Goal: Task Accomplishment & Management: Manage account settings

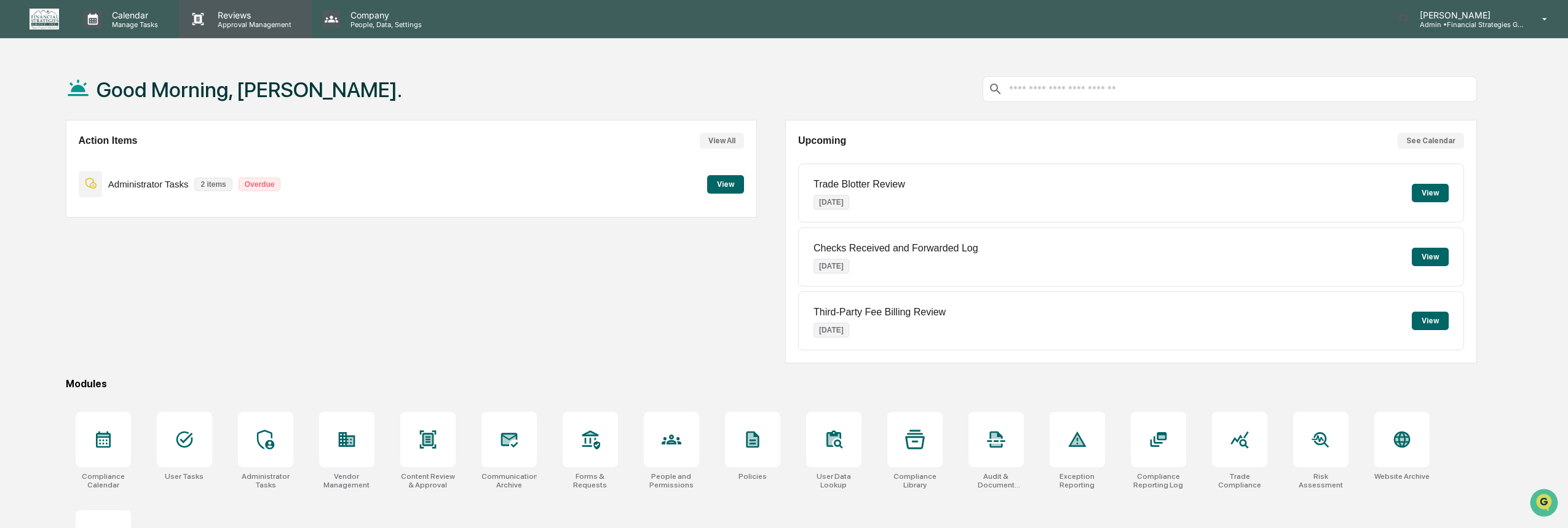
click at [229, 15] on p "Reviews" at bounding box center [252, 15] width 90 height 11
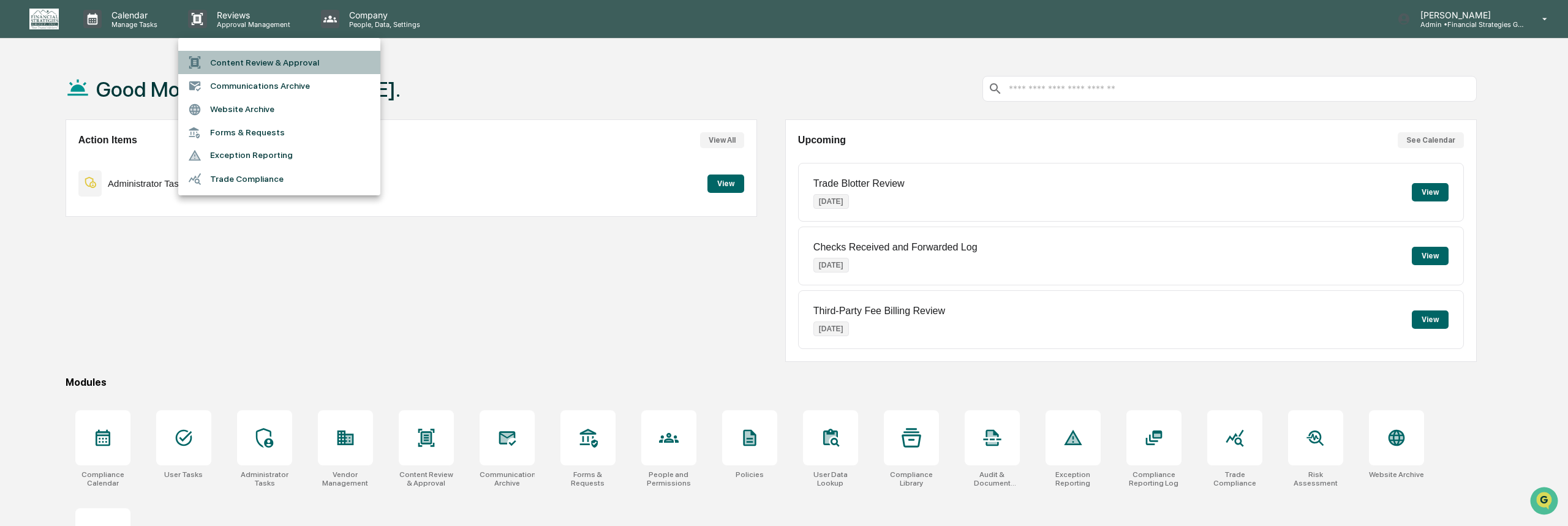
click at [237, 64] on li "Content Review & Approval" at bounding box center [279, 62] width 202 height 23
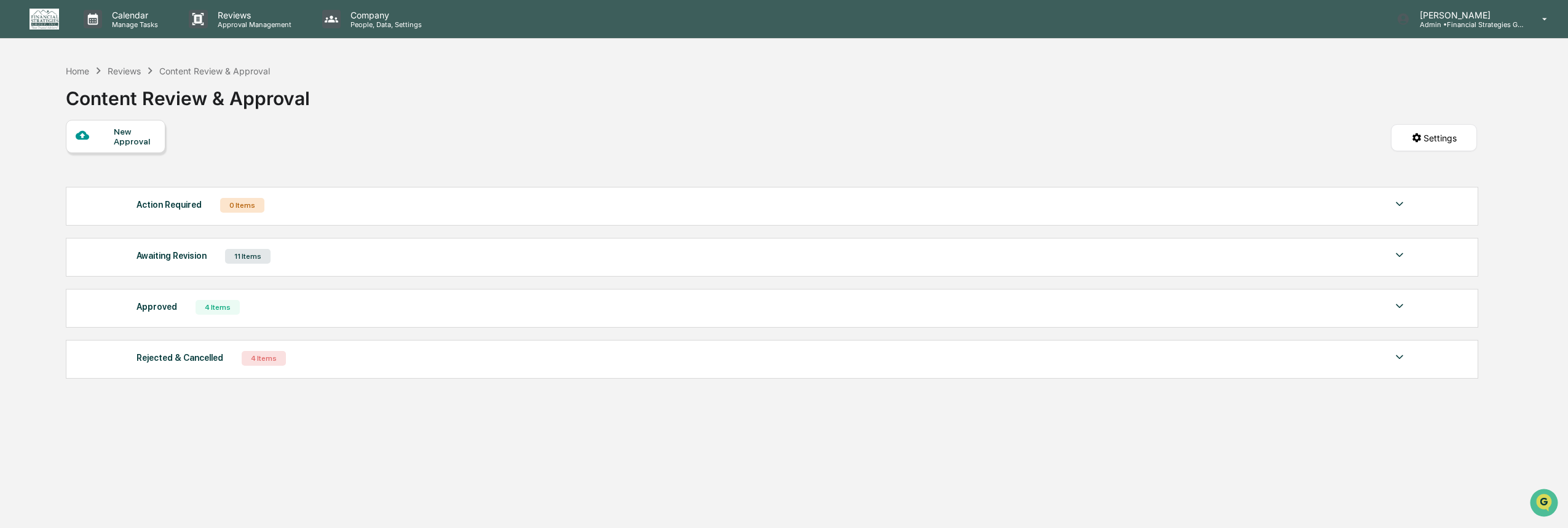
click at [1396, 355] on img at bounding box center [1399, 357] width 15 height 15
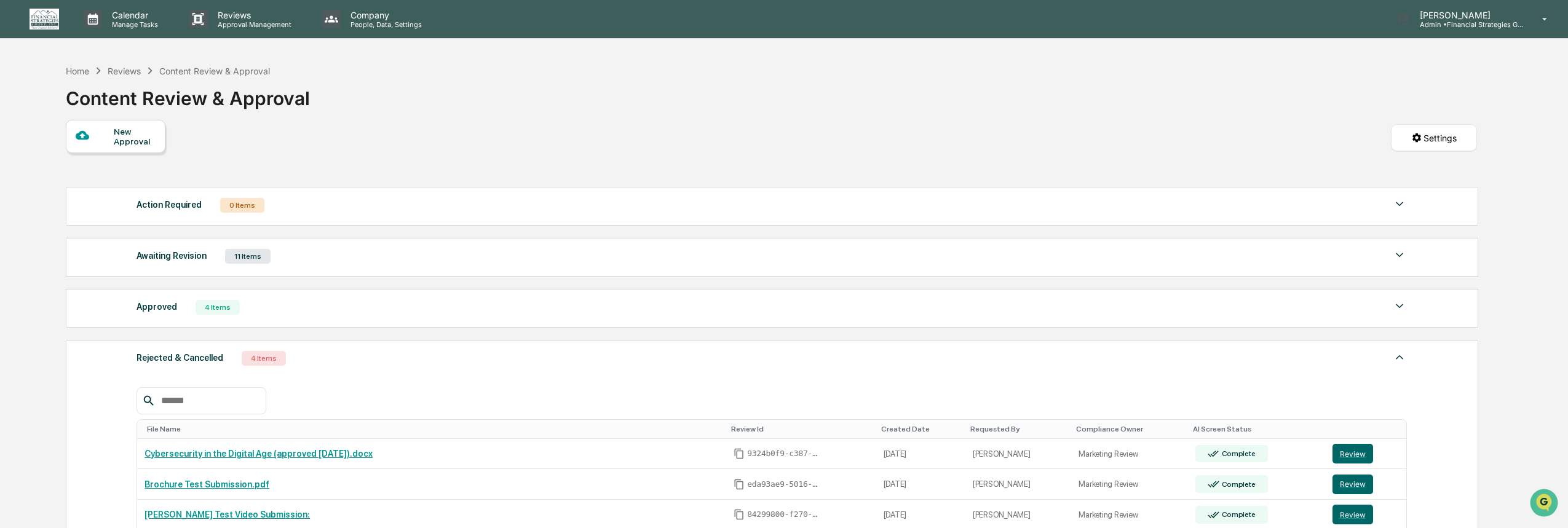
click at [1401, 355] on img at bounding box center [1399, 357] width 15 height 15
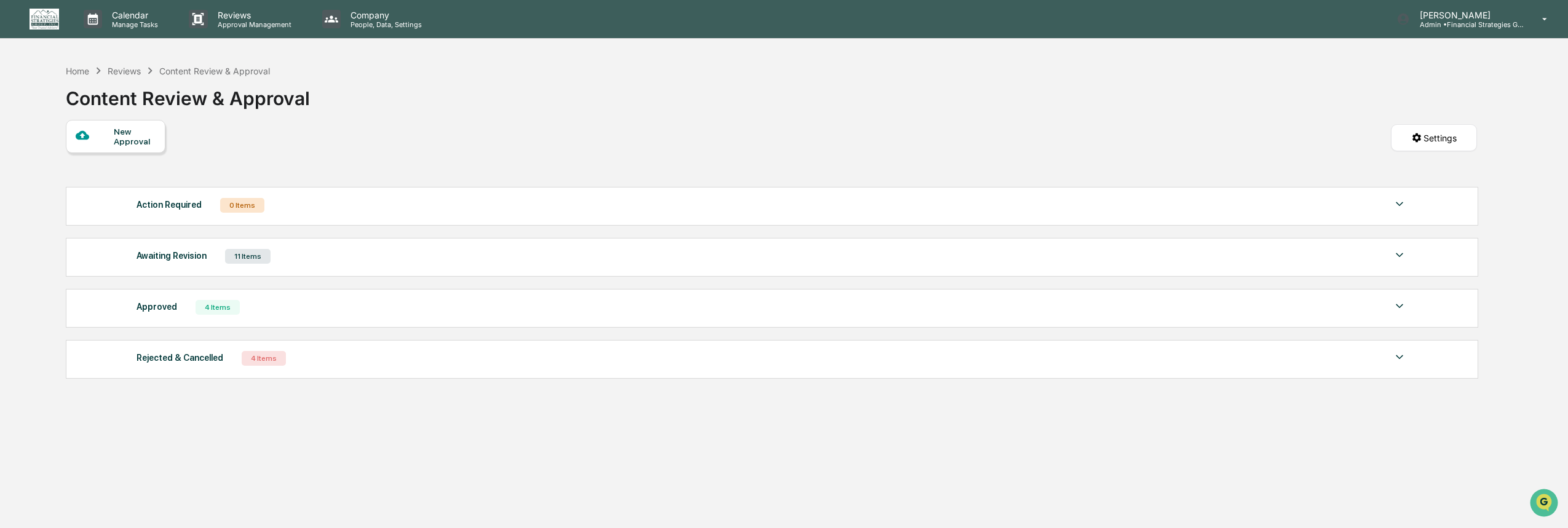
click at [1398, 255] on img at bounding box center [1399, 255] width 15 height 15
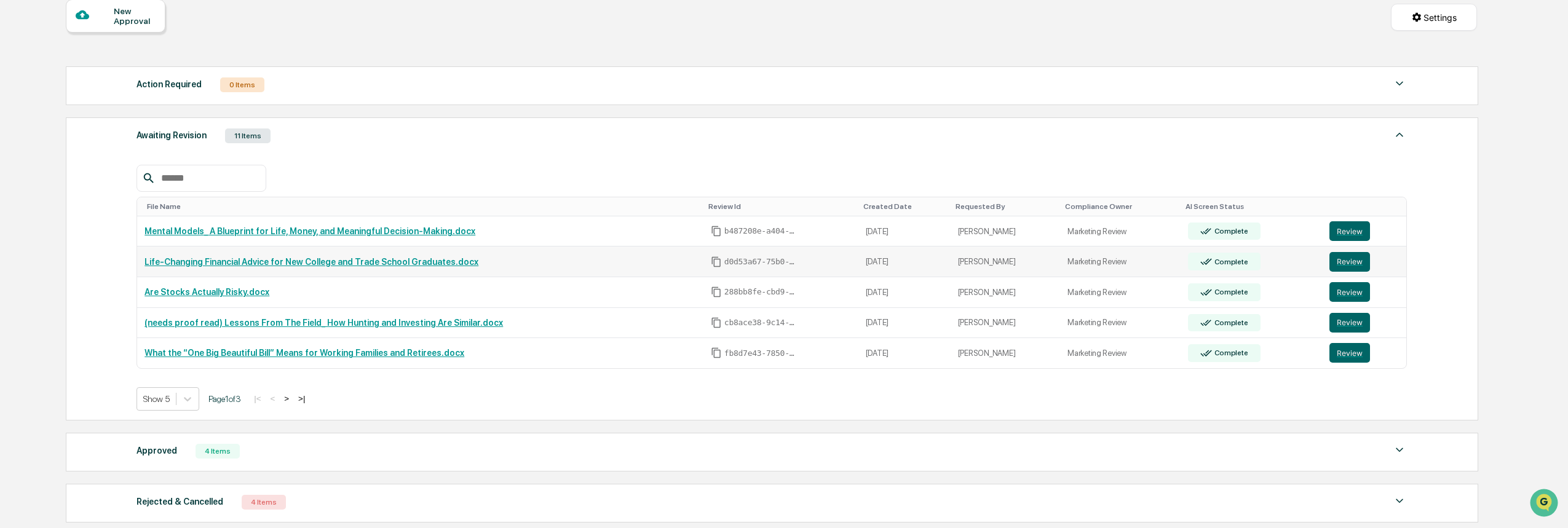
scroll to position [122, 0]
click at [1343, 230] on button "Review" at bounding box center [1350, 230] width 41 height 20
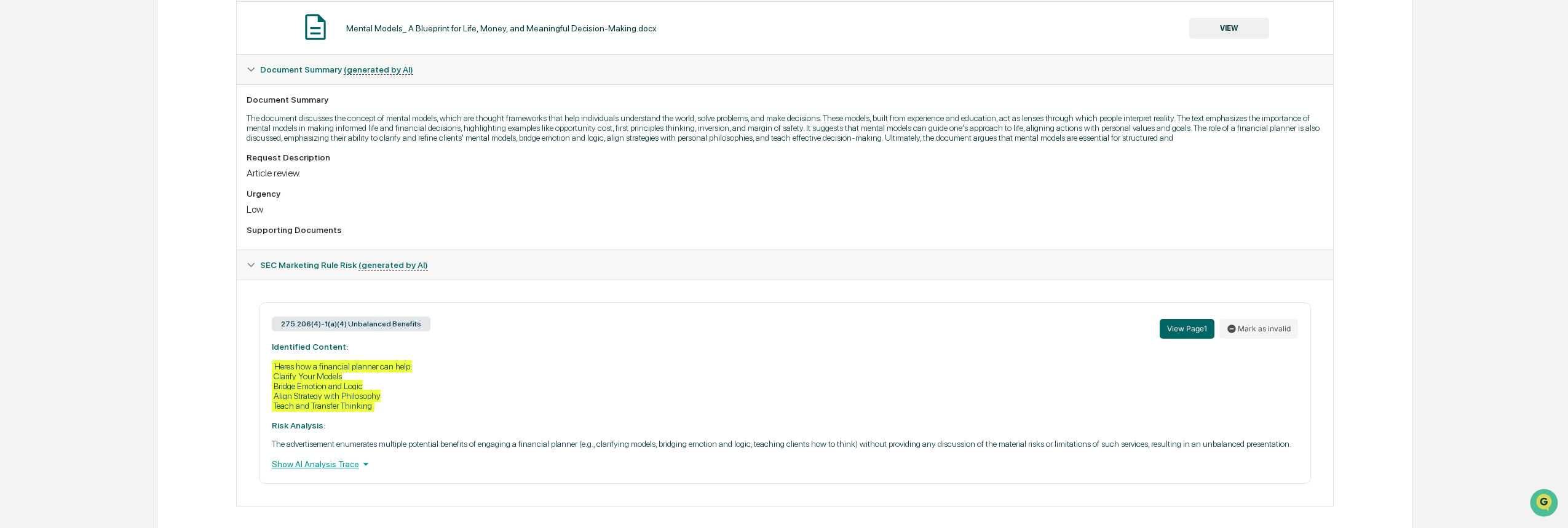
scroll to position [270, 0]
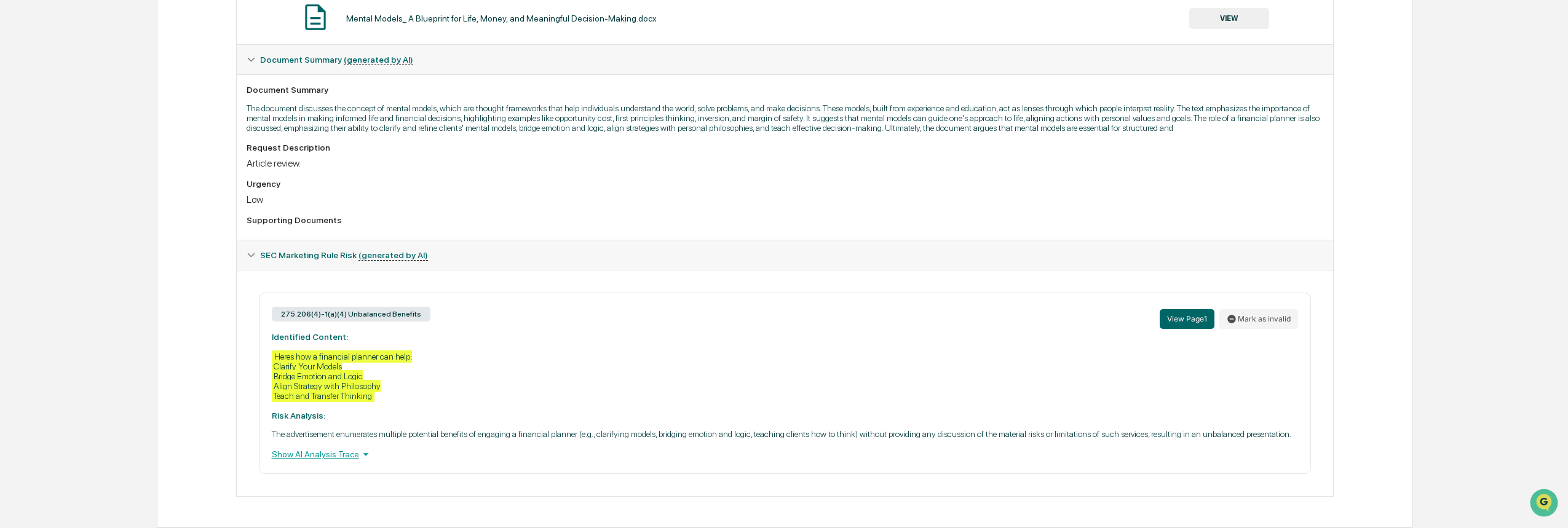
click at [354, 455] on div "Show AI Analysis Trace" at bounding box center [785, 454] width 1026 height 14
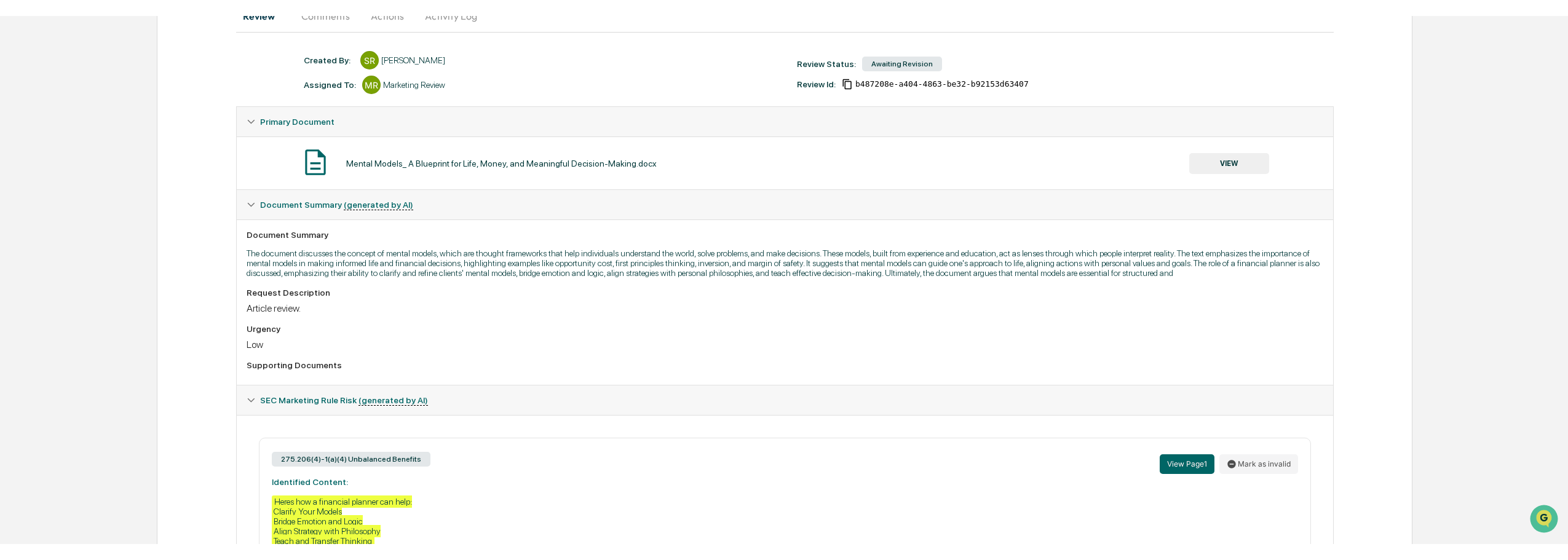
scroll to position [141, 0]
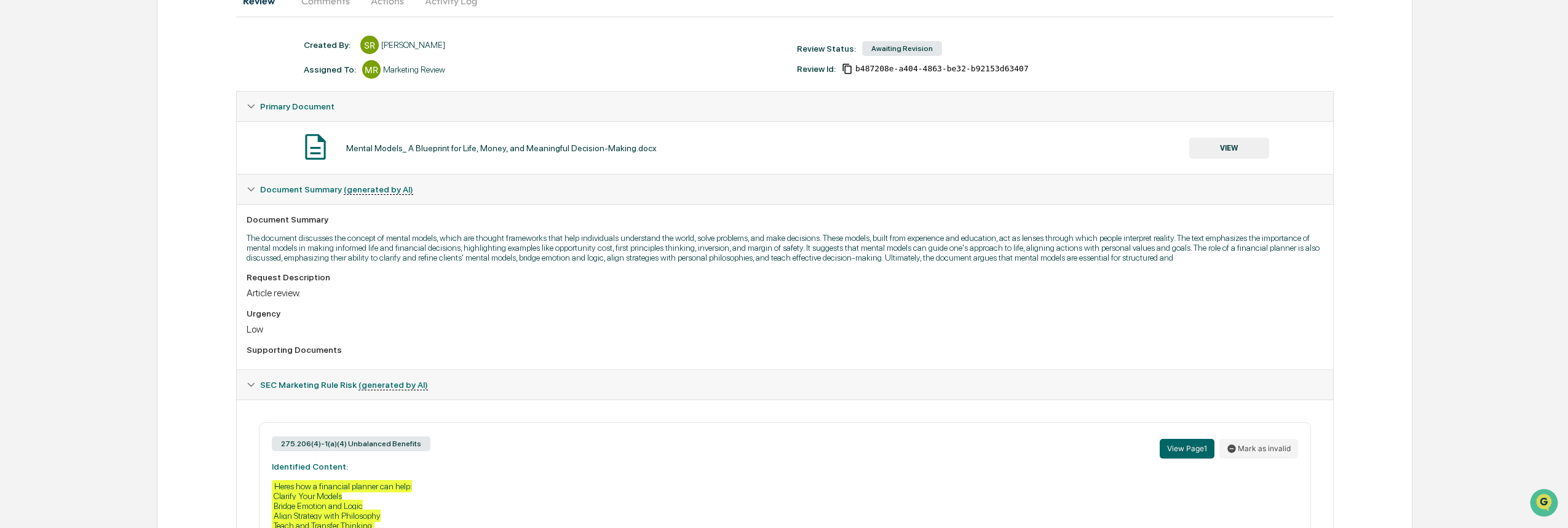
click at [1232, 147] on button "VIEW" at bounding box center [1229, 148] width 80 height 21
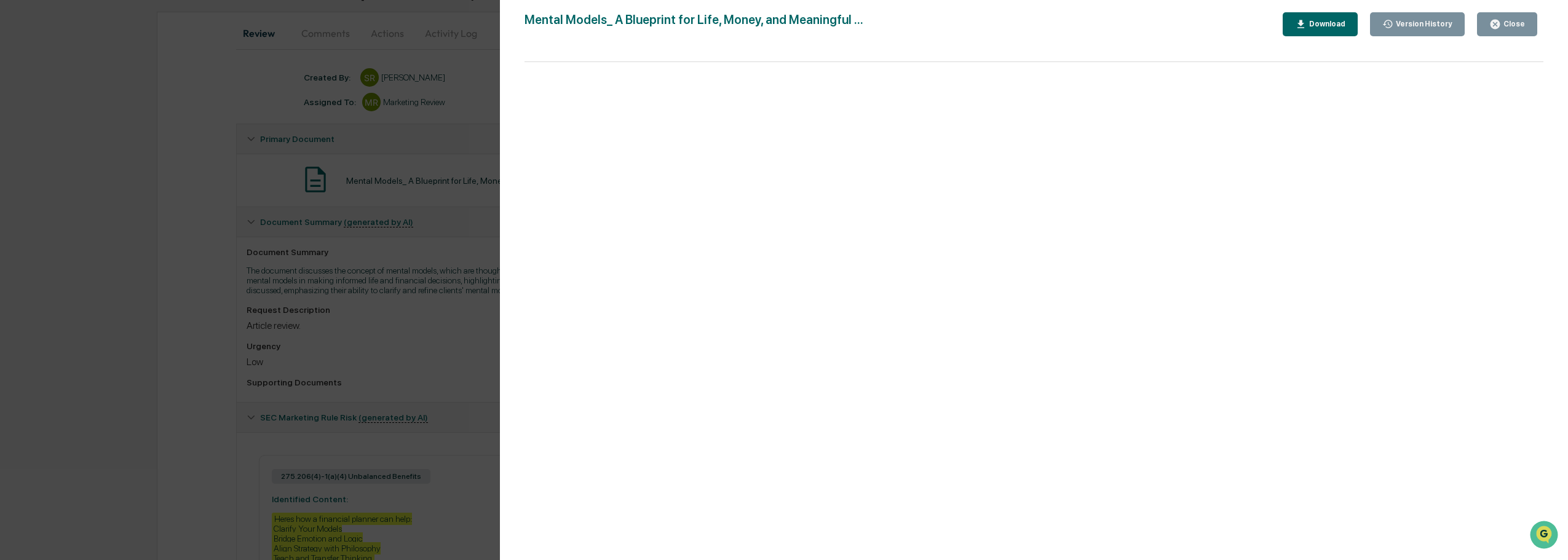
scroll to position [107, 0]
click at [1519, 24] on div "Close" at bounding box center [1513, 23] width 24 height 8
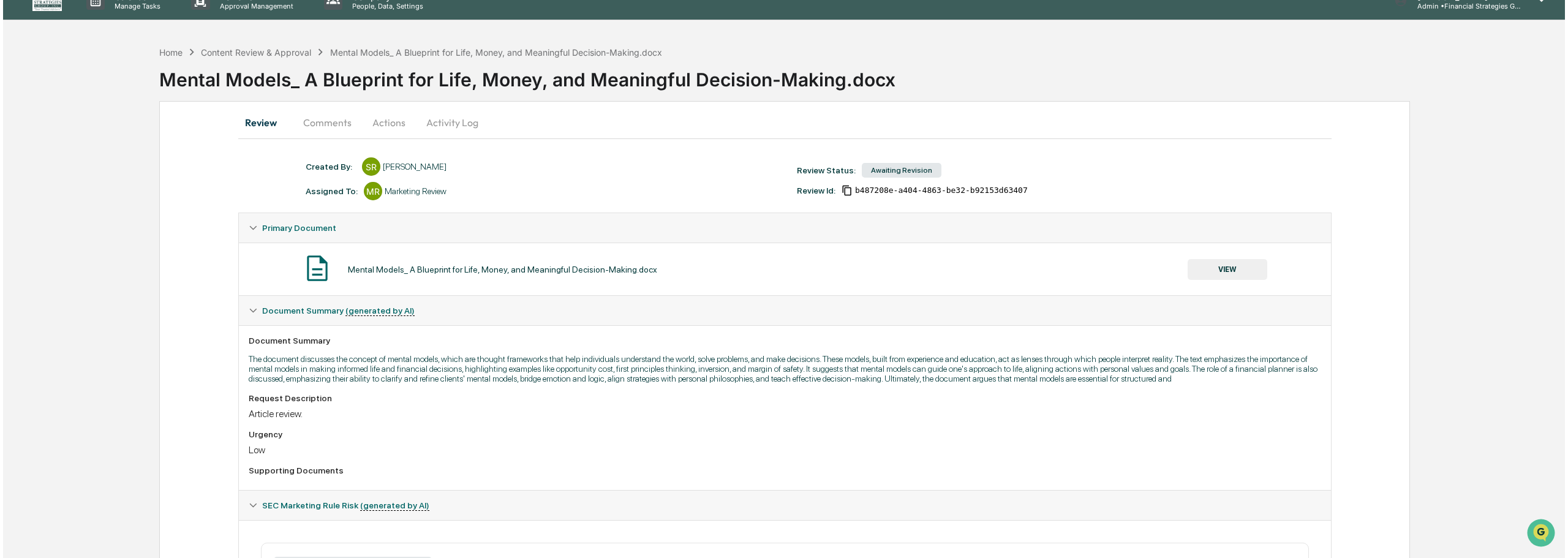
scroll to position [0, 0]
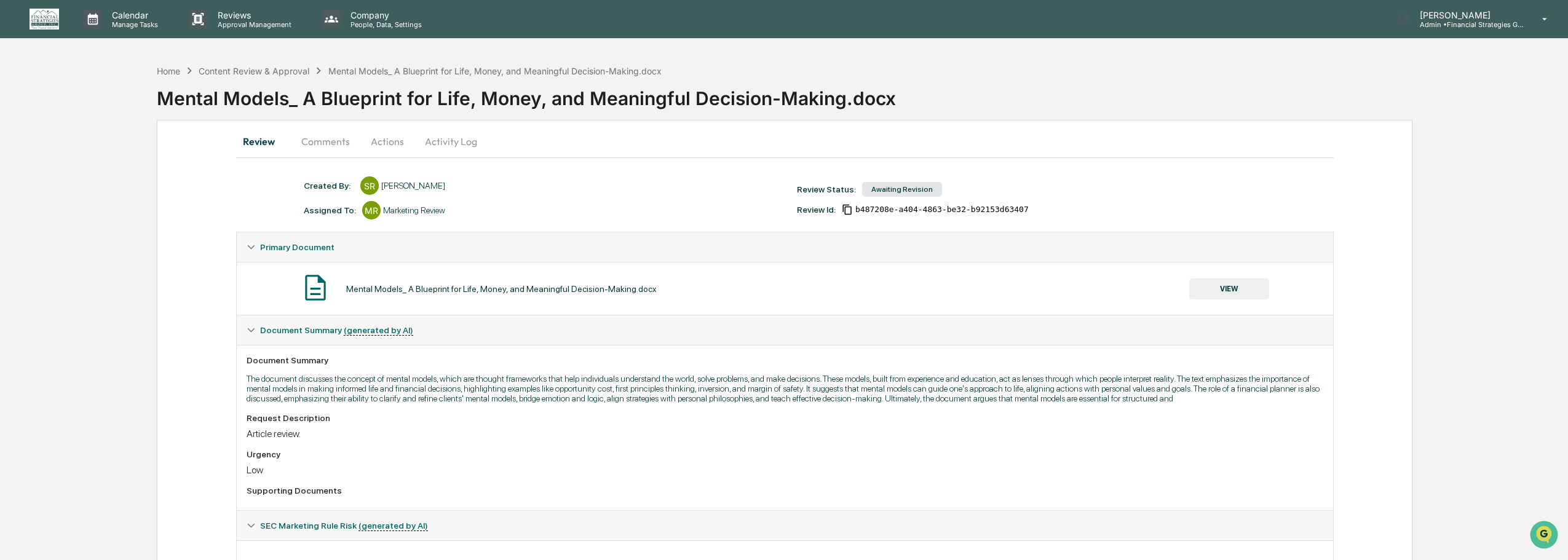
click at [394, 145] on button "Actions" at bounding box center [387, 141] width 55 height 29
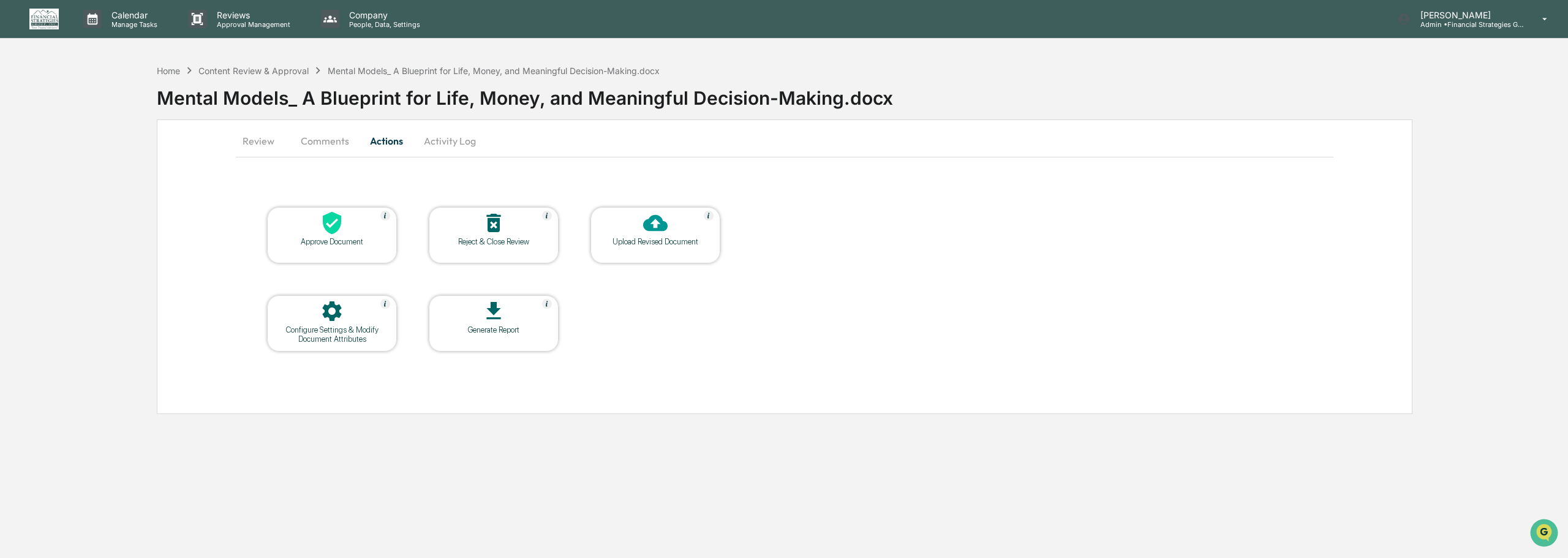
click at [659, 225] on icon at bounding box center [655, 224] width 25 height 17
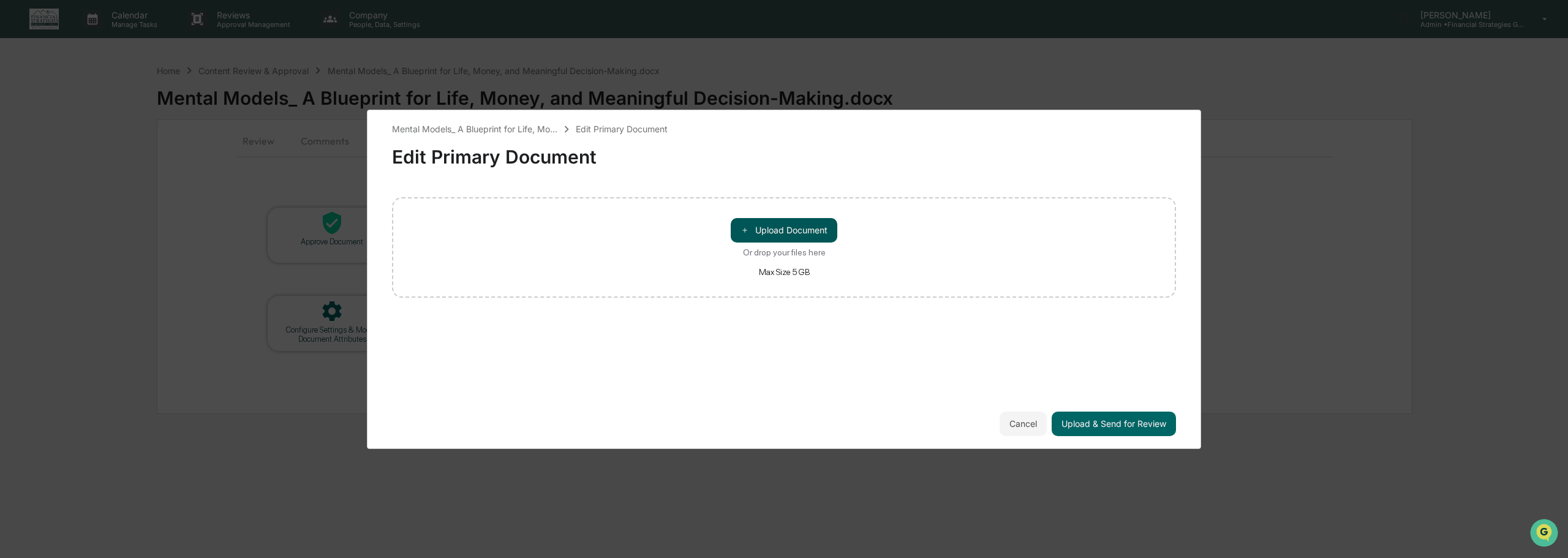
click at [784, 230] on button "＋ Upload Document" at bounding box center [784, 230] width 107 height 25
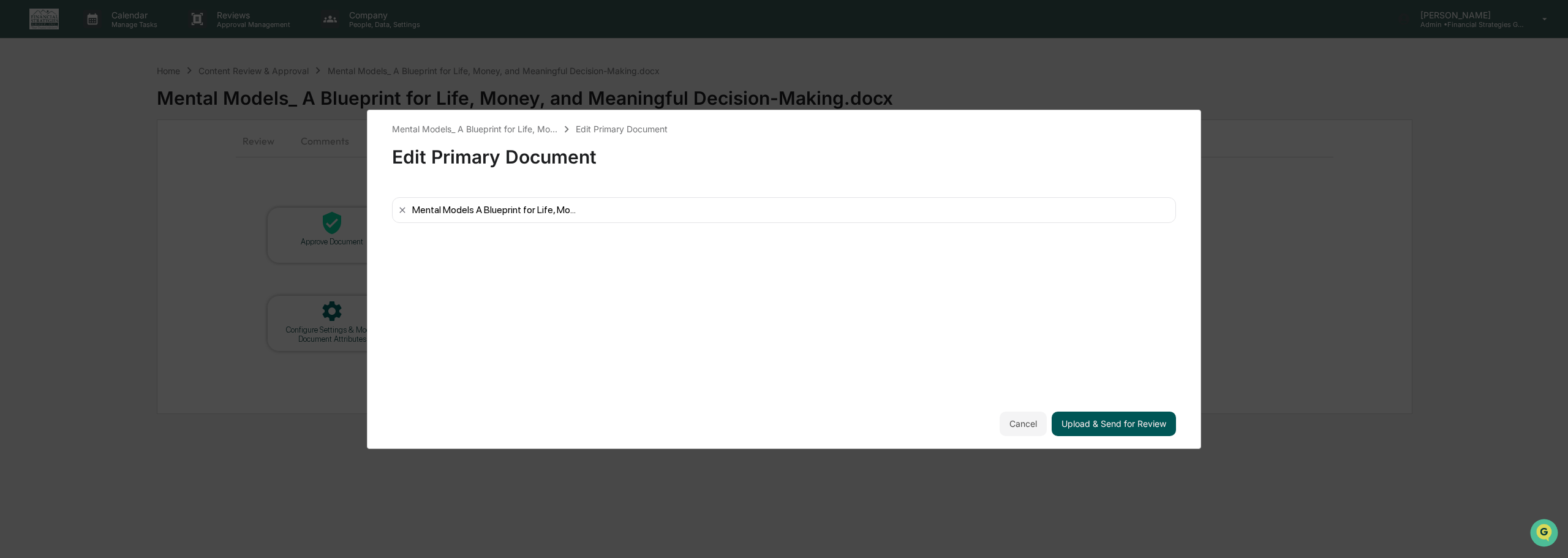
click at [1087, 420] on button "Upload & Send for Review" at bounding box center [1113, 424] width 124 height 25
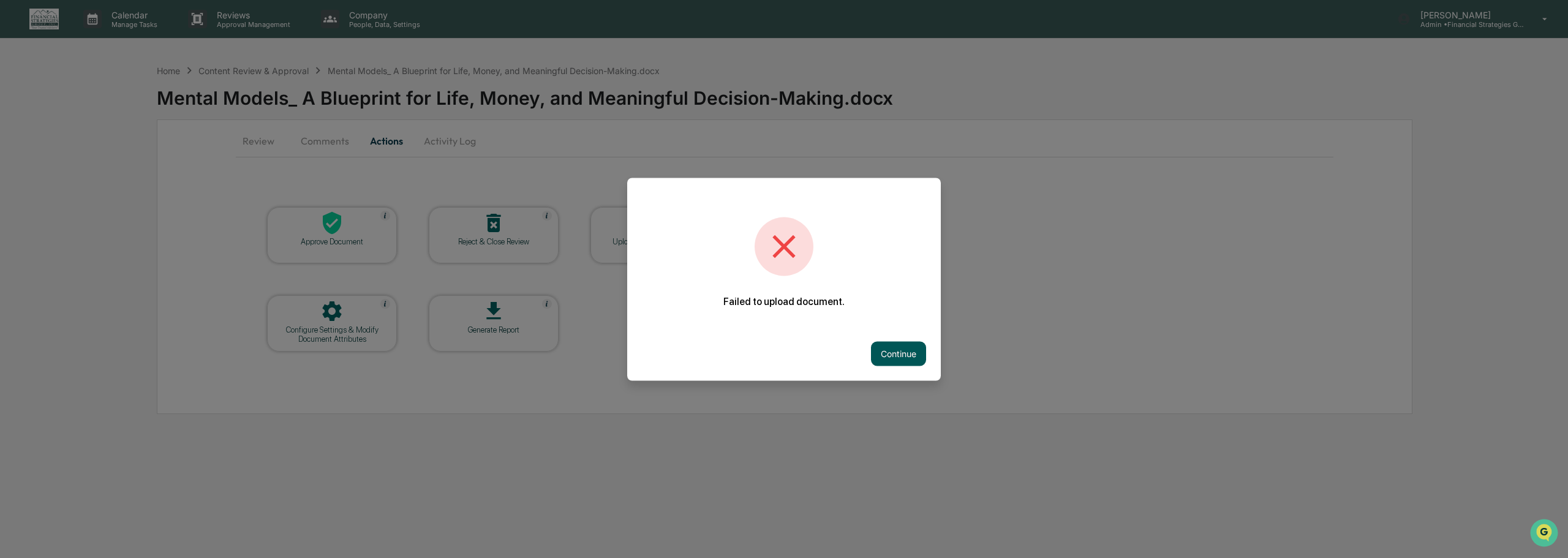
click at [883, 353] on button "Continue" at bounding box center [898, 353] width 55 height 25
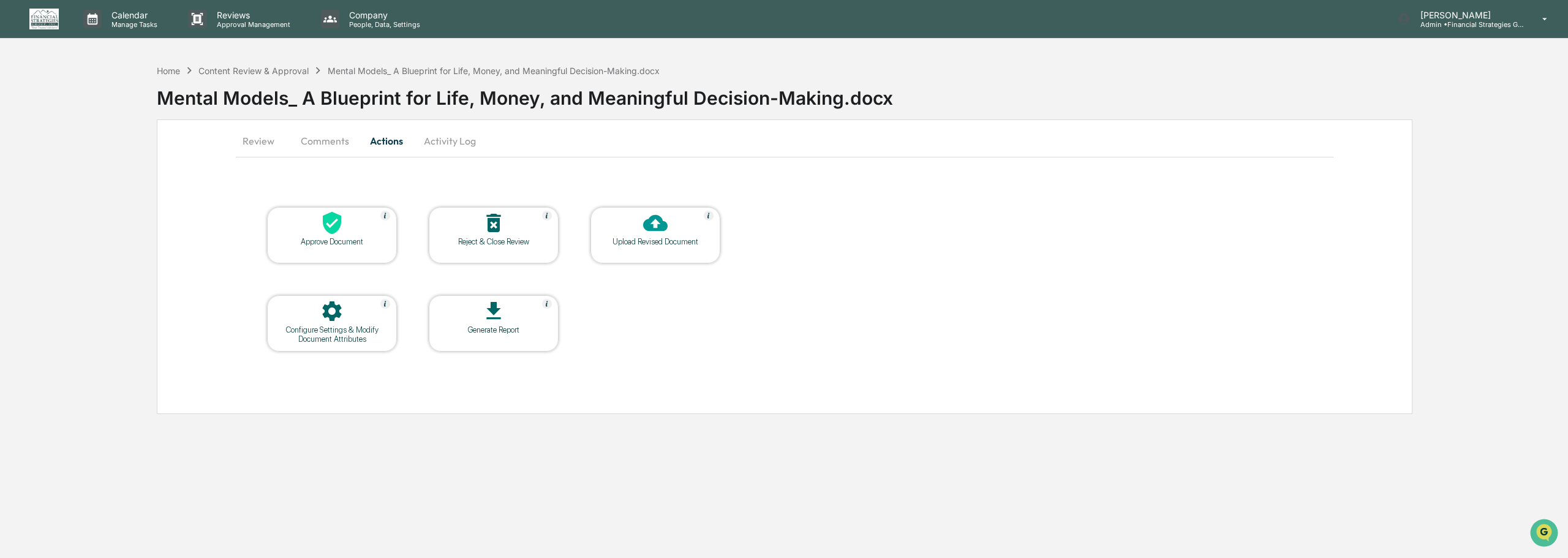
click at [667, 252] on div "Upload Revised Document" at bounding box center [655, 235] width 130 height 56
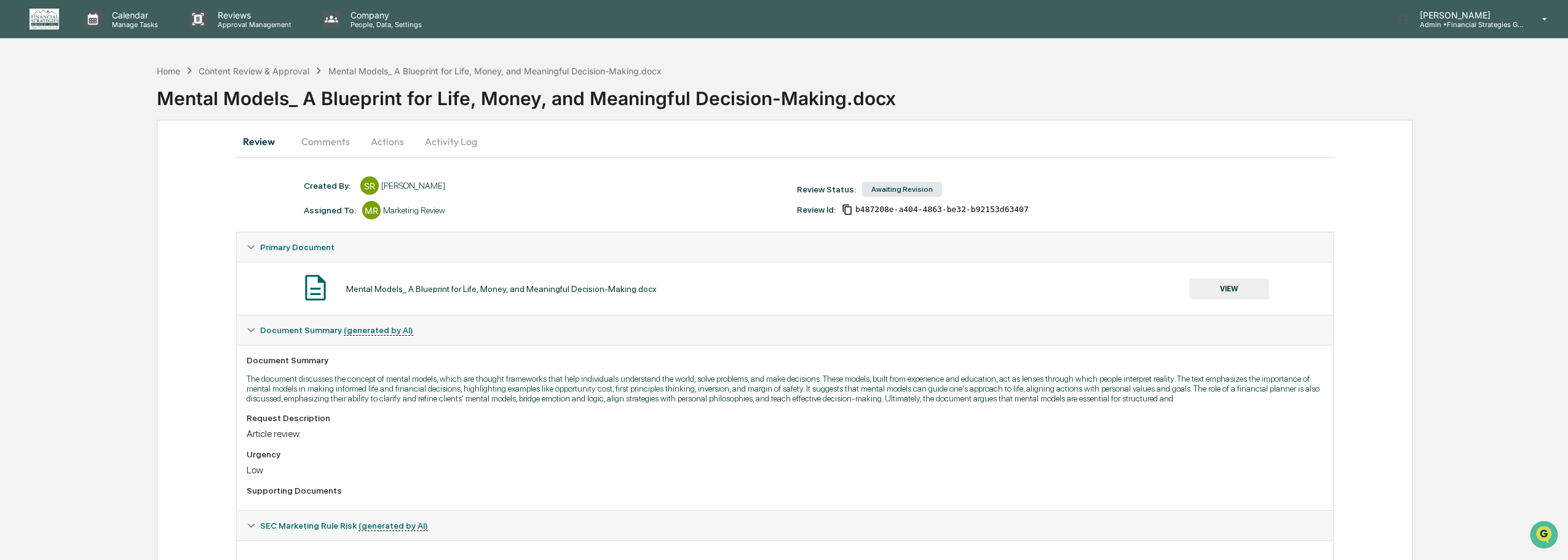
click at [382, 137] on button "Actions" at bounding box center [387, 141] width 55 height 29
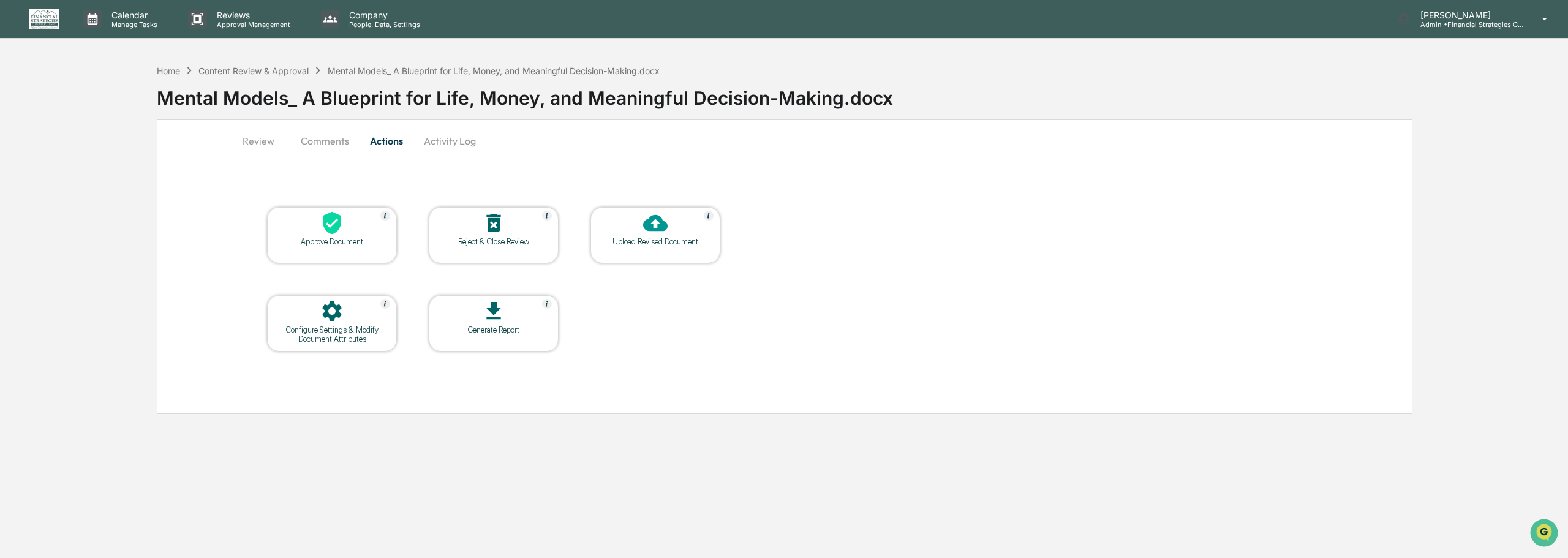
click at [645, 239] on div "Upload Revised Document" at bounding box center [655, 242] width 110 height 9
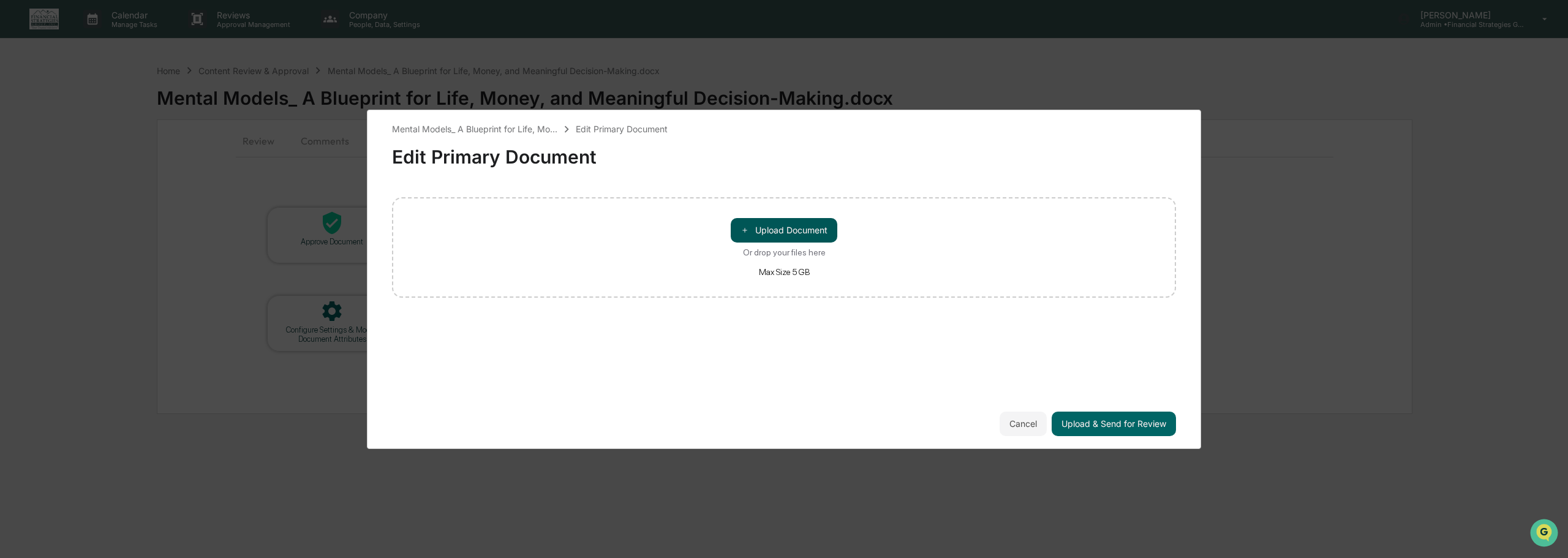
click at [767, 227] on button "＋ Upload Document" at bounding box center [784, 230] width 107 height 25
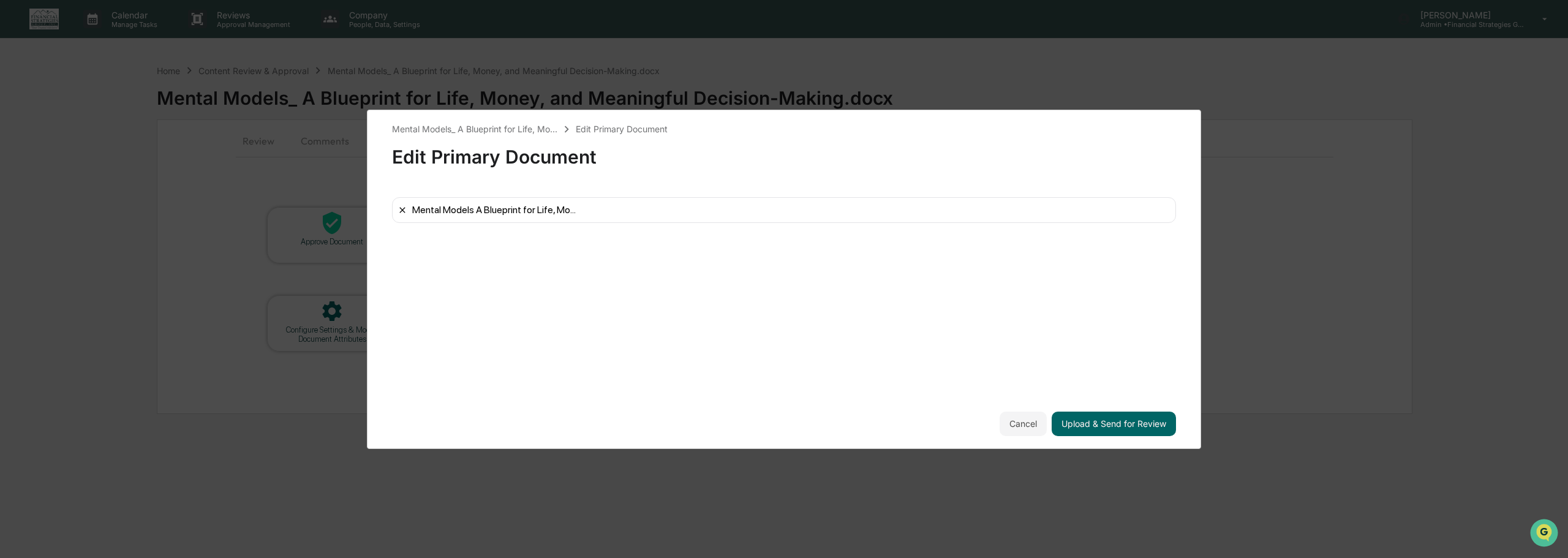
click at [400, 212] on icon at bounding box center [402, 210] width 10 height 10
click at [1092, 426] on button "Upload & Send for Review" at bounding box center [1113, 424] width 124 height 25
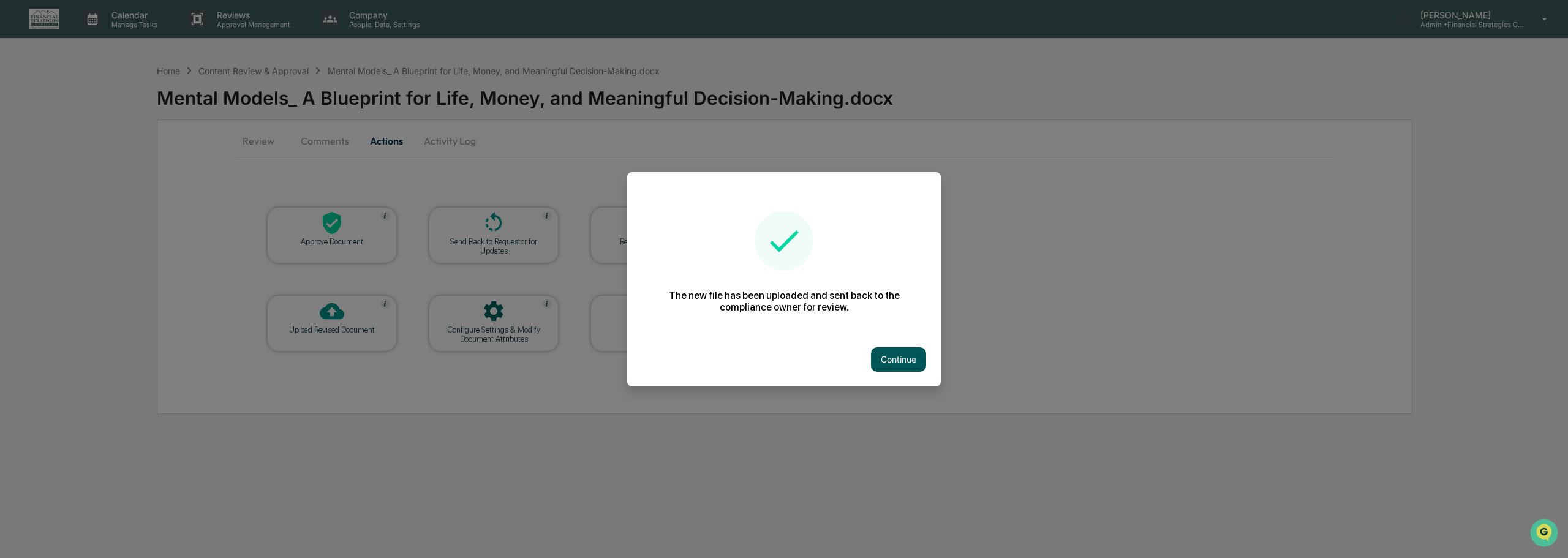
click at [901, 361] on button "Continue" at bounding box center [898, 359] width 55 height 25
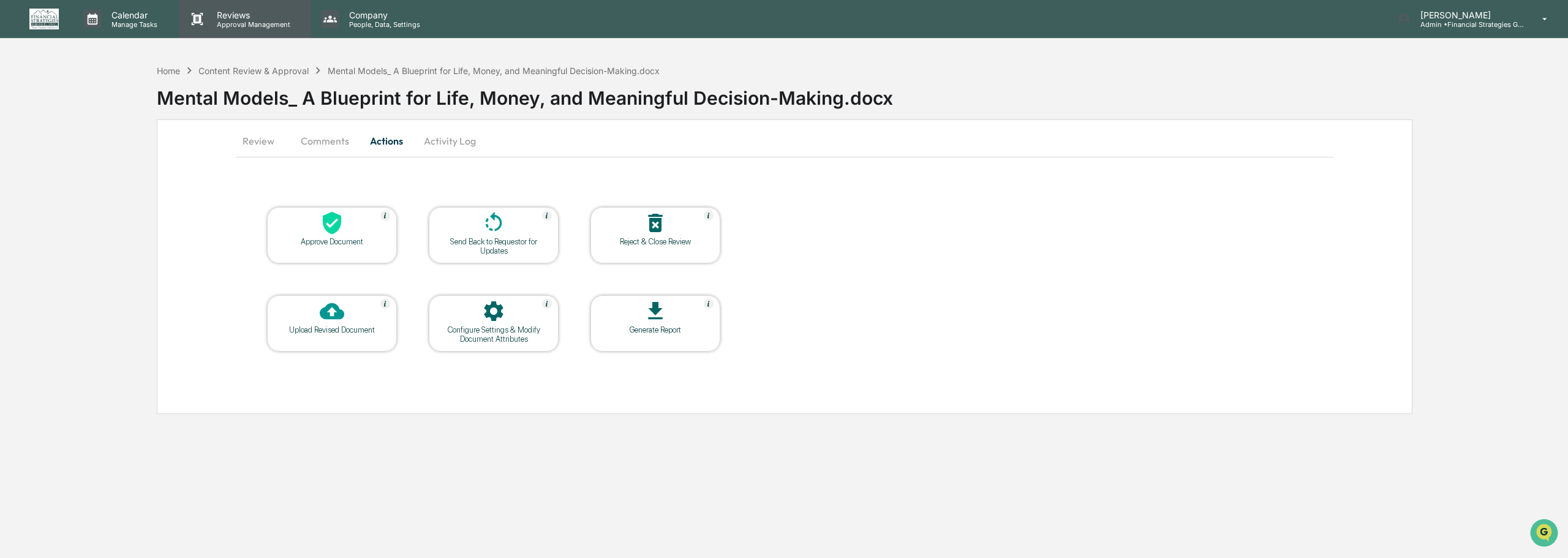
click at [227, 20] on p "Approval Management" at bounding box center [251, 24] width 90 height 8
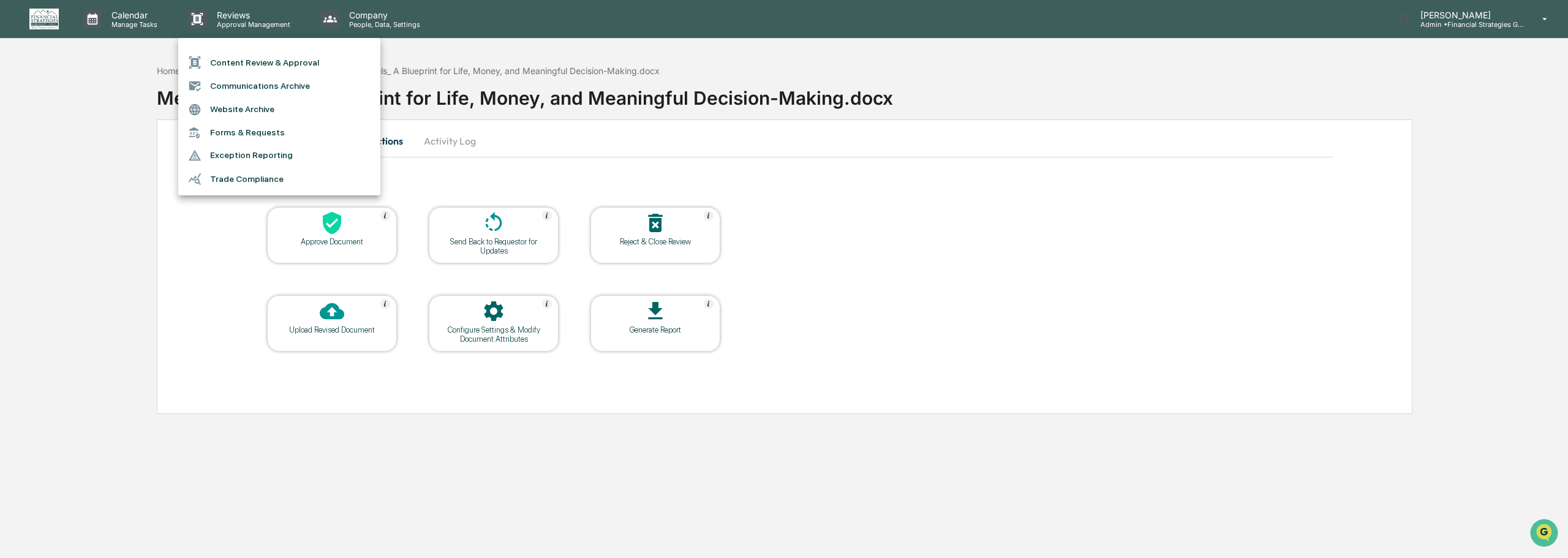
click at [266, 60] on li "Content Review & Approval" at bounding box center [279, 63] width 202 height 23
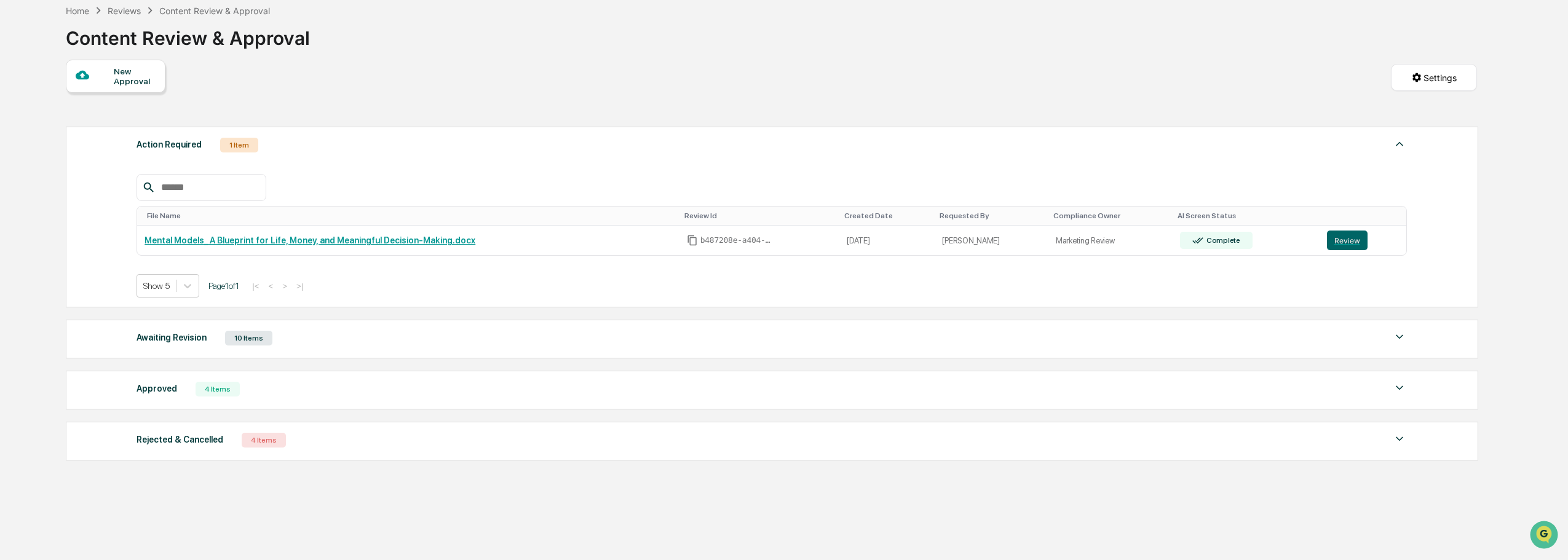
scroll to position [61, 0]
click at [1398, 336] on img at bounding box center [1399, 336] width 15 height 15
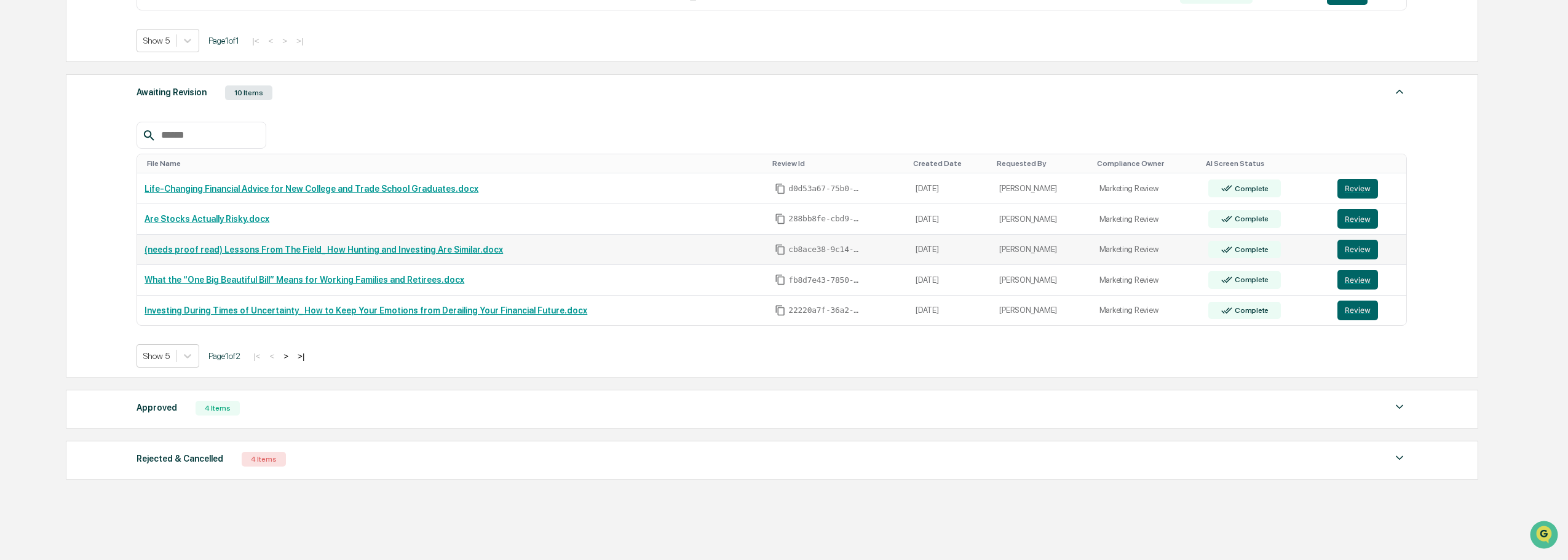
scroll to position [306, 0]
click at [372, 190] on link "Life-Changing Financial Advice for New College and Trade School Graduates.docx" at bounding box center [311, 187] width 334 height 10
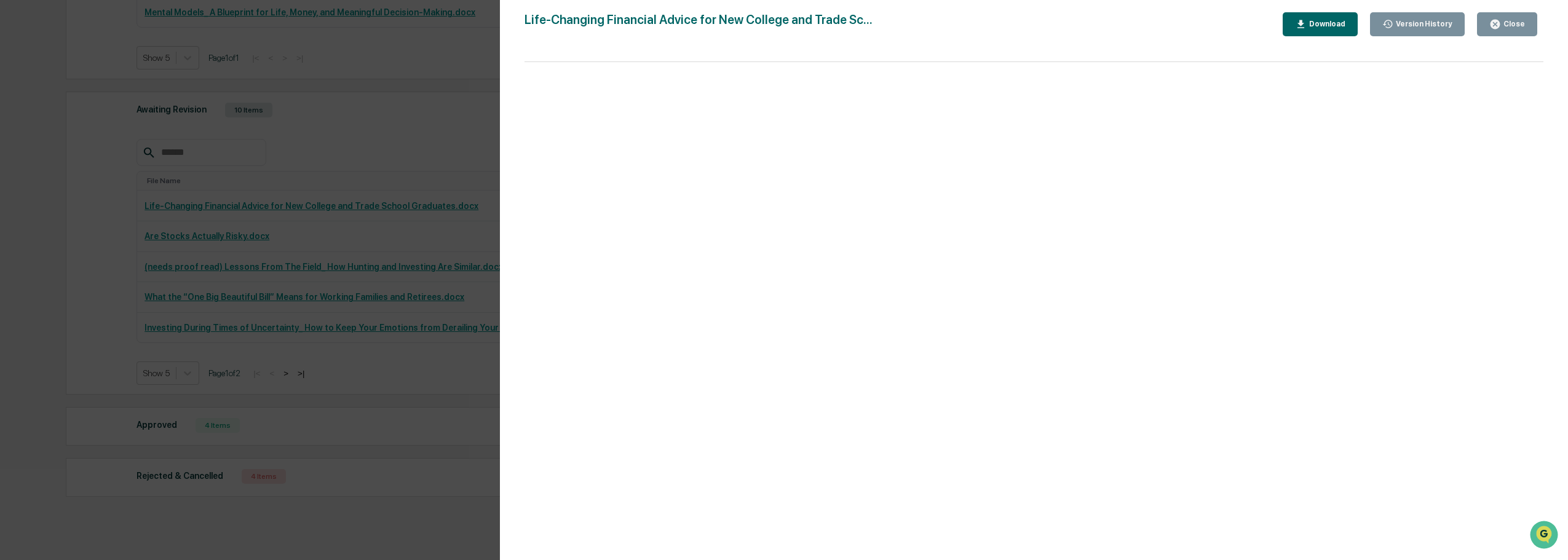
click at [1496, 26] on icon "button" at bounding box center [1495, 24] width 9 height 9
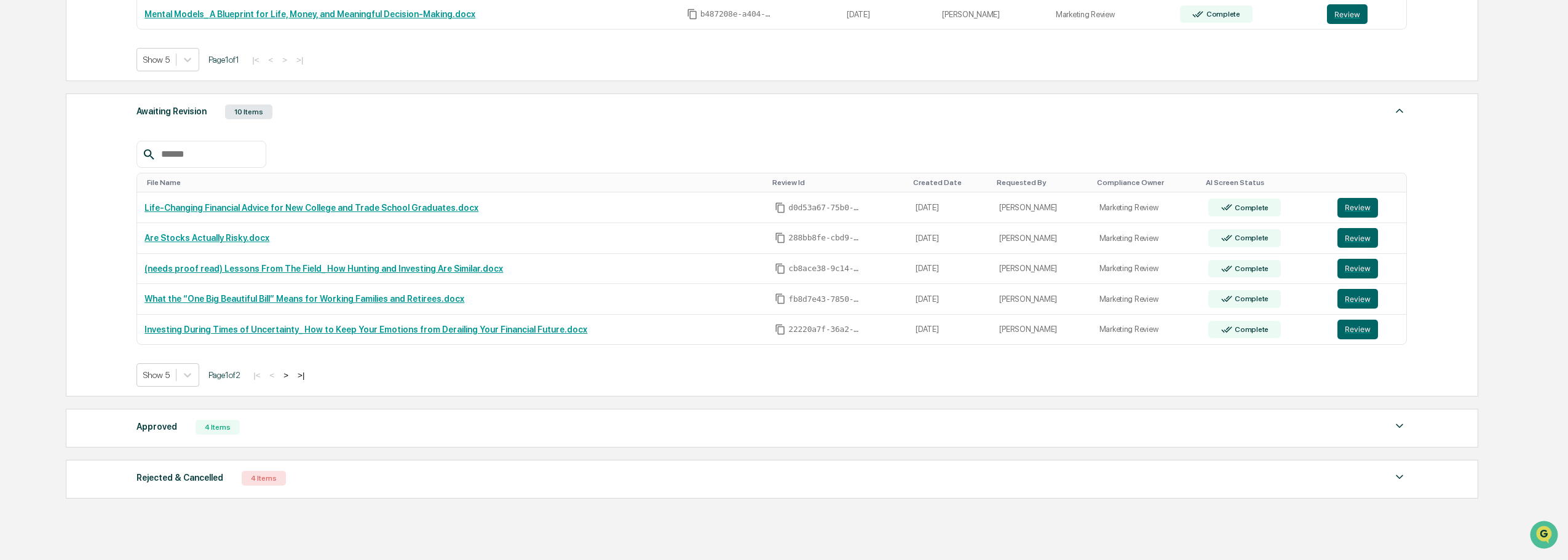
scroll to position [286, 0]
click at [1365, 209] on button "Review" at bounding box center [1358, 209] width 41 height 20
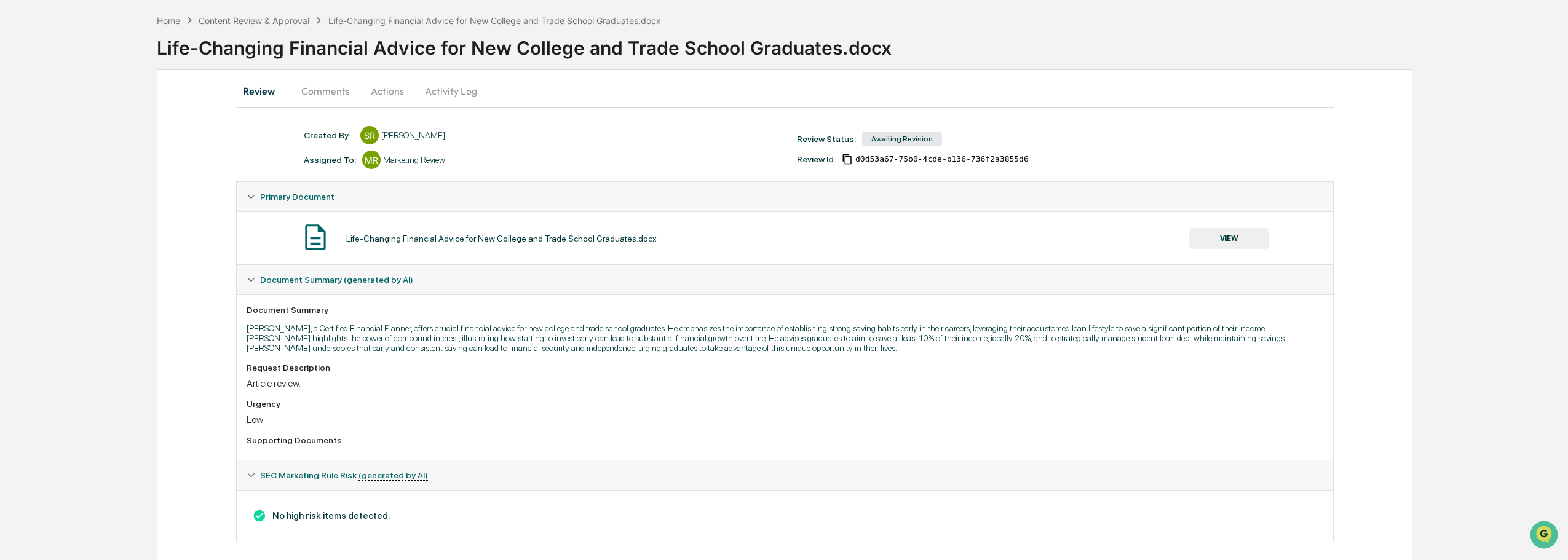
scroll to position [64, 0]
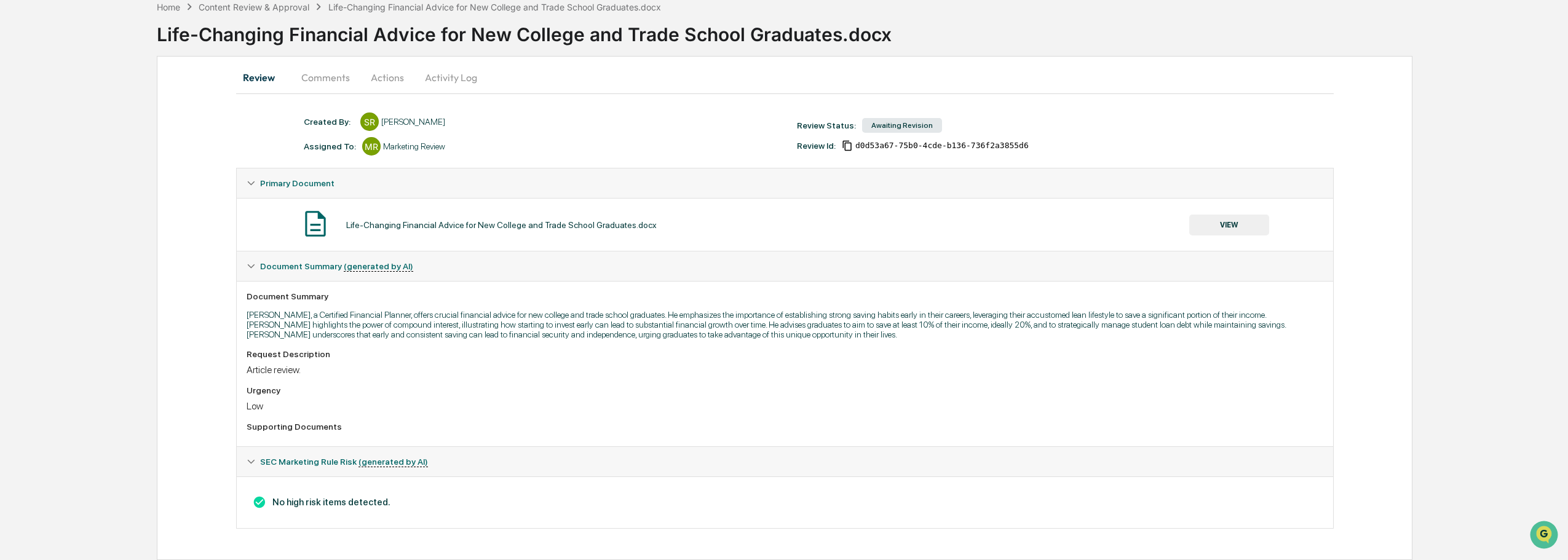
click at [395, 79] on button "Actions" at bounding box center [387, 77] width 55 height 29
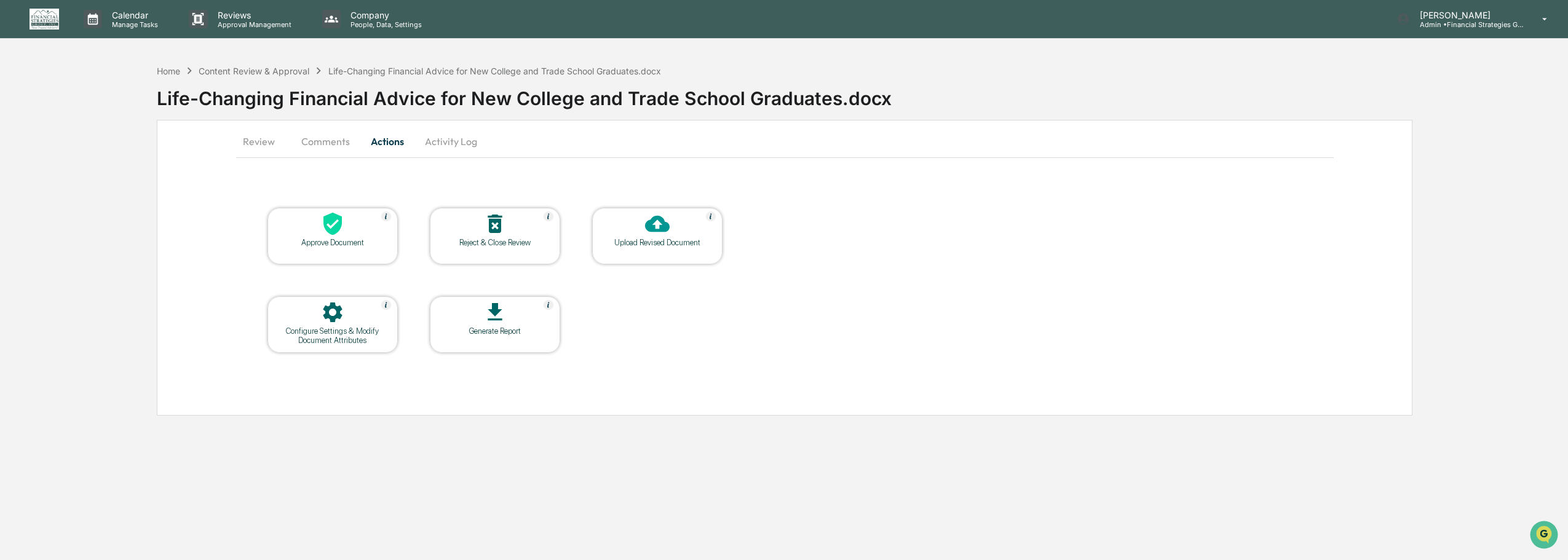
scroll to position [0, 0]
click at [333, 230] on icon at bounding box center [333, 224] width 18 height 23
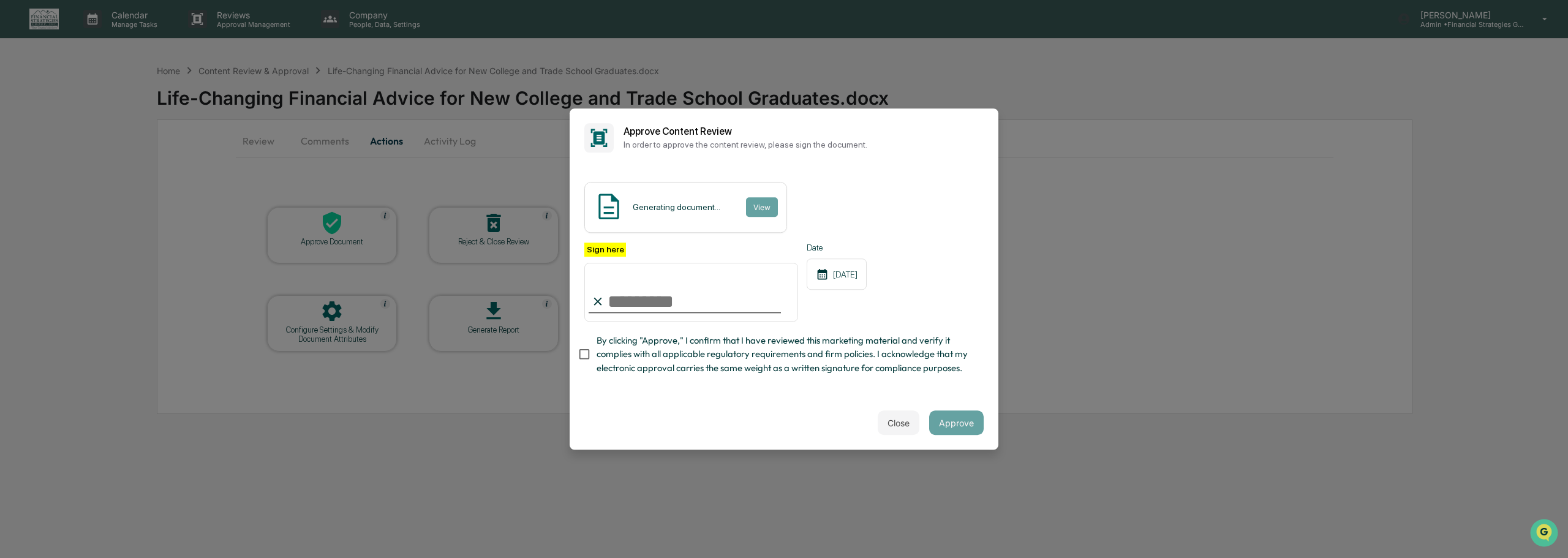
type input "**********"
click at [959, 424] on button "Approve" at bounding box center [956, 422] width 54 height 25
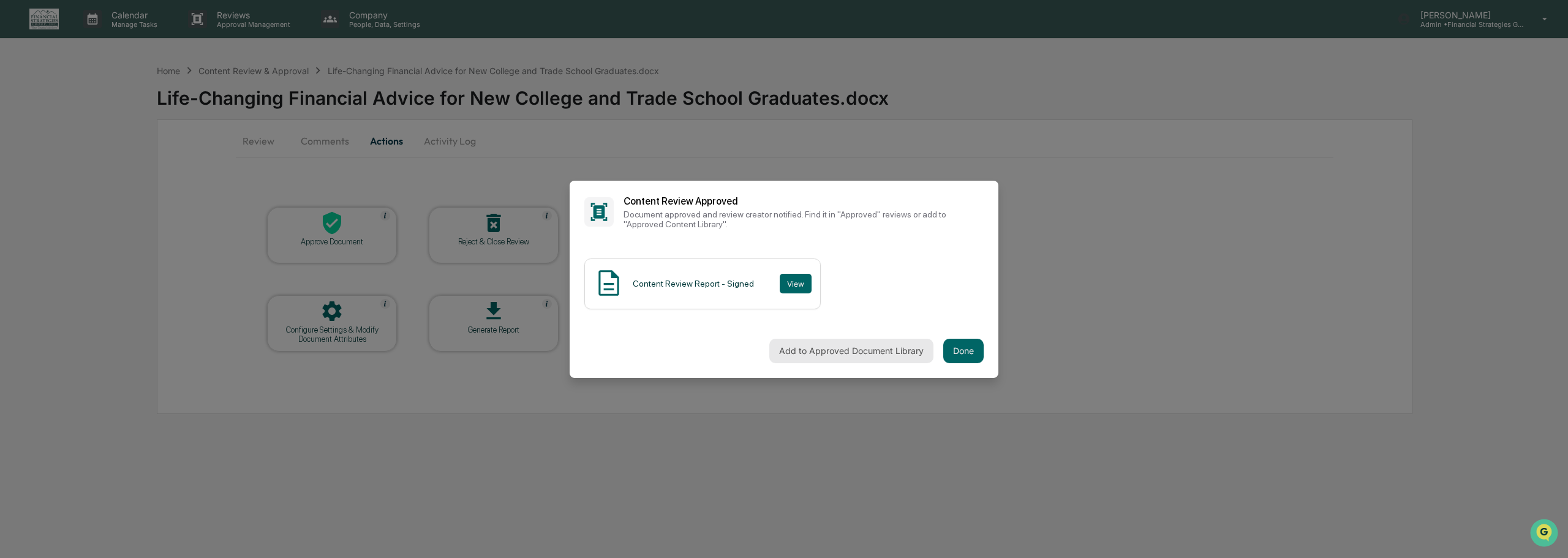
click at [874, 351] on button "Add to Approved Document Library" at bounding box center [851, 351] width 164 height 25
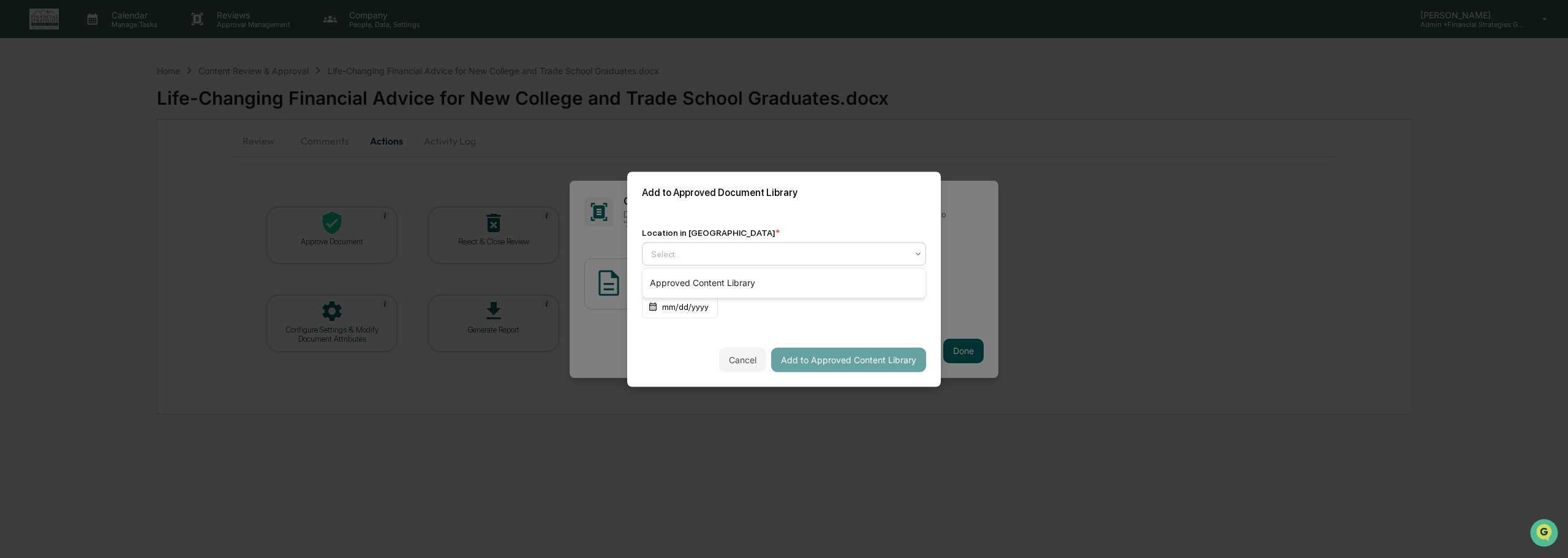
click at [916, 255] on icon at bounding box center [918, 253] width 10 height 10
click at [765, 287] on div "Approved Content Library" at bounding box center [784, 283] width 283 height 25
click at [873, 361] on button "Add to Approved Content Library" at bounding box center [848, 359] width 155 height 25
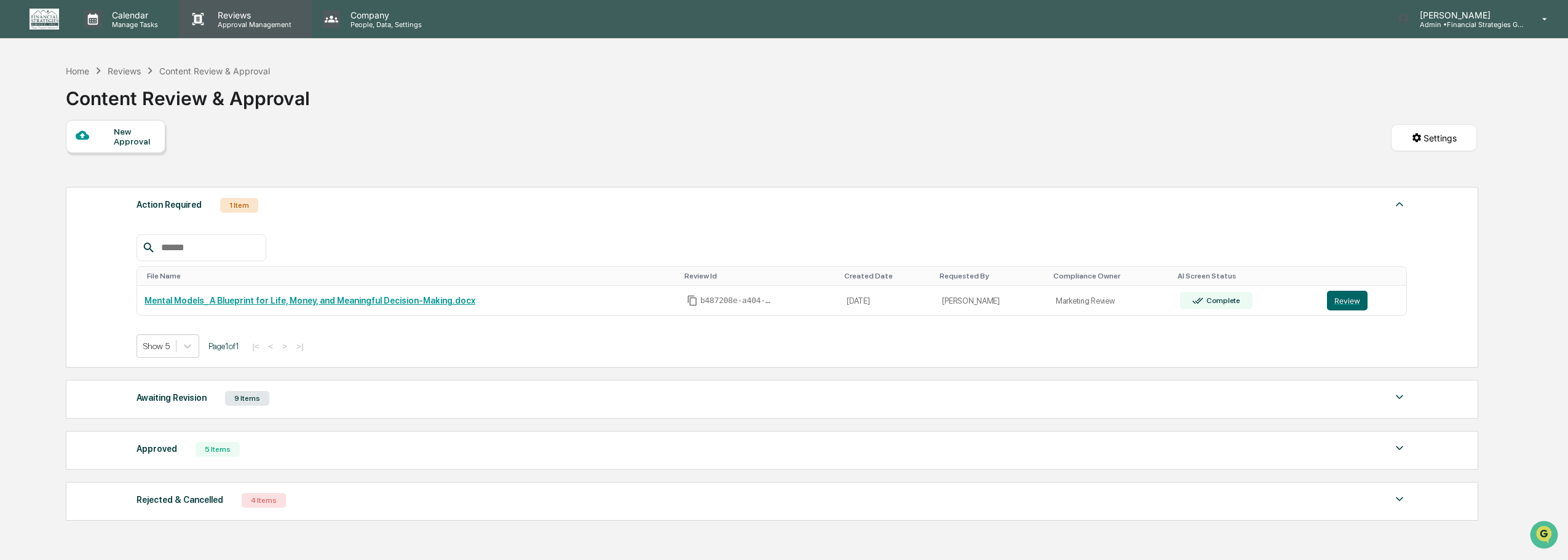
click at [246, 21] on p "Approval Management" at bounding box center [252, 24] width 90 height 8
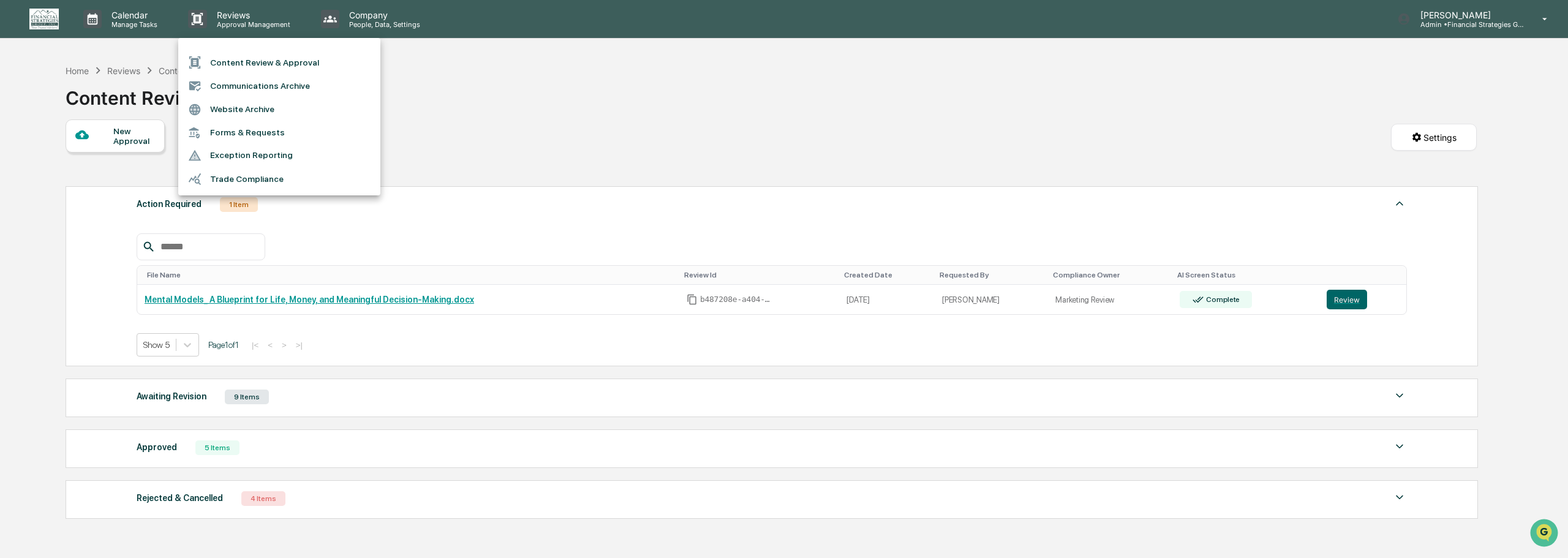
click at [505, 123] on div at bounding box center [784, 279] width 1568 height 558
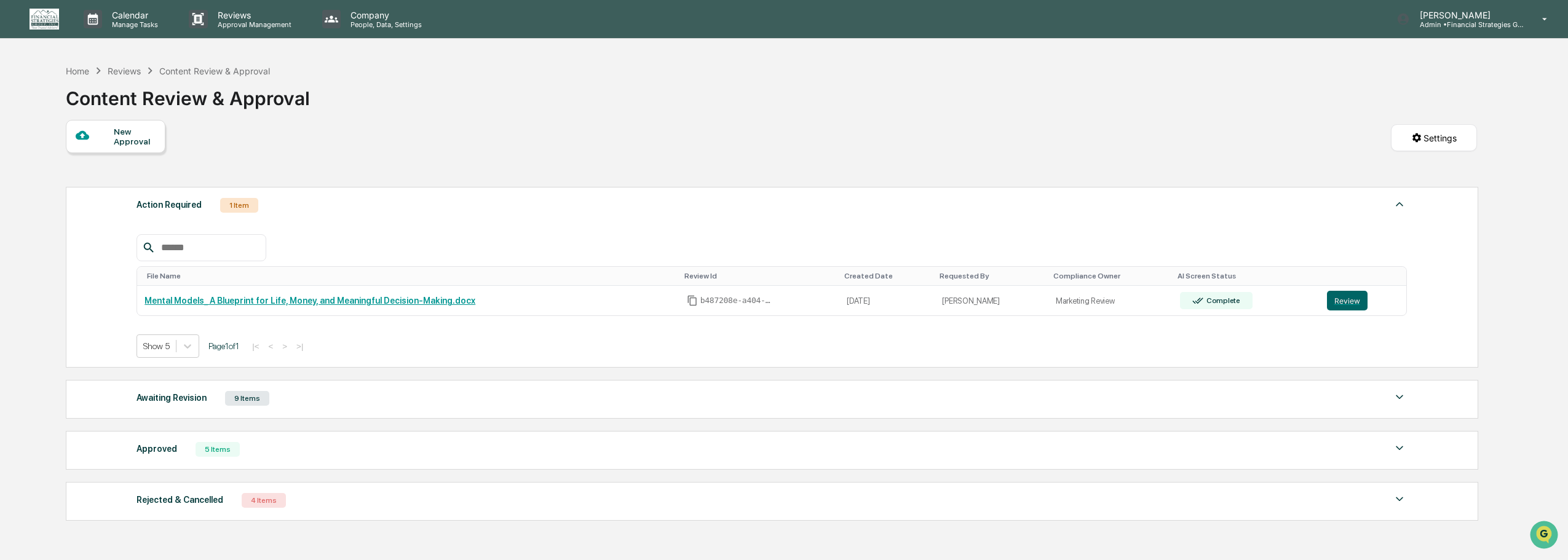
click at [1398, 447] on img at bounding box center [1399, 448] width 15 height 15
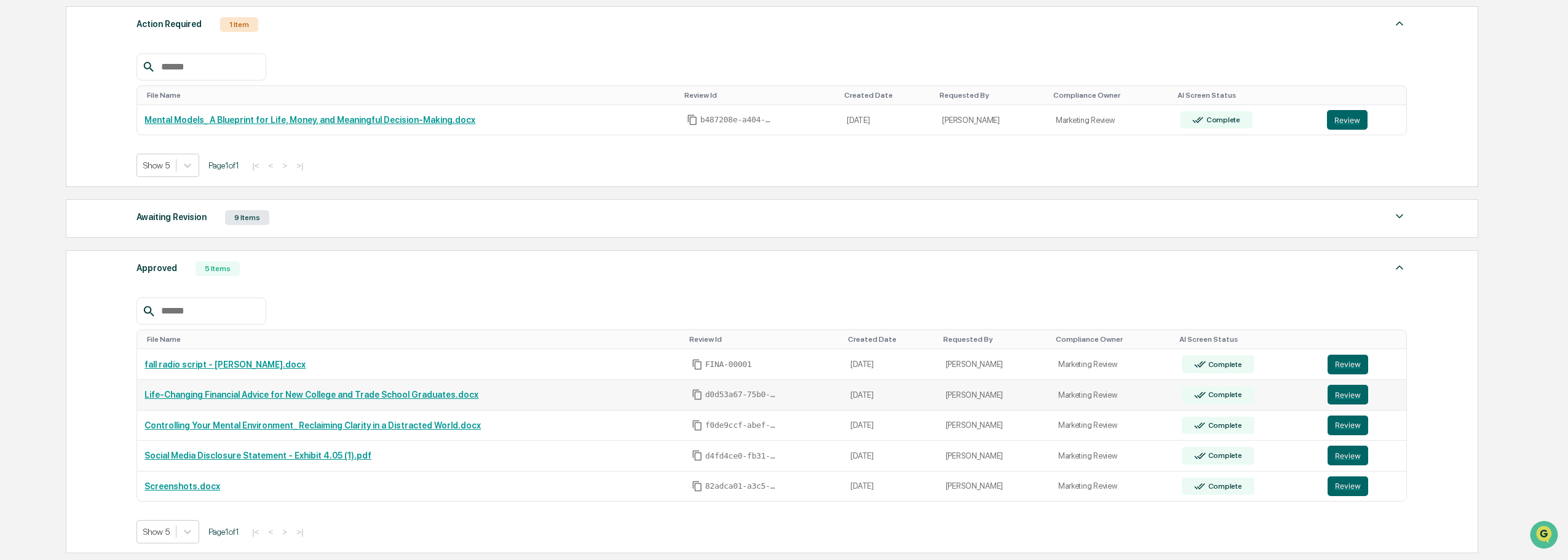
scroll to position [180, 0]
click at [1397, 265] on img at bounding box center [1399, 268] width 15 height 15
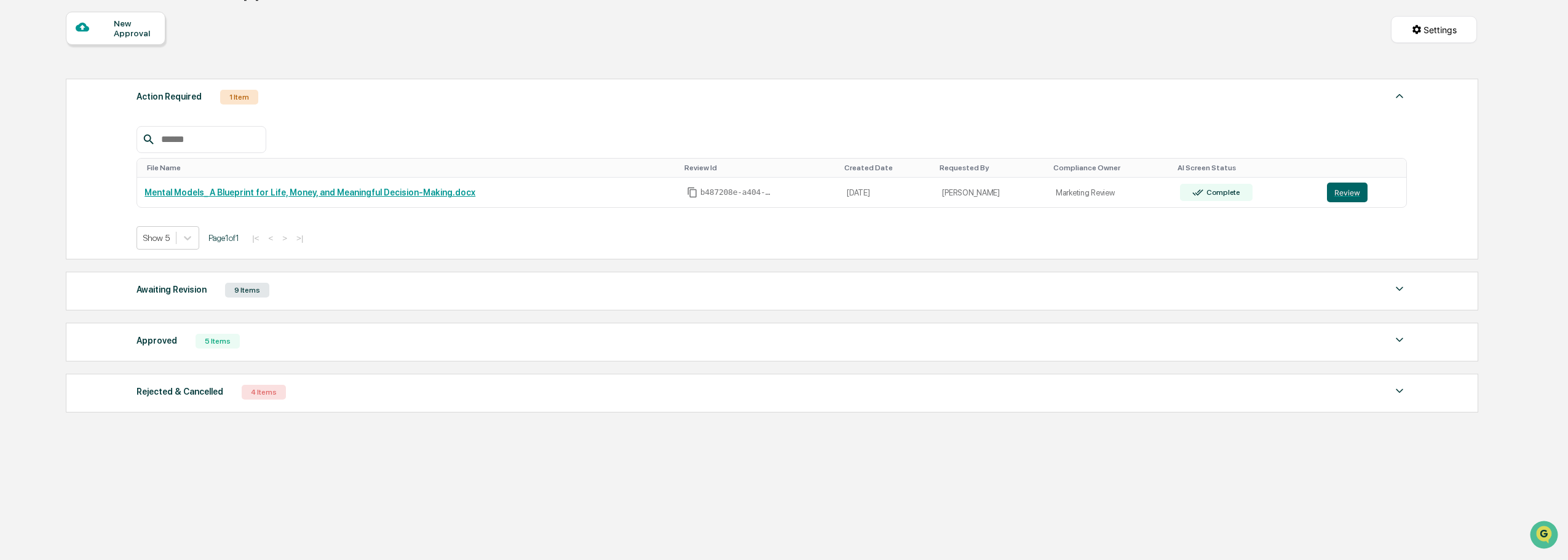
scroll to position [108, 0]
click at [1400, 390] on img at bounding box center [1399, 391] width 15 height 15
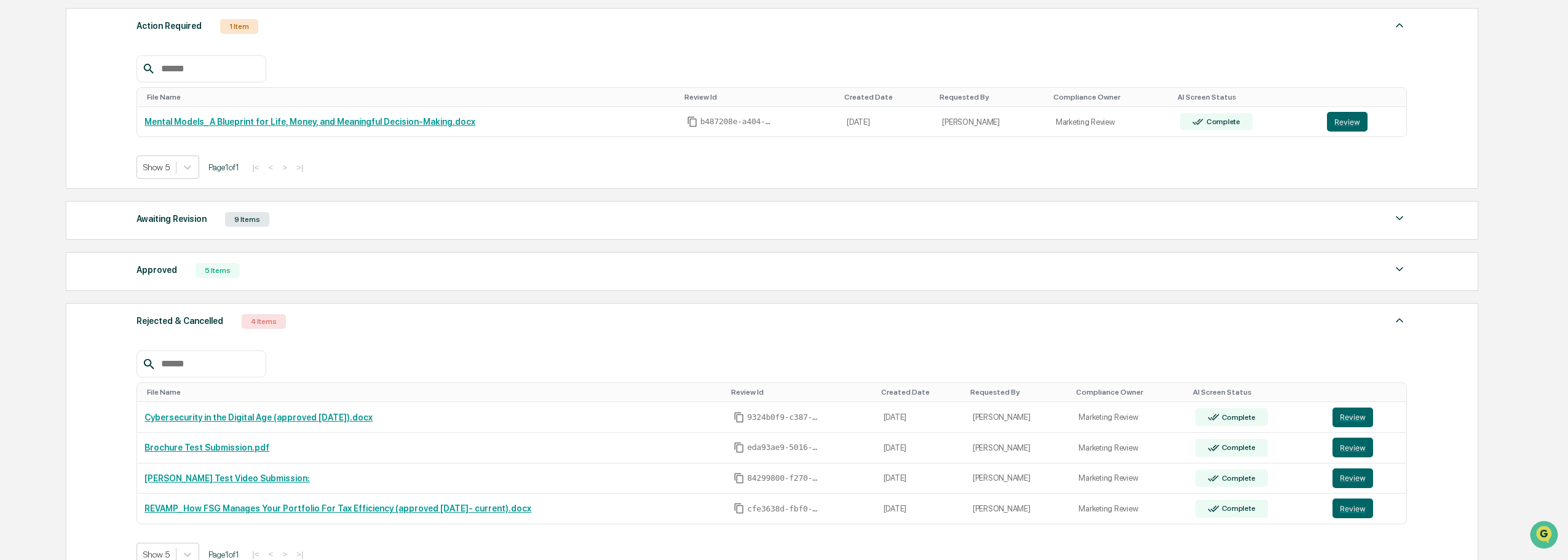
scroll to position [180, 0]
click at [1401, 320] on img at bounding box center [1399, 320] width 15 height 15
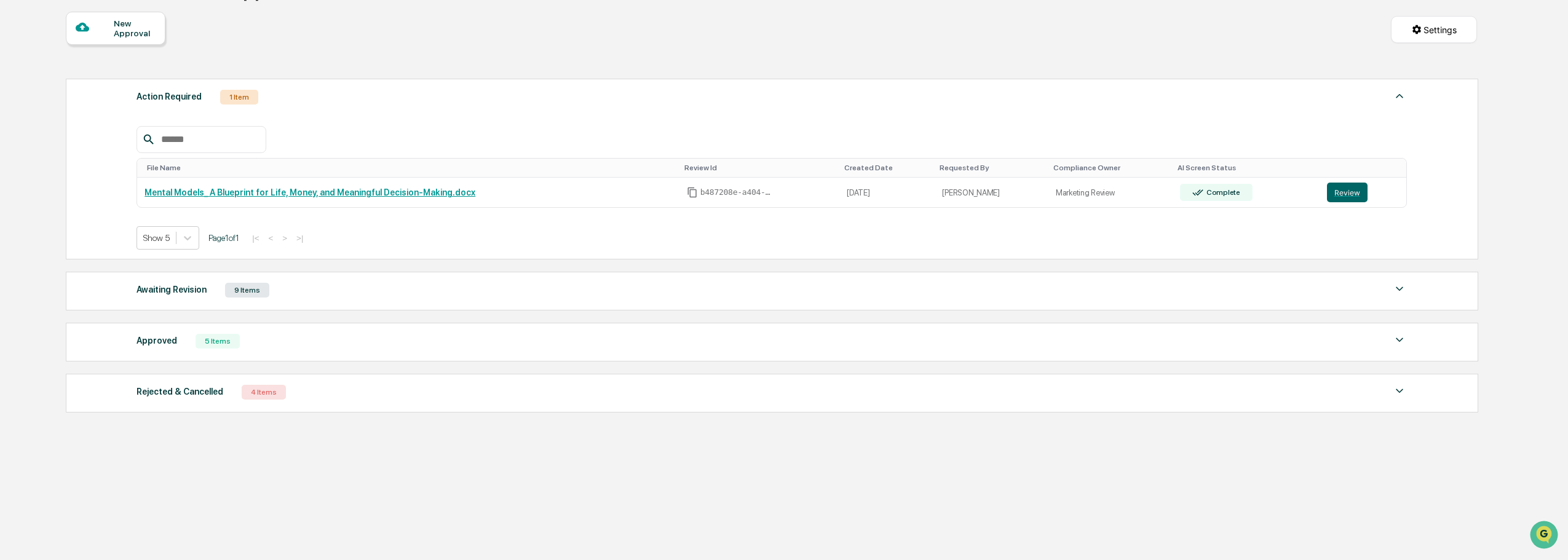
scroll to position [108, 0]
click at [1400, 292] on img at bounding box center [1399, 289] width 15 height 15
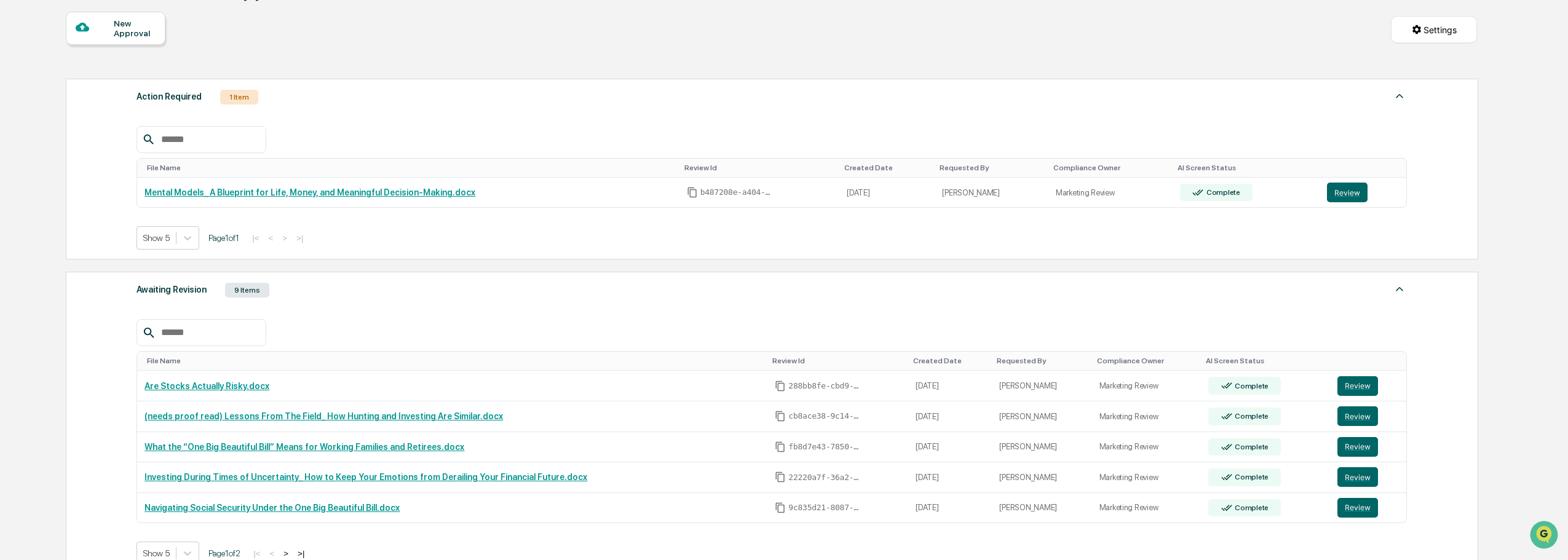
scroll to position [180, 0]
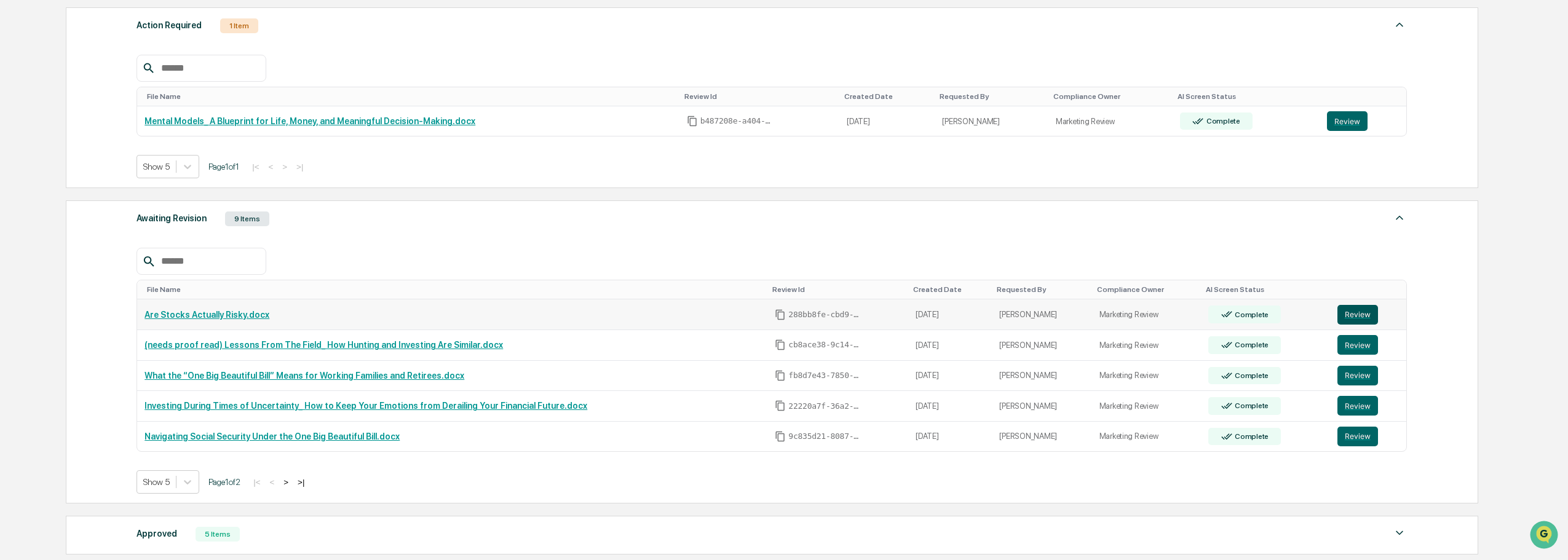
click at [1364, 316] on button "Review" at bounding box center [1358, 315] width 41 height 20
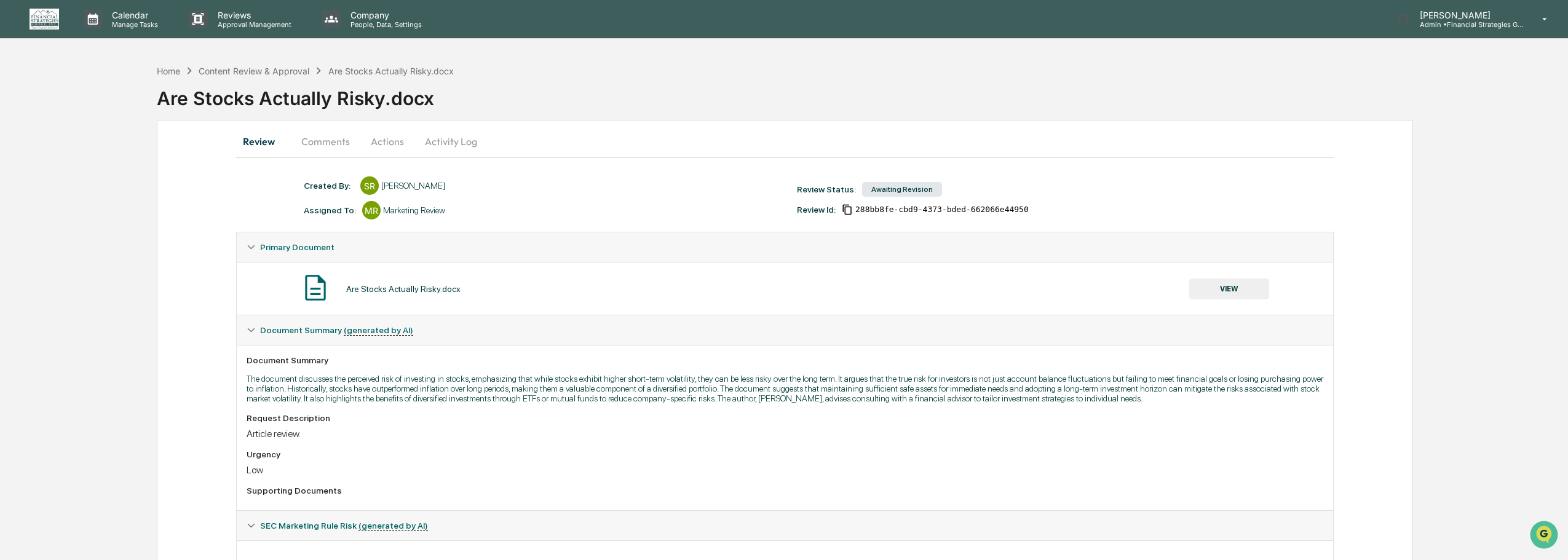
click at [390, 141] on button "Actions" at bounding box center [387, 141] width 55 height 29
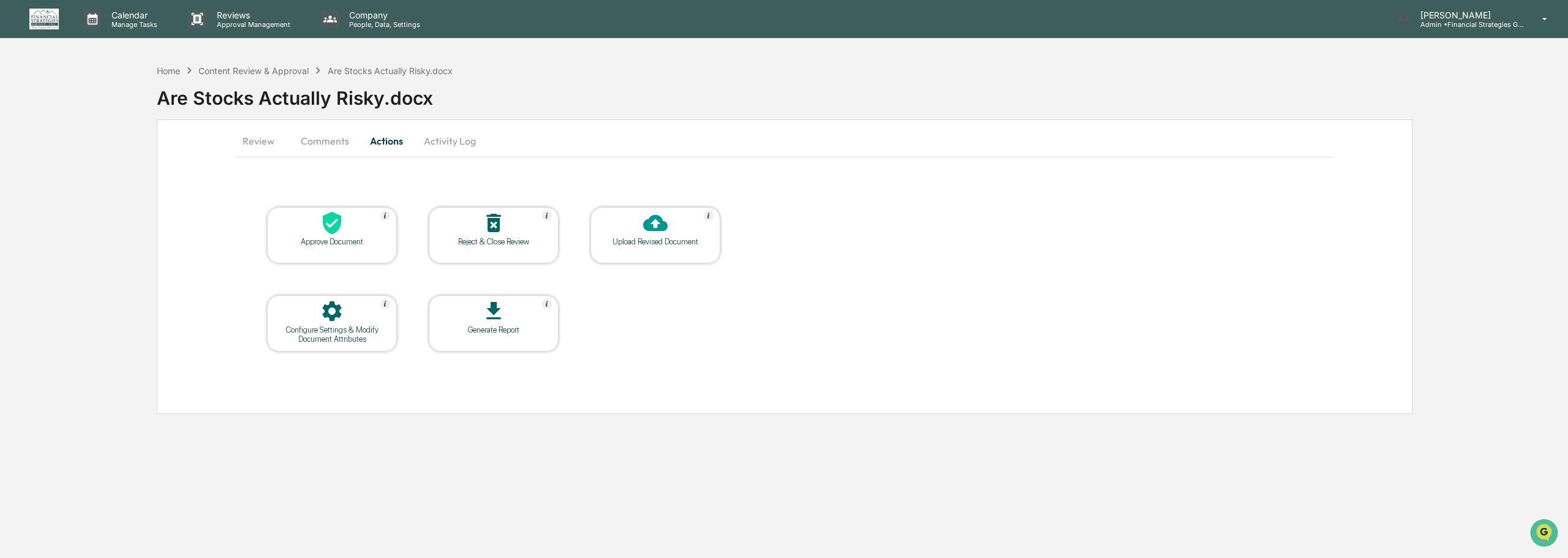
click at [357, 236] on div at bounding box center [332, 224] width 123 height 26
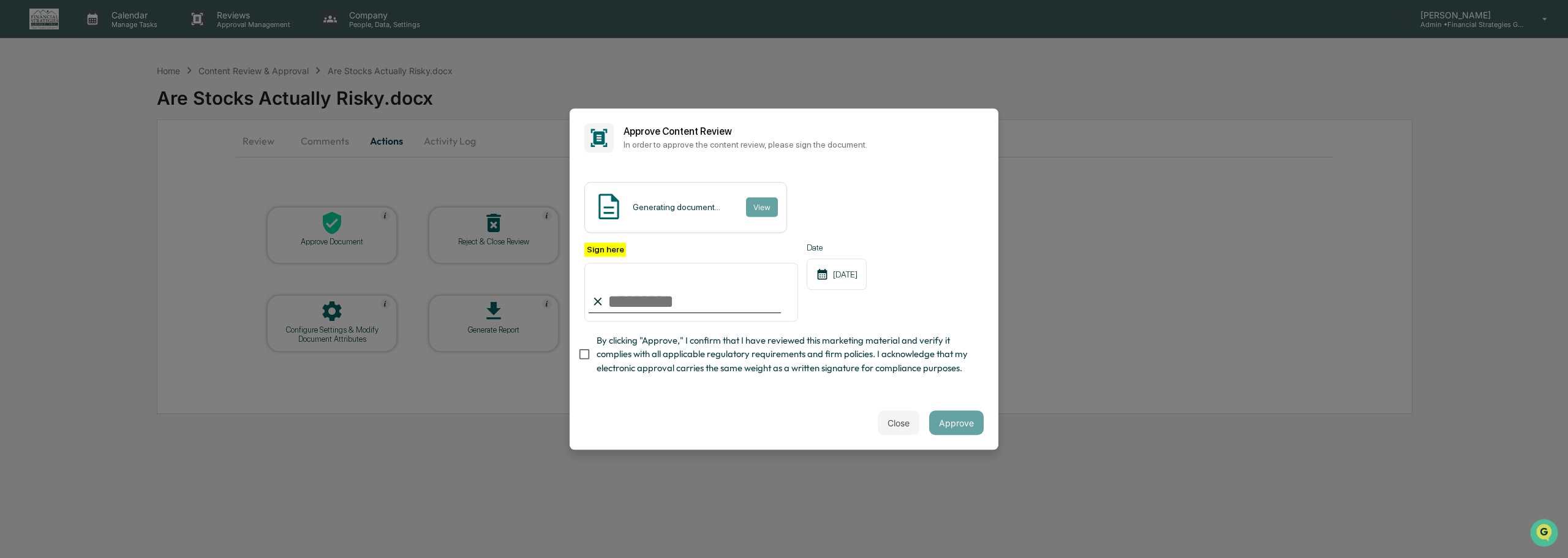
type input "**********"
click at [964, 429] on button "Approve" at bounding box center [956, 422] width 54 height 25
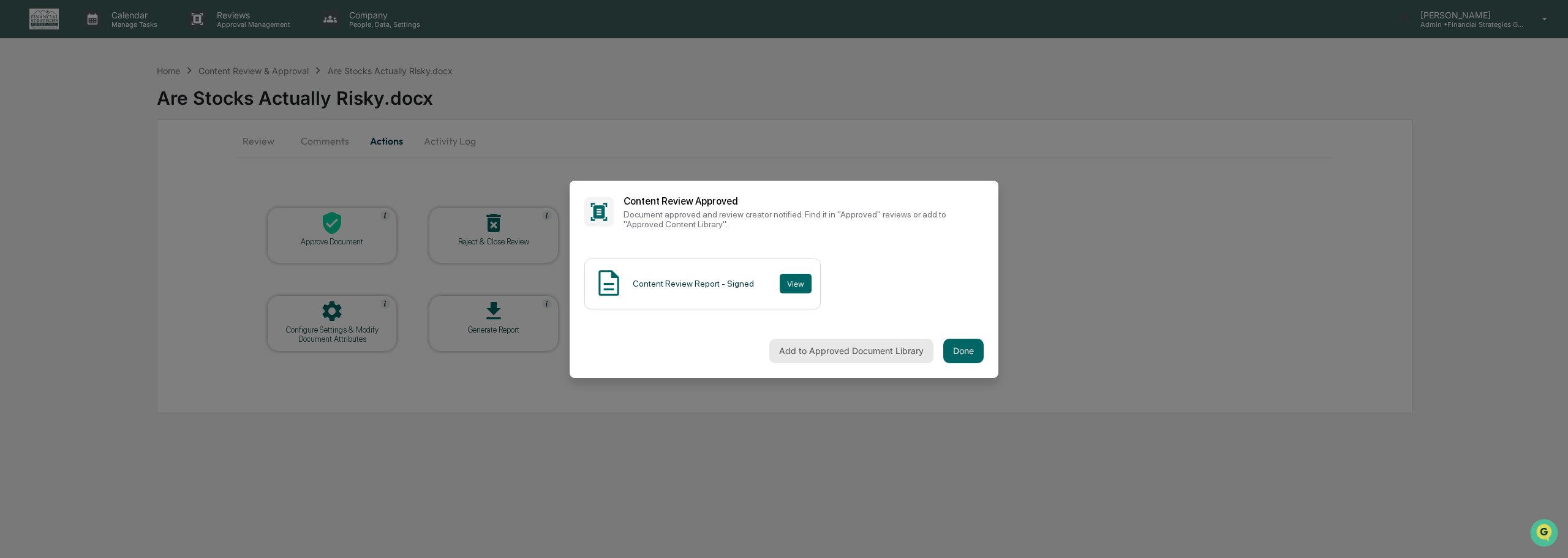
click at [850, 355] on button "Add to Approved Document Library" at bounding box center [851, 351] width 164 height 25
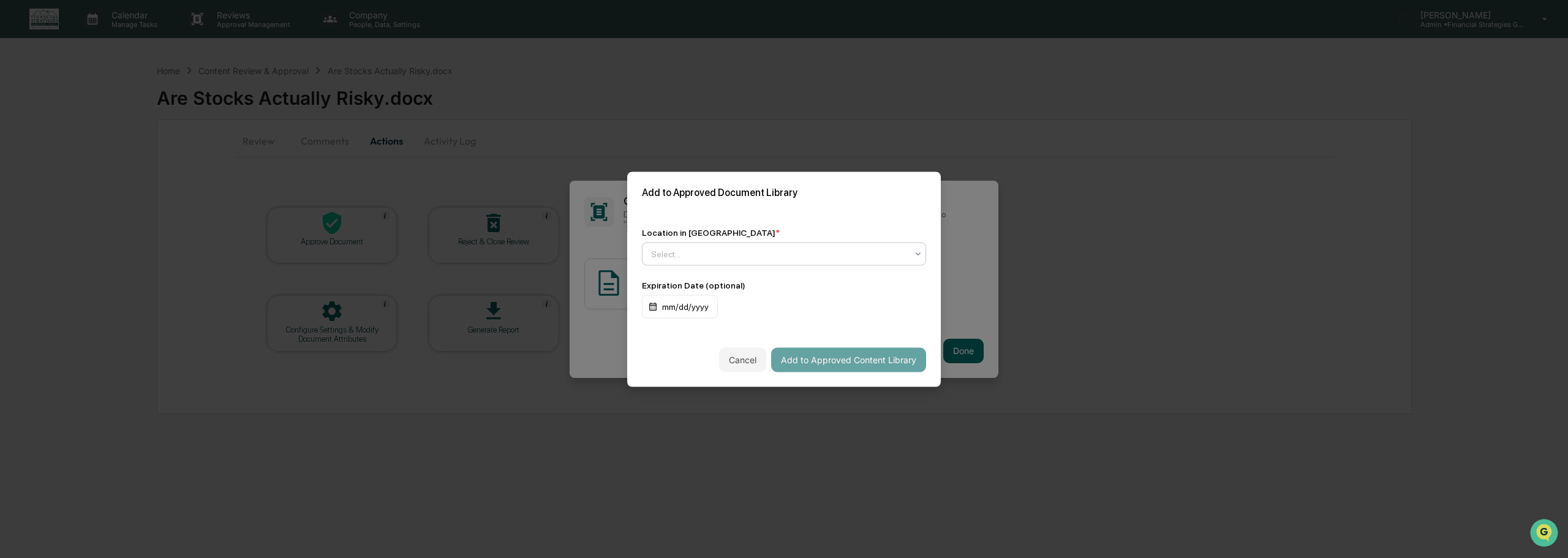
click at [915, 255] on icon at bounding box center [918, 253] width 10 height 10
click at [754, 282] on div "Approved Content Library" at bounding box center [784, 283] width 283 height 25
click at [846, 361] on button "Add to Approved Content Library" at bounding box center [848, 359] width 155 height 25
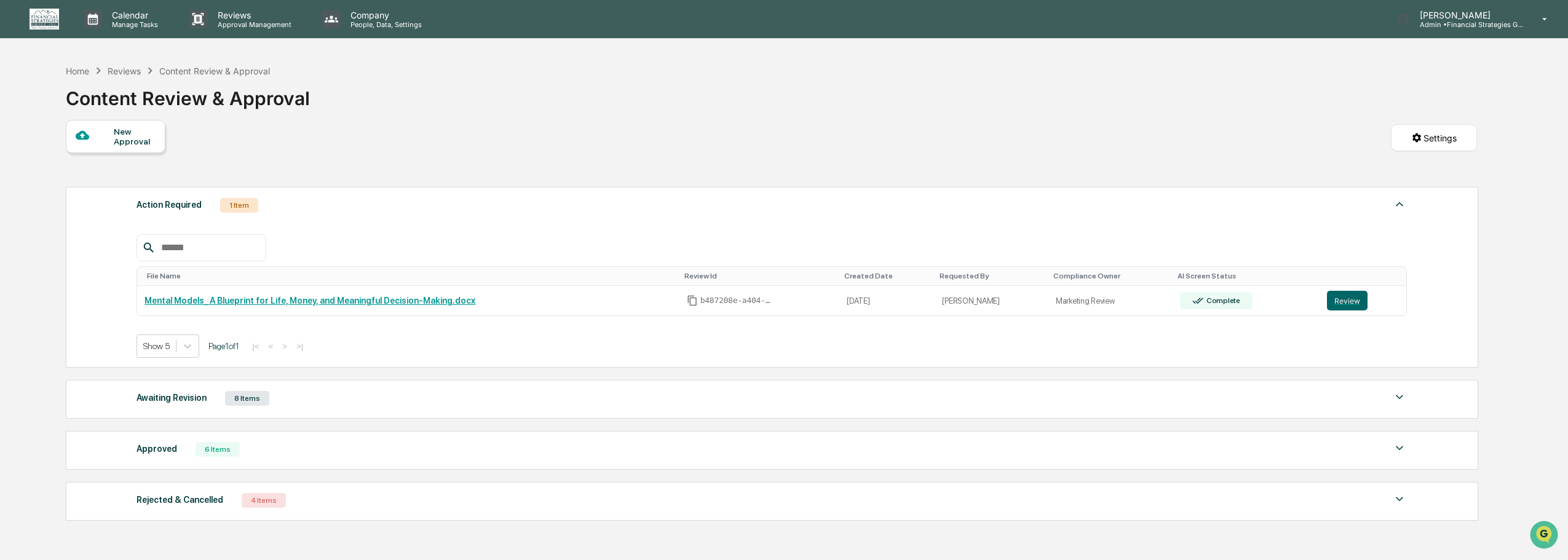
click at [1379, 401] on div "Awaiting Revision 8 Items" at bounding box center [772, 398] width 1270 height 17
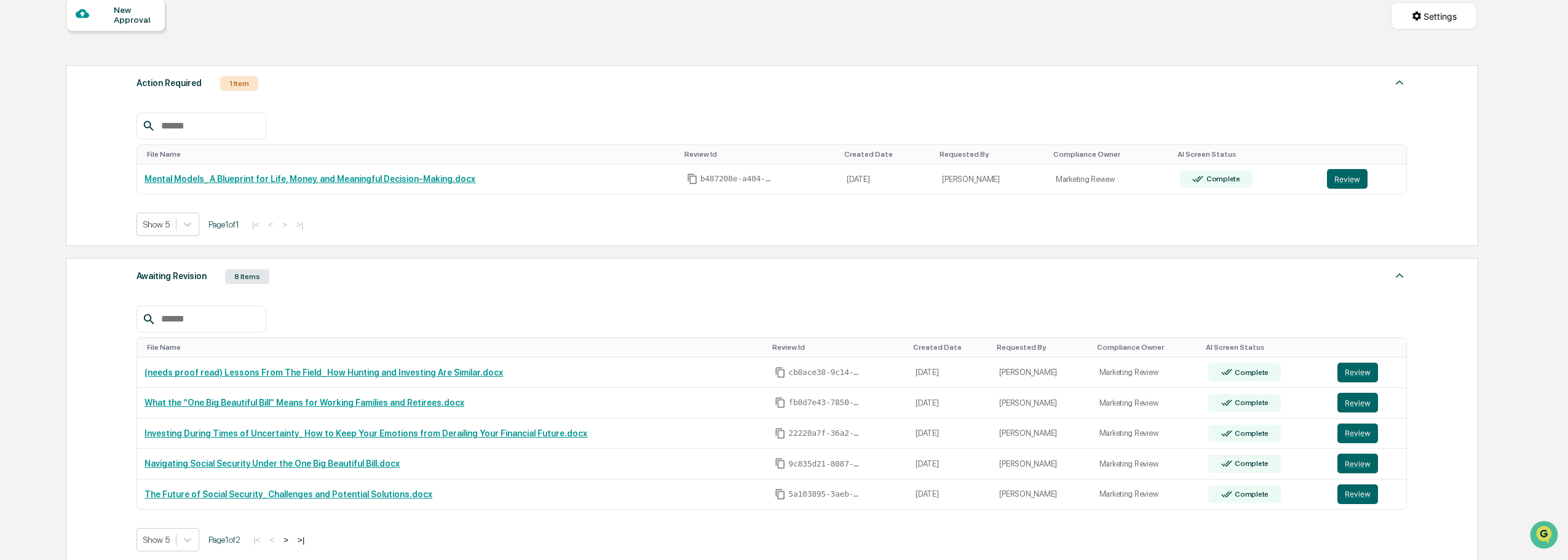
scroll to position [122, 0]
click at [1346, 368] on button "Review" at bounding box center [1358, 372] width 41 height 20
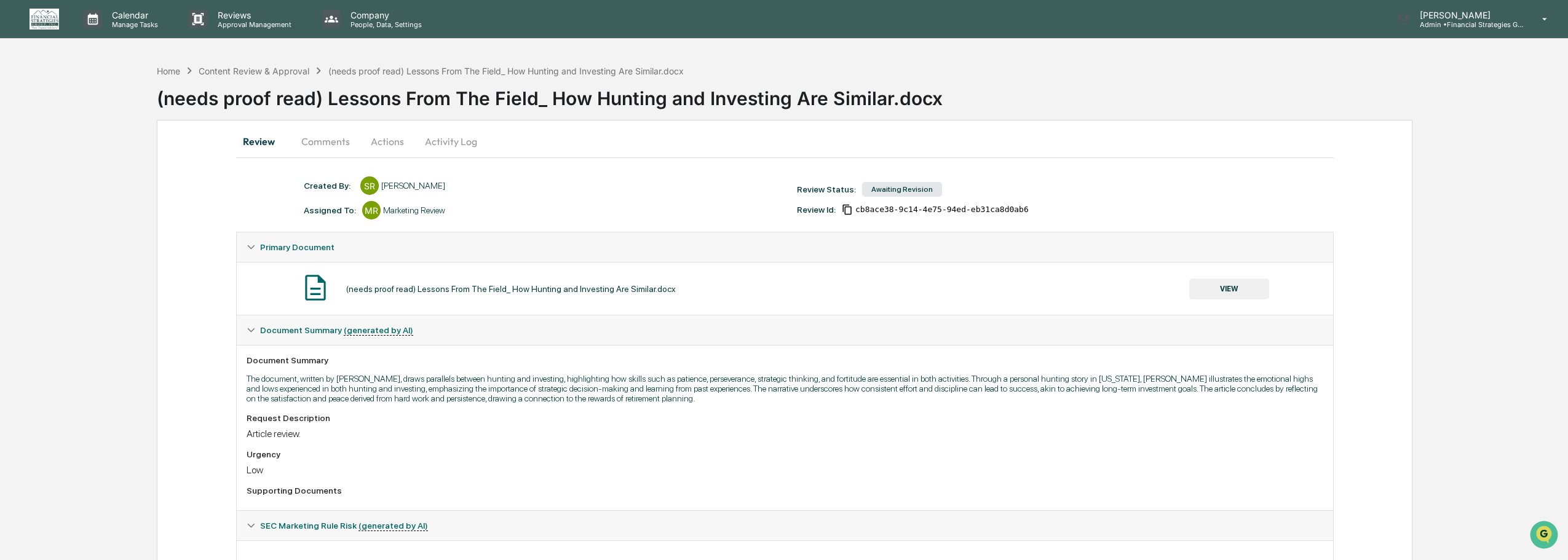
click at [1229, 292] on button "VIEW" at bounding box center [1229, 289] width 80 height 21
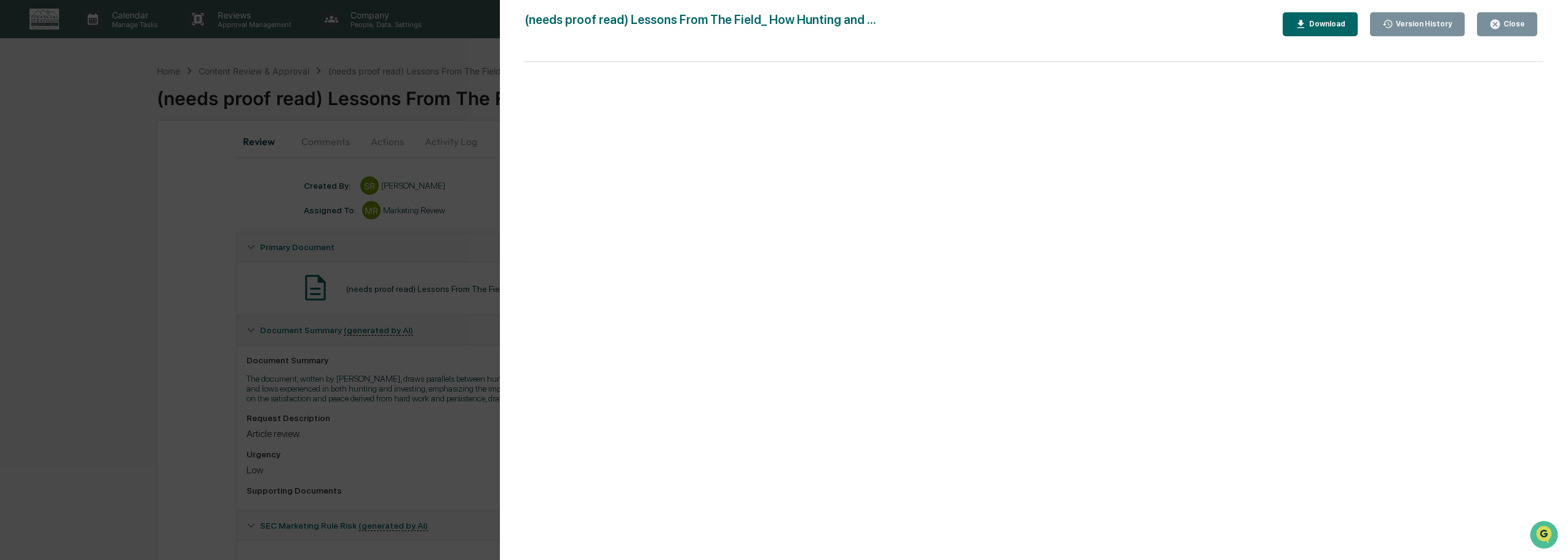
click at [1497, 24] on icon "button" at bounding box center [1495, 23] width 11 height 11
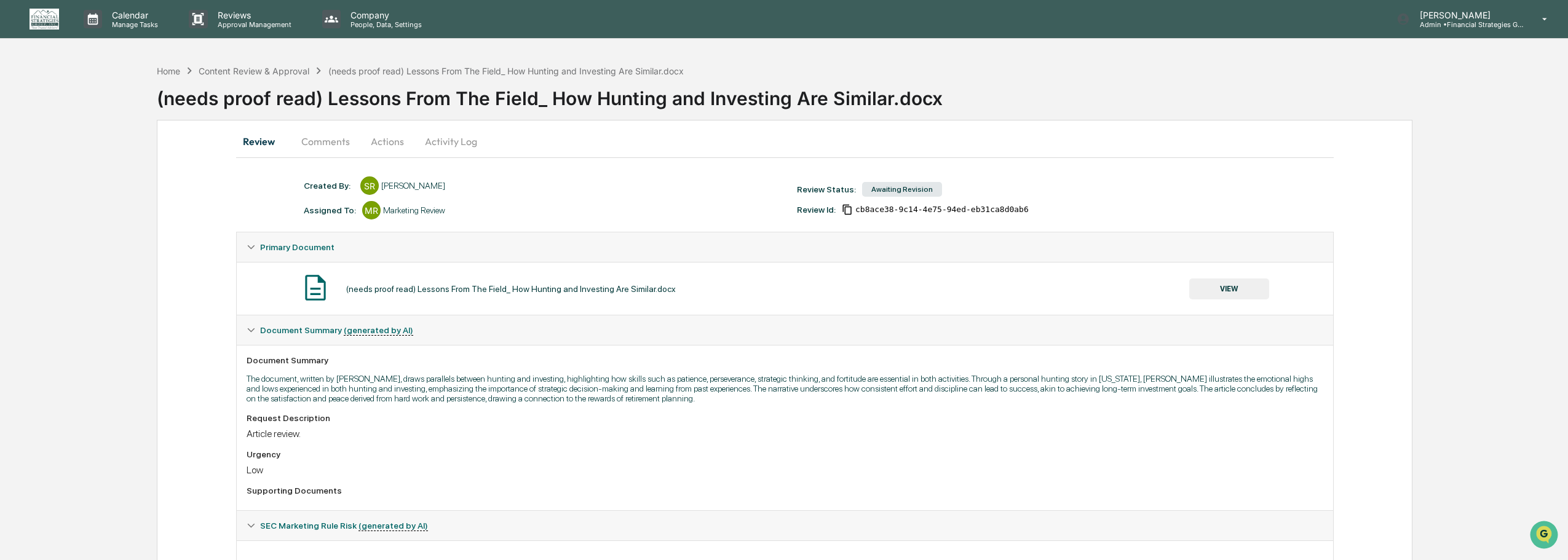
click at [382, 146] on button "Actions" at bounding box center [387, 141] width 55 height 29
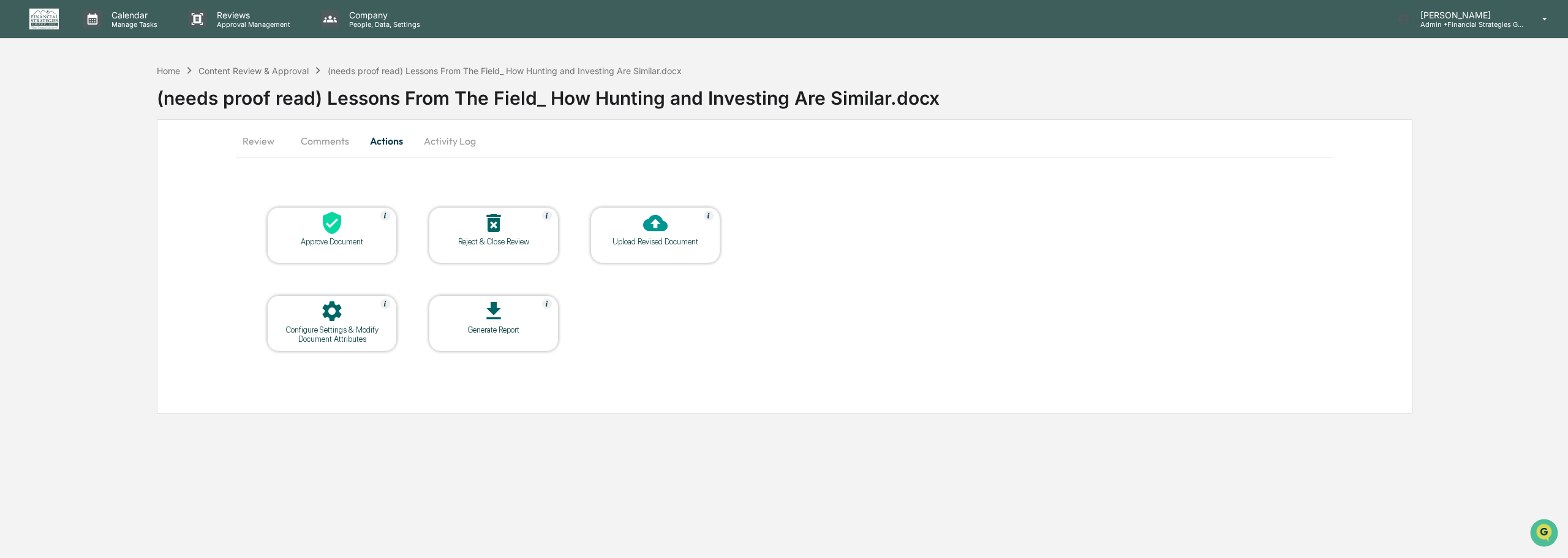
click at [344, 229] on div at bounding box center [332, 224] width 123 height 26
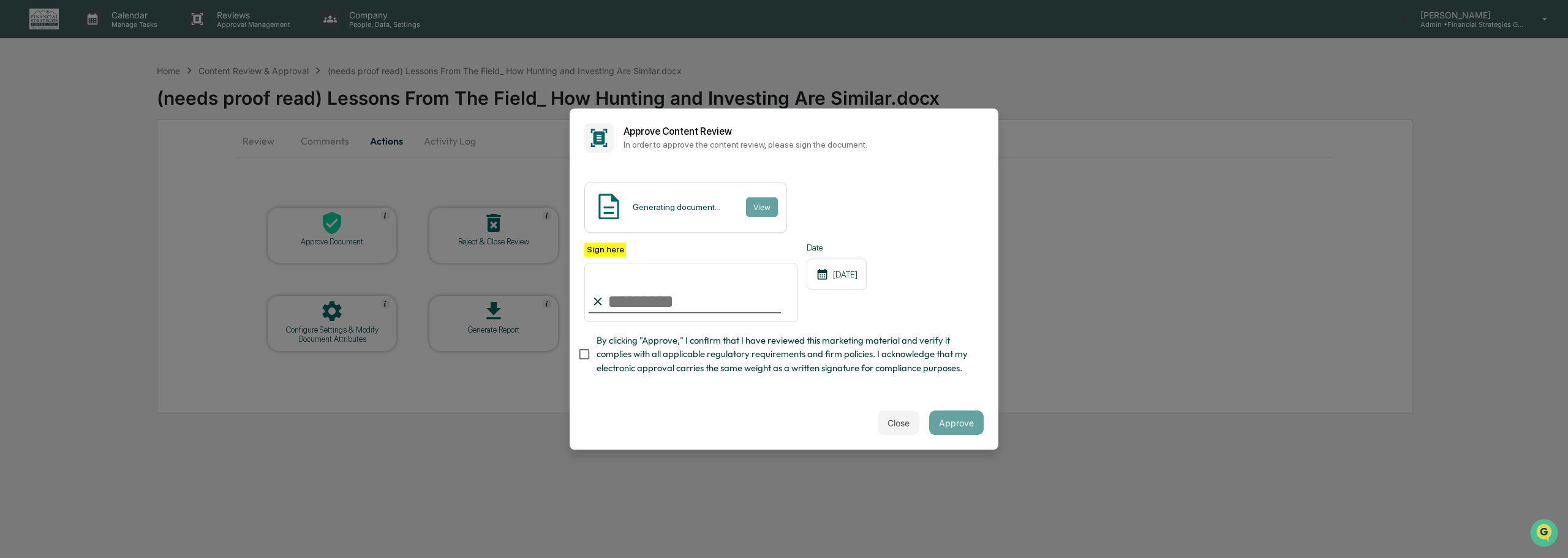
type input "**********"
click at [964, 425] on button "Approve" at bounding box center [956, 422] width 54 height 25
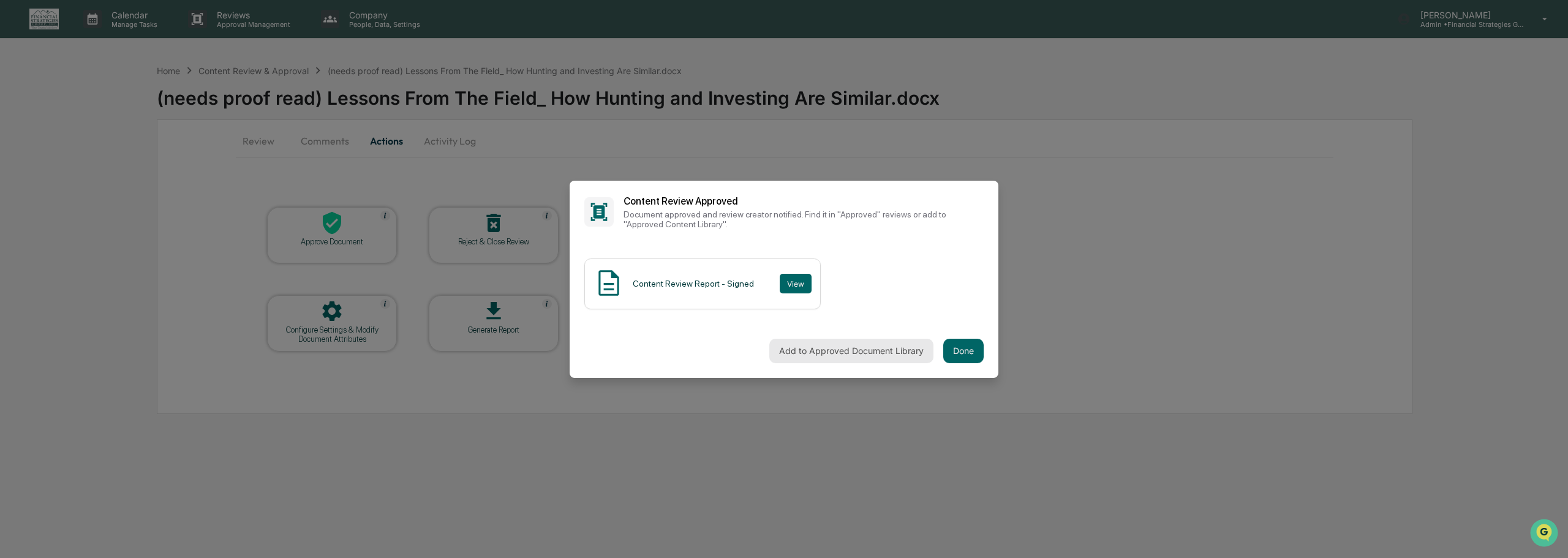
click at [857, 349] on button "Add to Approved Document Library" at bounding box center [851, 351] width 164 height 25
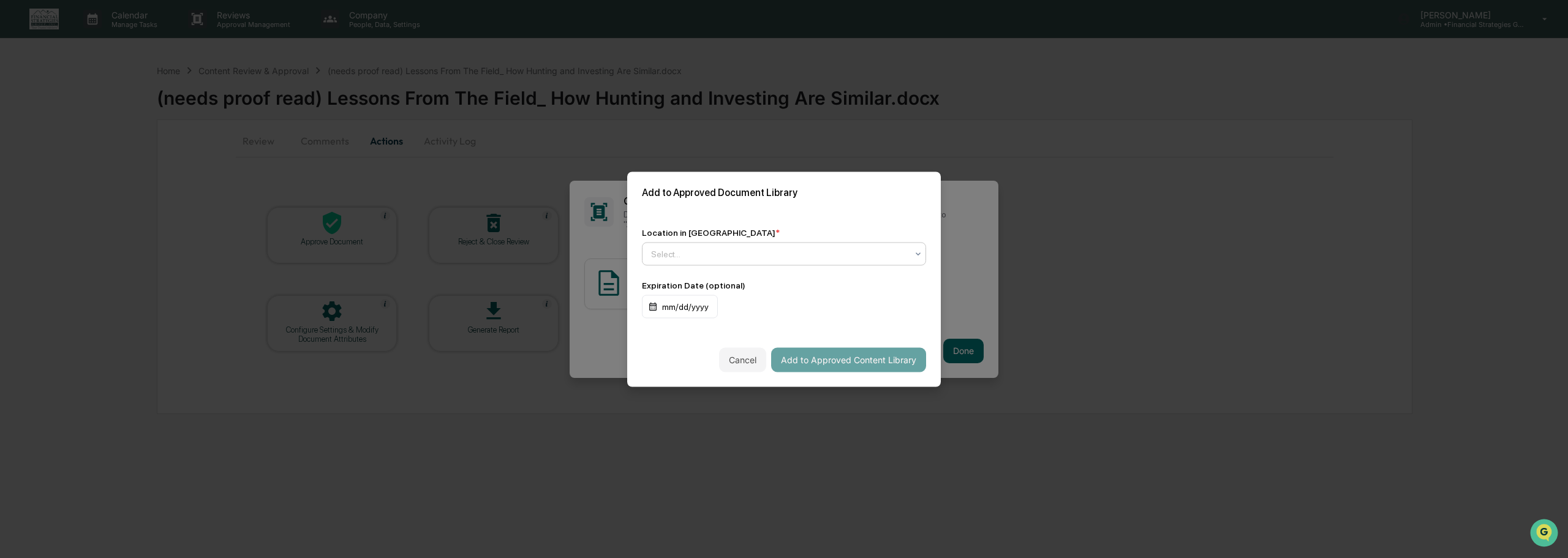
click at [922, 245] on div at bounding box center [918, 253] width 10 height 22
click at [788, 288] on div "Approved Content Library" at bounding box center [784, 283] width 283 height 25
click at [848, 363] on button "Add to Approved Content Library" at bounding box center [848, 359] width 155 height 25
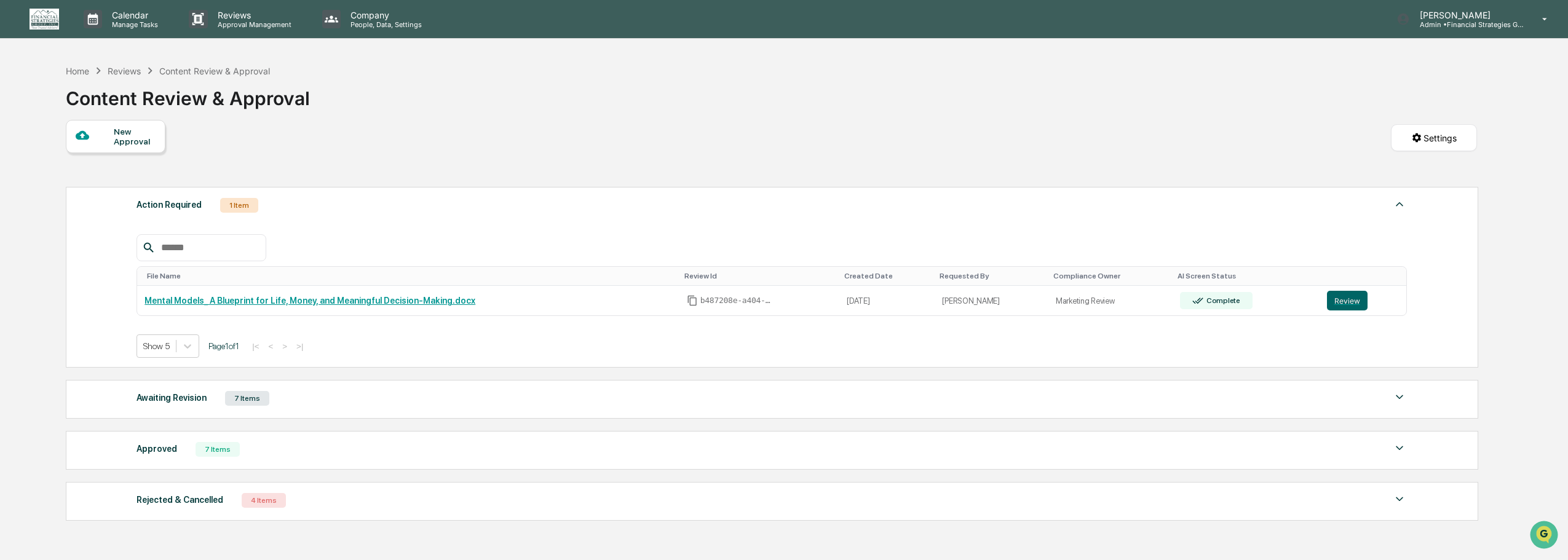
click at [1343, 398] on div "Awaiting Revision 7 Items" at bounding box center [772, 398] width 1270 height 17
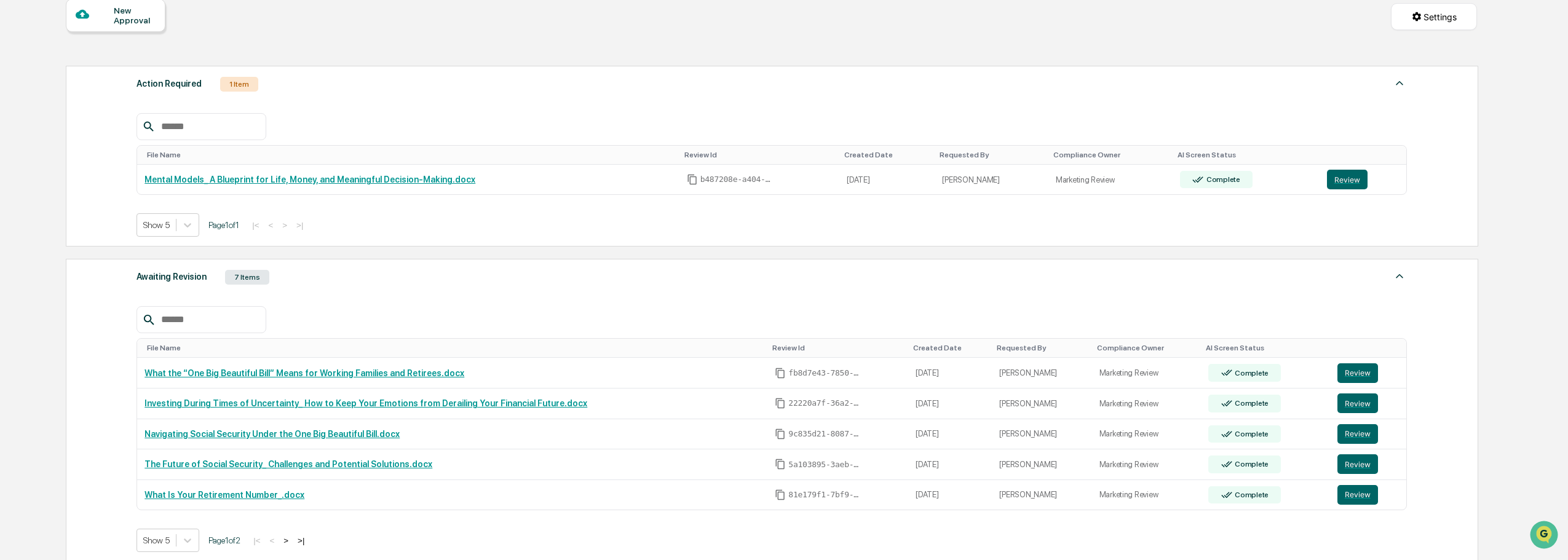
scroll to position [122, 0]
click at [1349, 373] on button "Review" at bounding box center [1358, 373] width 41 height 20
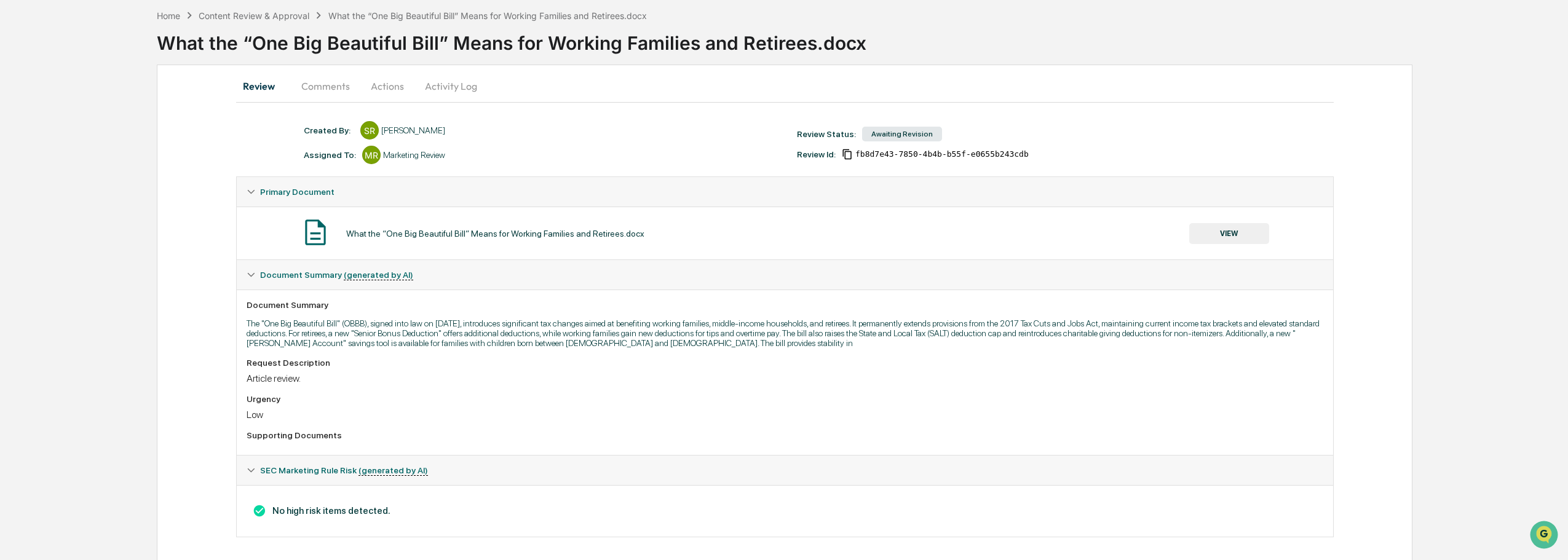
scroll to position [64, 0]
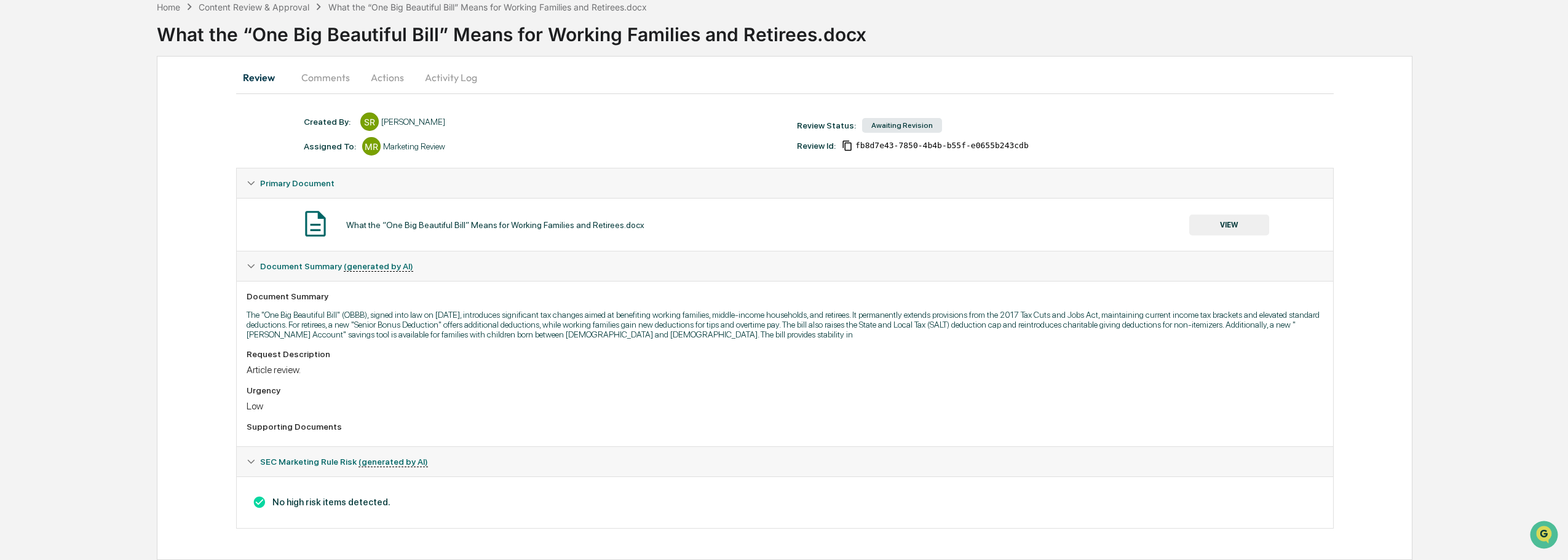
click at [388, 81] on button "Actions" at bounding box center [387, 77] width 55 height 29
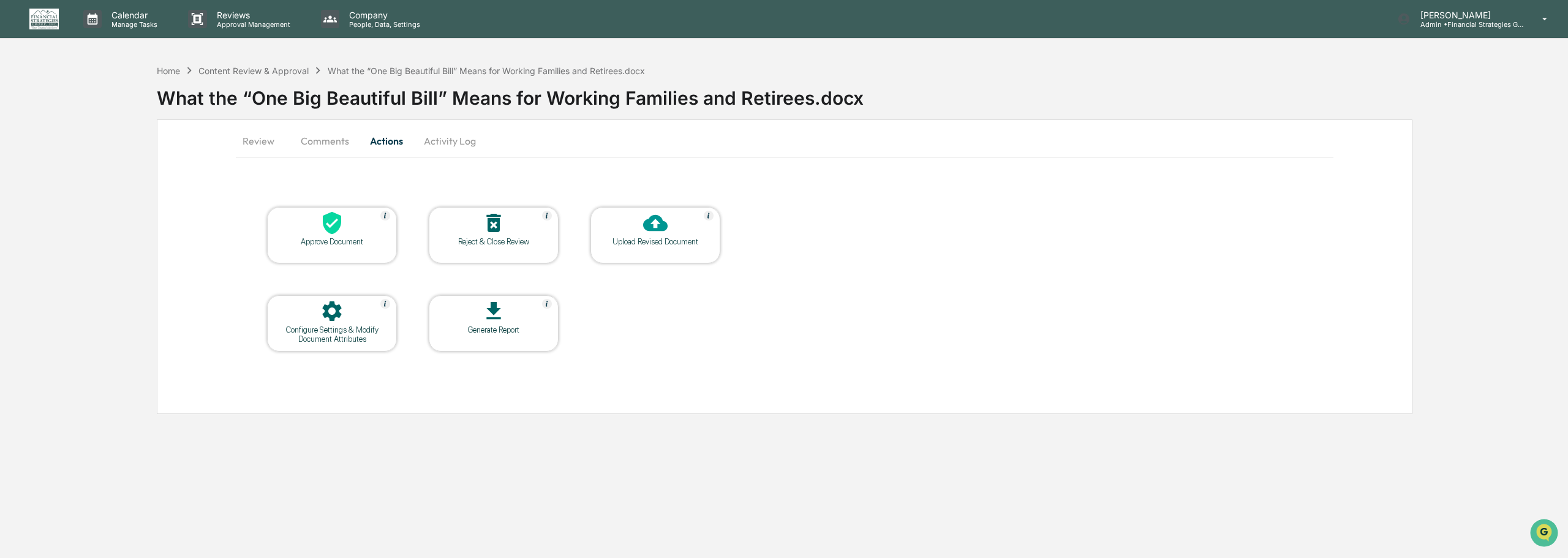
click at [347, 225] on div at bounding box center [332, 224] width 123 height 26
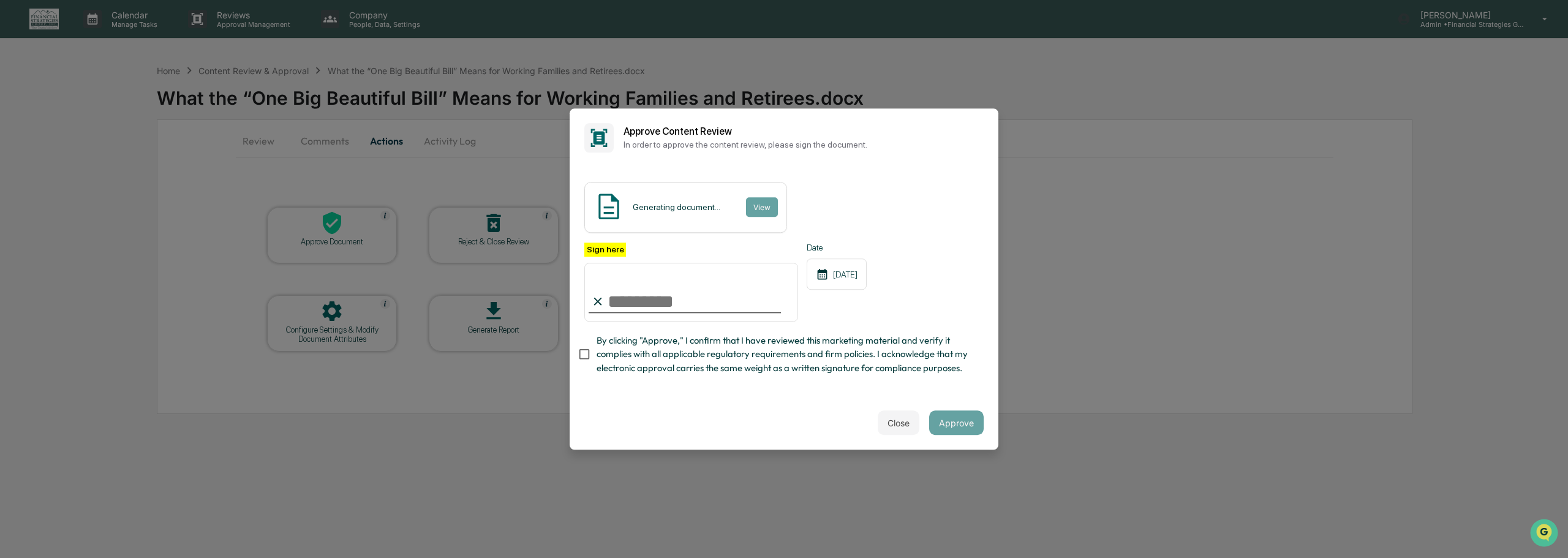
type input "**********"
click at [956, 427] on button "Approve" at bounding box center [956, 422] width 54 height 25
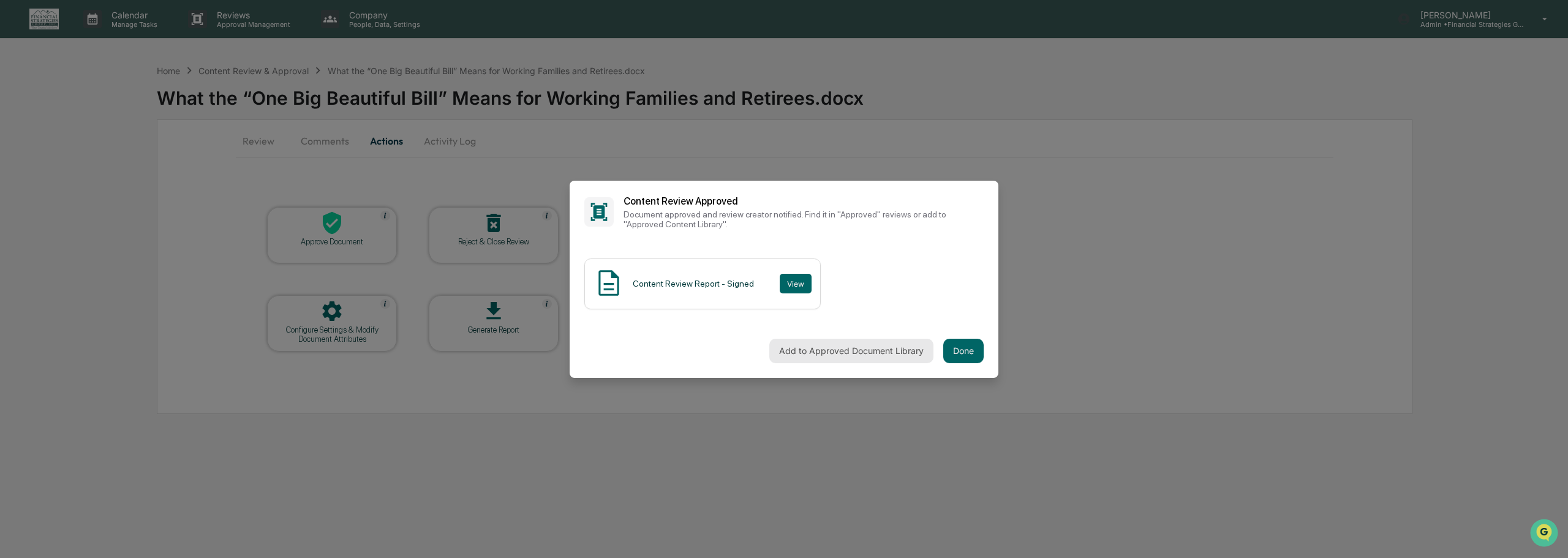
click at [872, 354] on button "Add to Approved Document Library" at bounding box center [851, 351] width 164 height 25
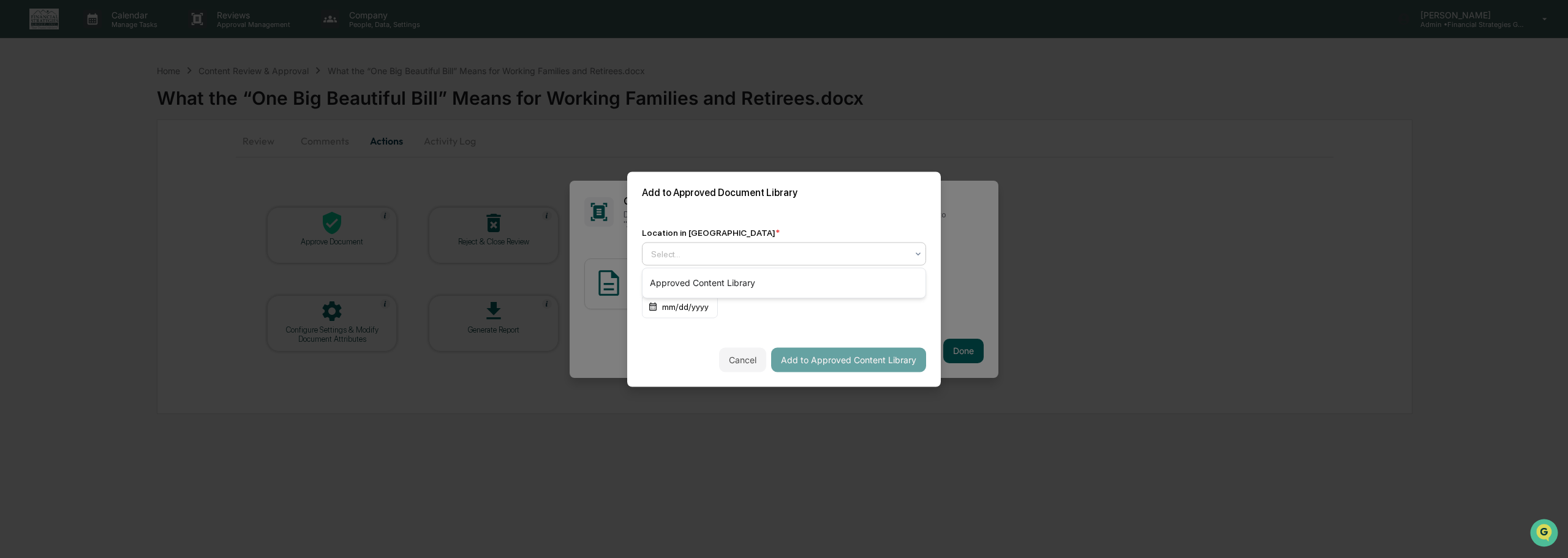
click at [922, 255] on icon at bounding box center [918, 253] width 10 height 10
click at [882, 282] on div "Approved Content Library" at bounding box center [784, 283] width 283 height 25
click at [877, 360] on button "Add to Approved Content Library" at bounding box center [848, 359] width 155 height 25
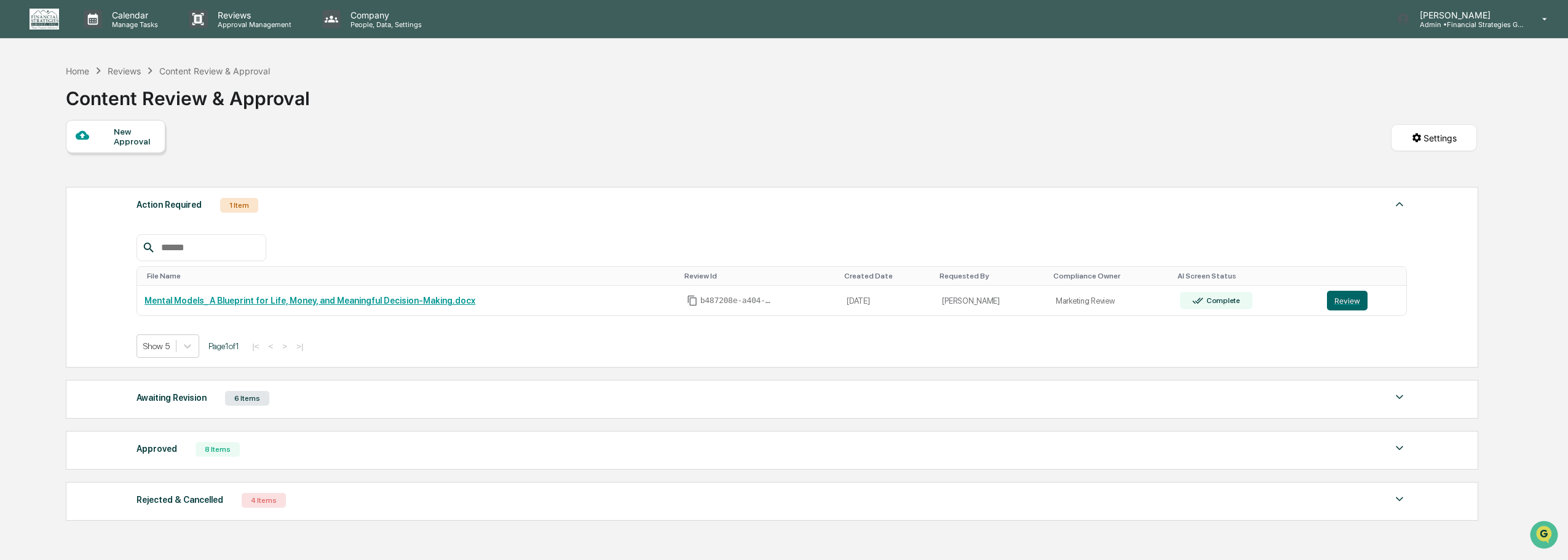
click at [949, 404] on div "Awaiting Revision 6 Items" at bounding box center [772, 398] width 1270 height 17
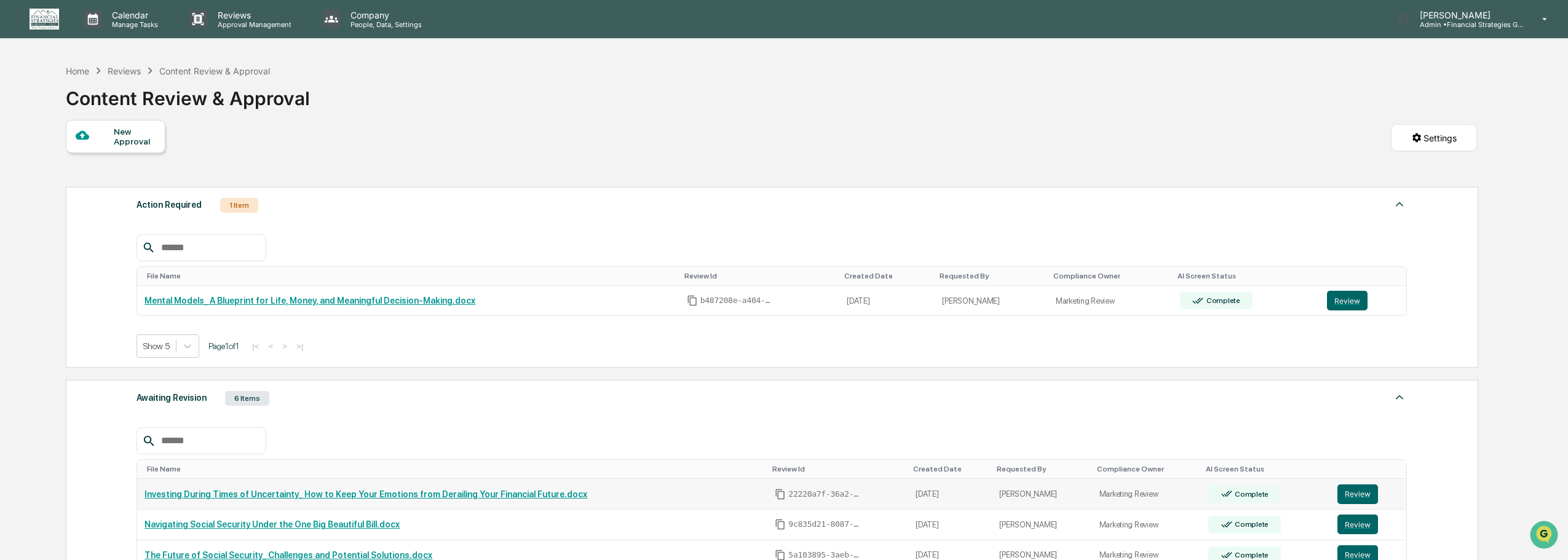
click at [512, 494] on link "Investing During Times of Uncertainty_ How to Keep Your Emotions from Derailing…" at bounding box center [366, 494] width 443 height 10
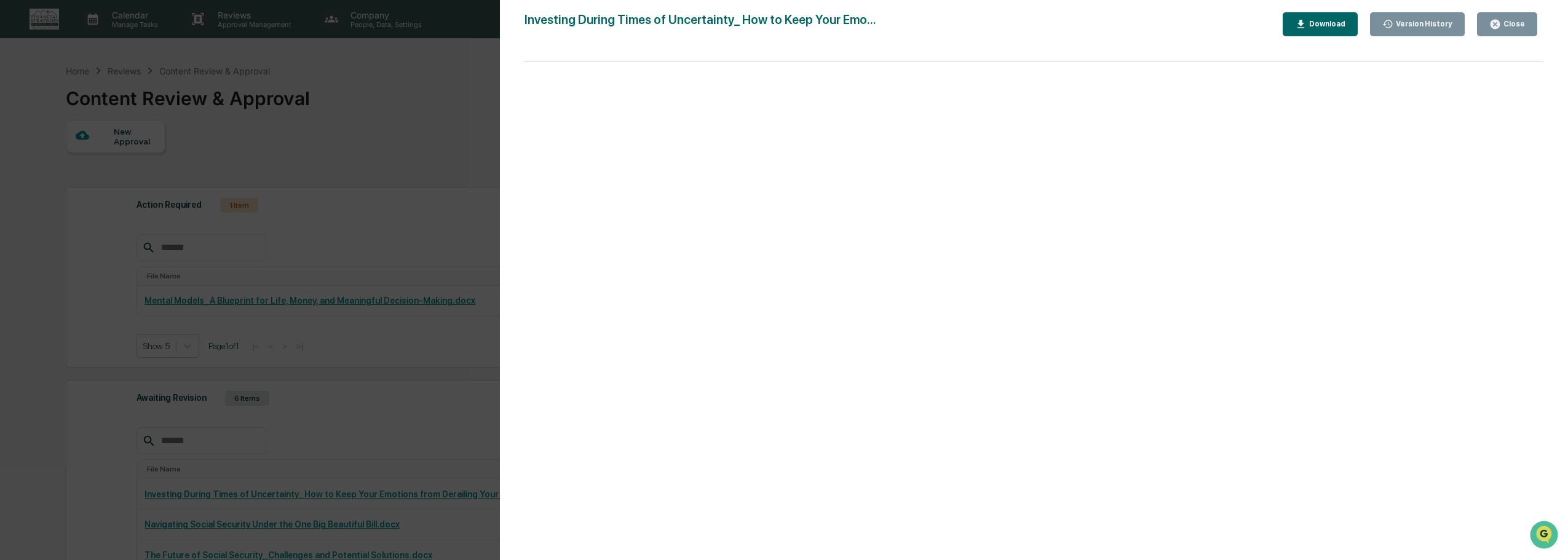
click at [1504, 14] on button "Close" at bounding box center [1508, 24] width 60 height 24
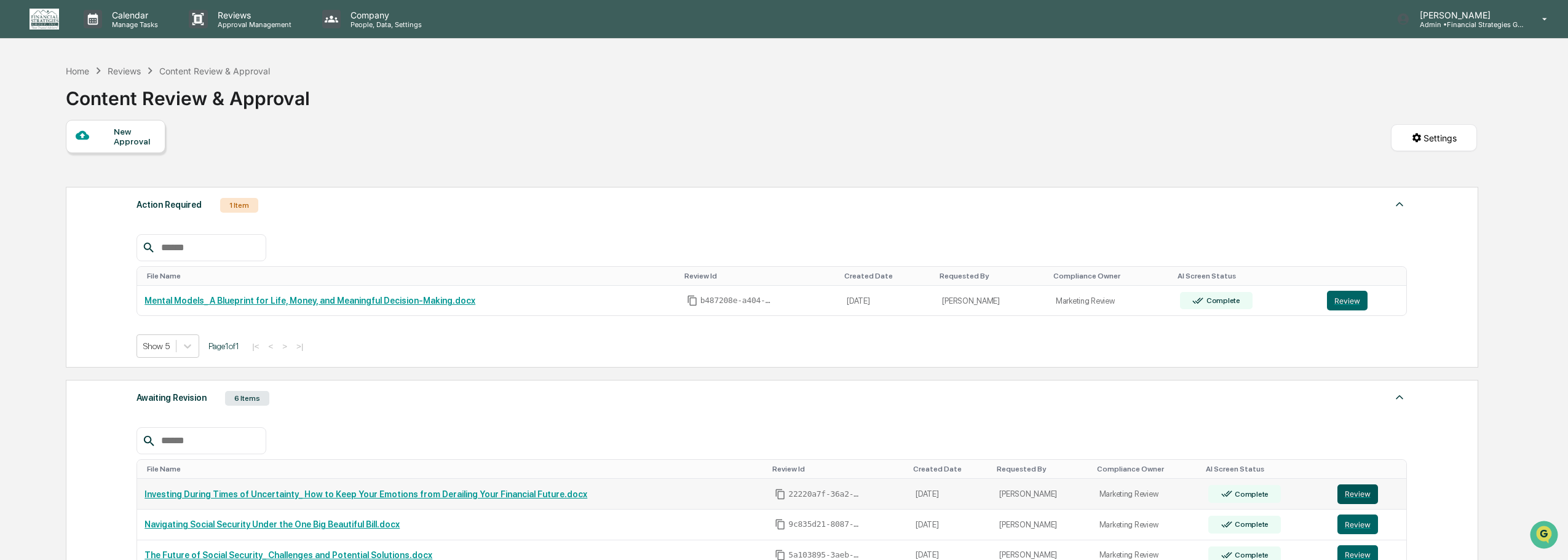
click at [1348, 493] on button "Review" at bounding box center [1358, 494] width 41 height 20
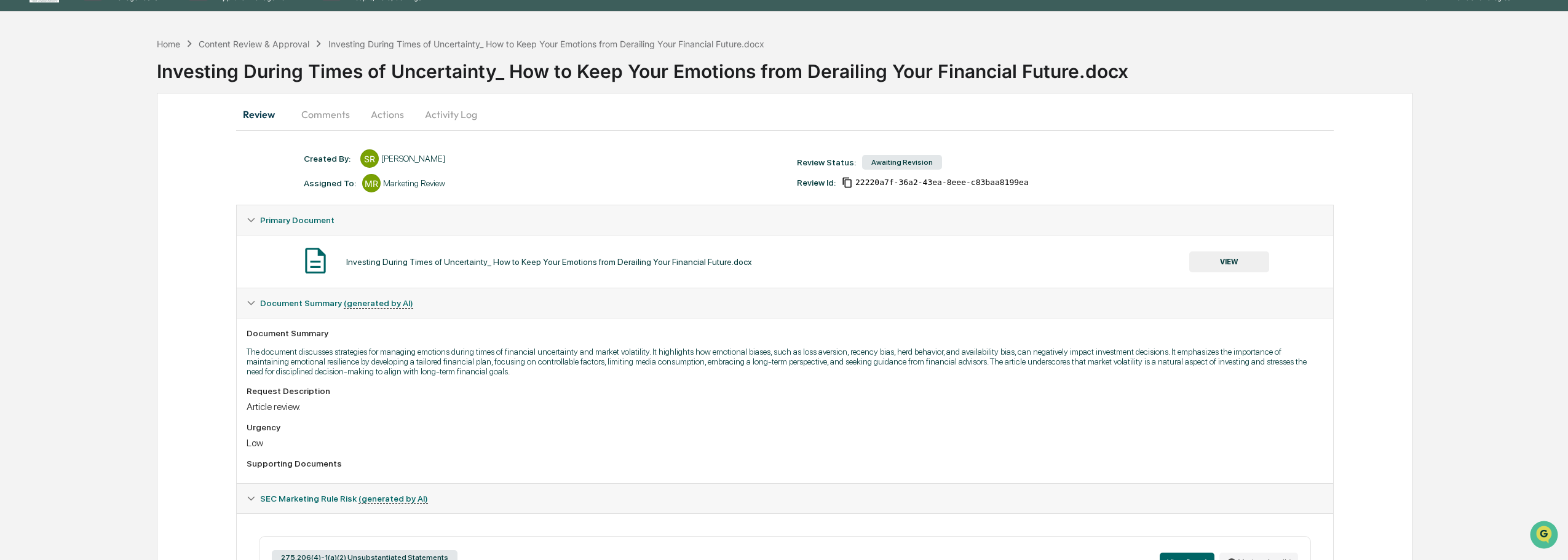
scroll to position [26, 0]
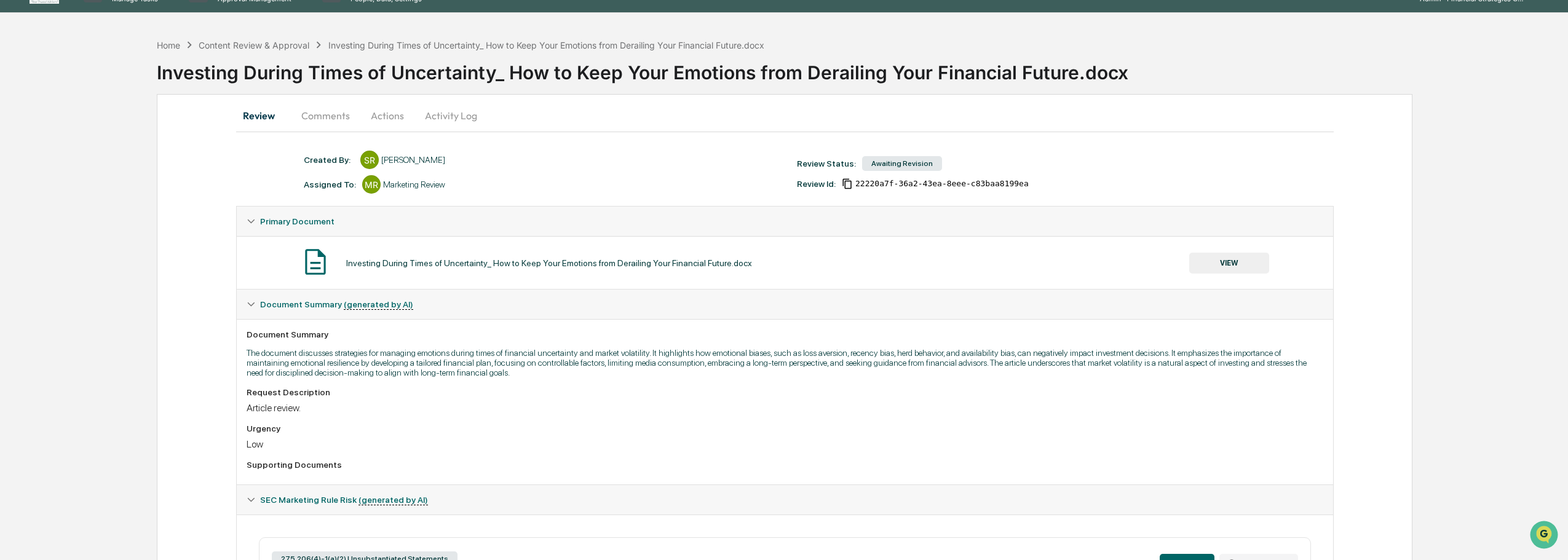
click at [1244, 265] on button "VIEW" at bounding box center [1229, 263] width 80 height 21
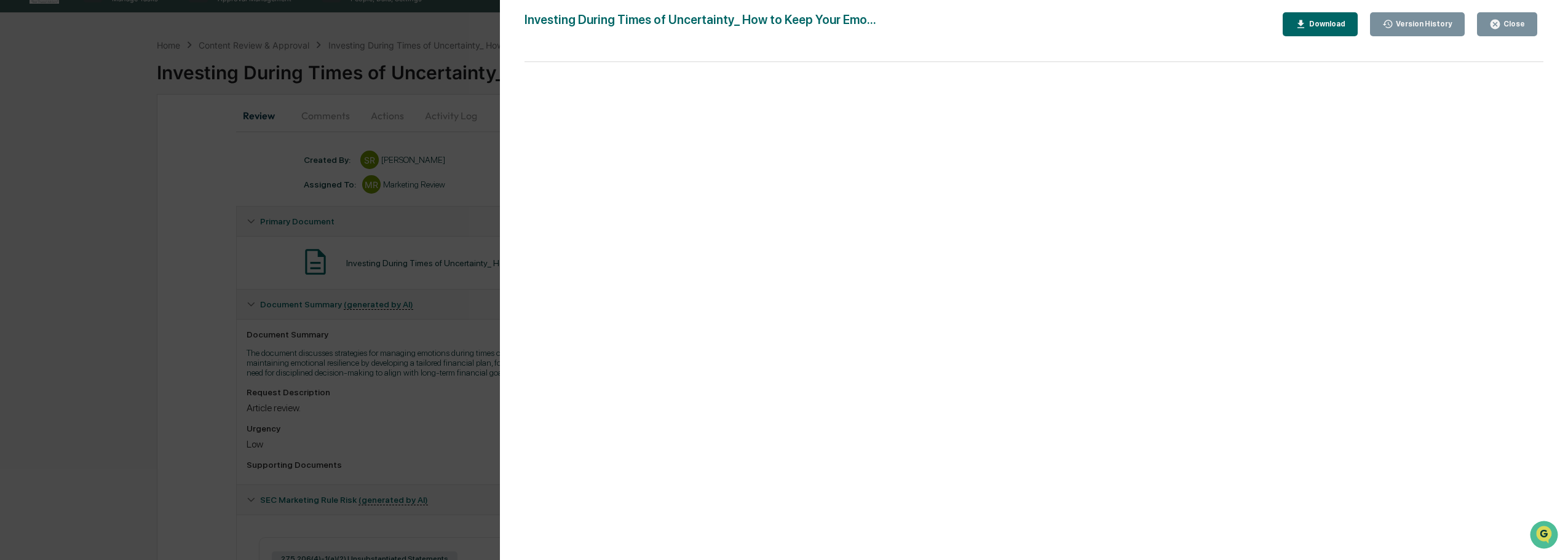
click at [1521, 21] on div "Close" at bounding box center [1513, 23] width 24 height 8
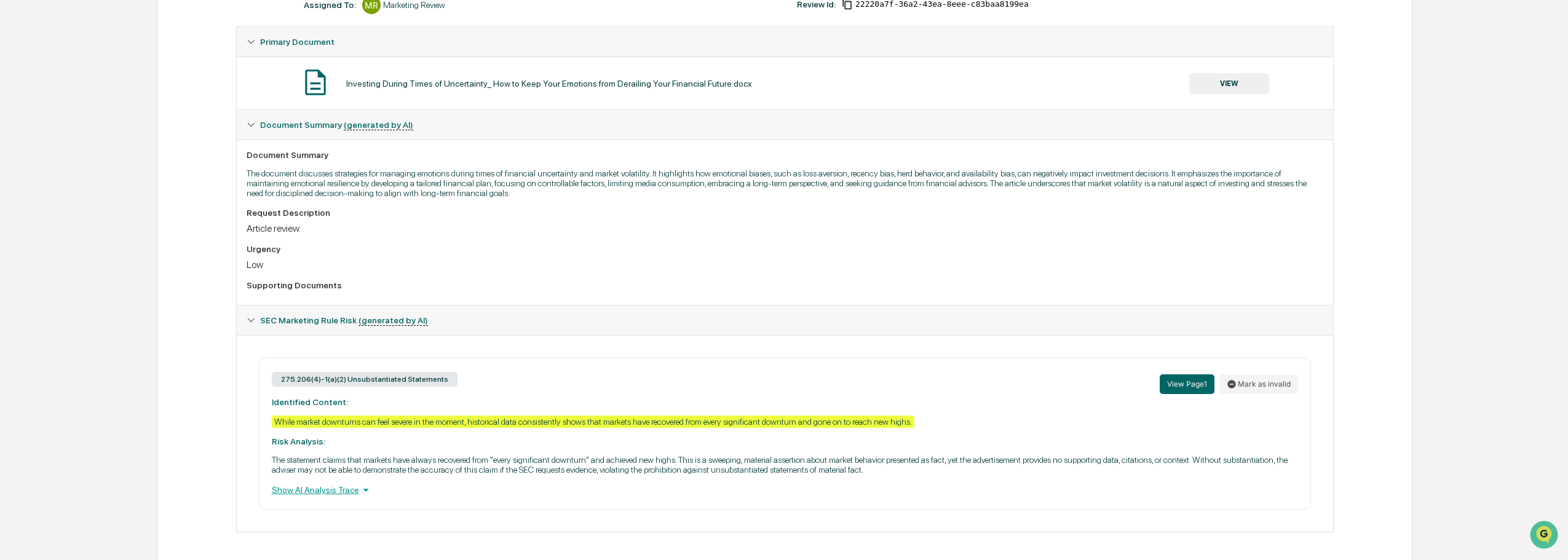
scroll to position [206, 0]
click at [345, 493] on div "Show AI Analysis Trace" at bounding box center [785, 490] width 1026 height 14
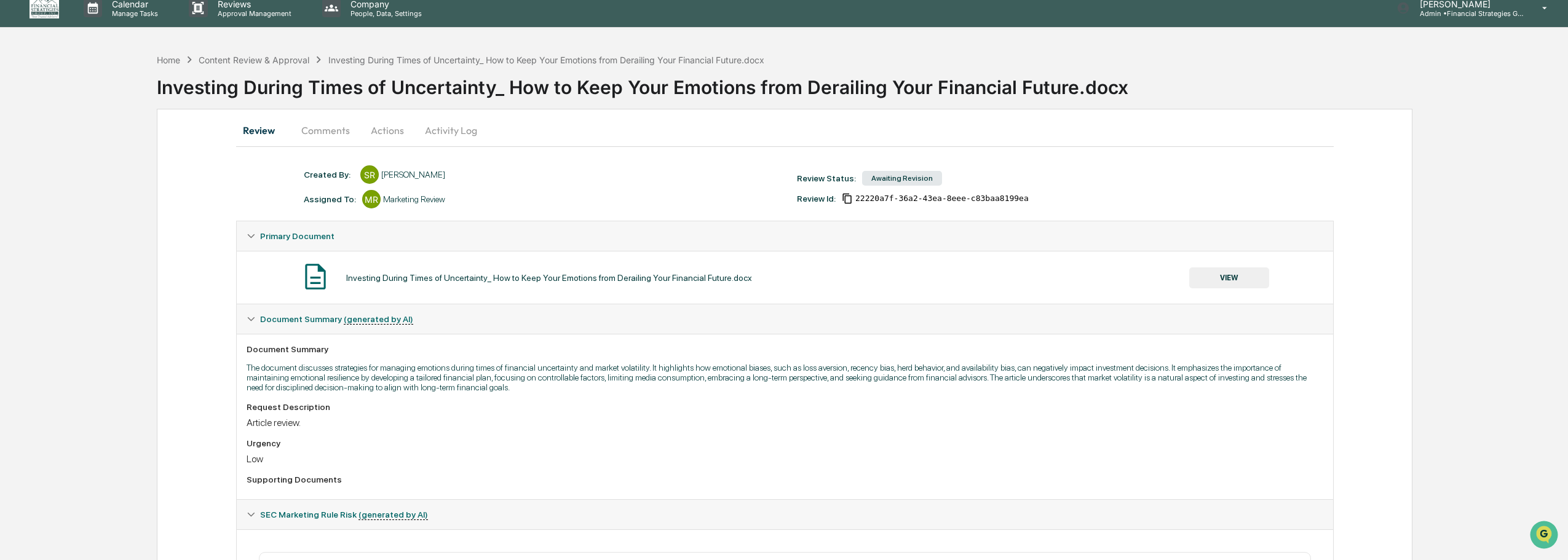
scroll to position [9, 0]
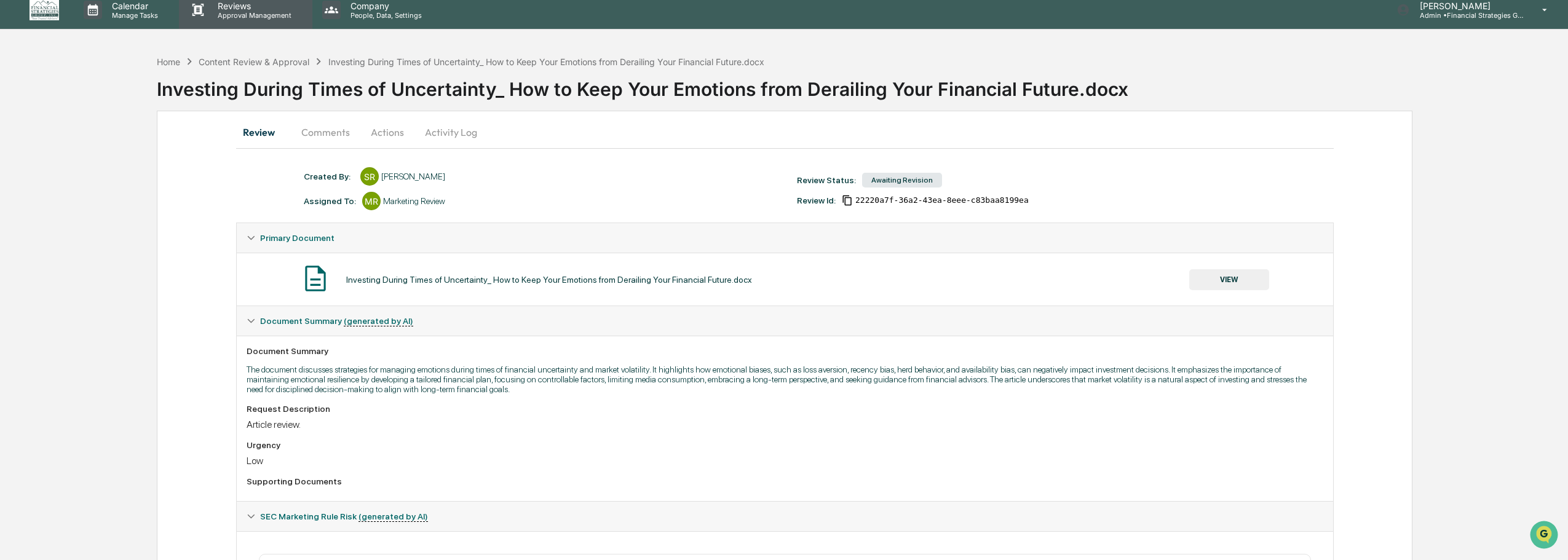
click at [229, 8] on p "Reviews" at bounding box center [252, 6] width 90 height 11
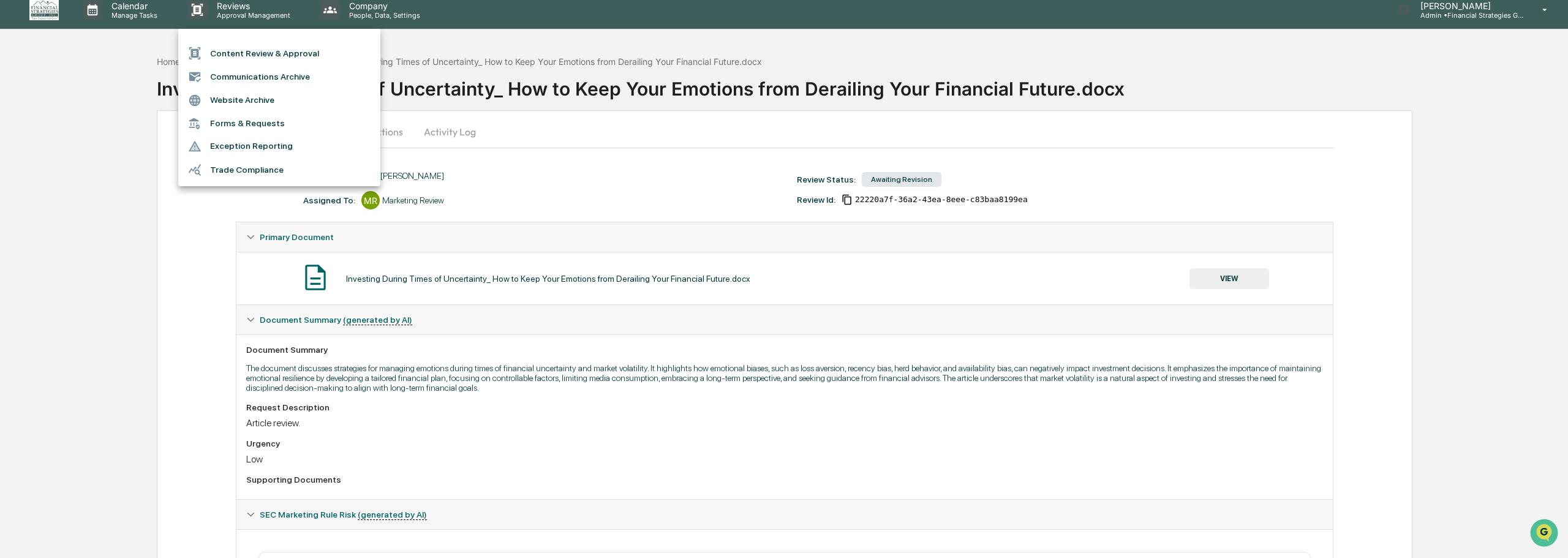
click at [69, 337] on div at bounding box center [784, 279] width 1568 height 558
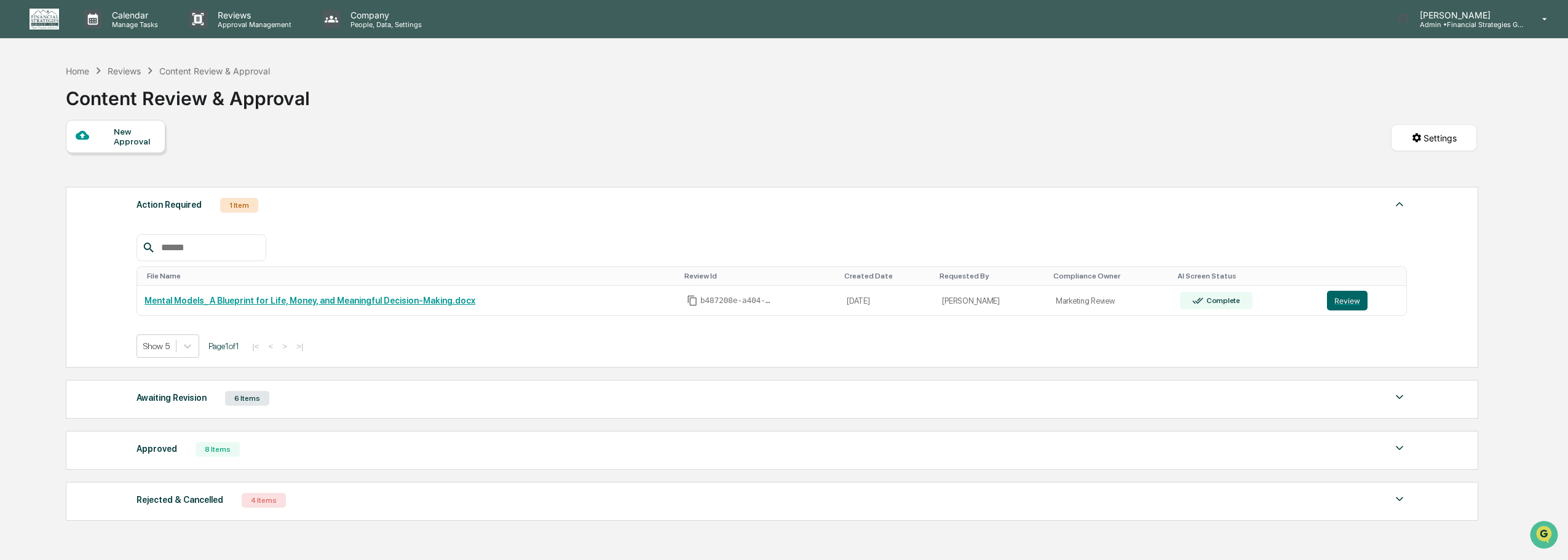
click at [724, 403] on div "Awaiting Revision 6 Items" at bounding box center [772, 398] width 1270 height 17
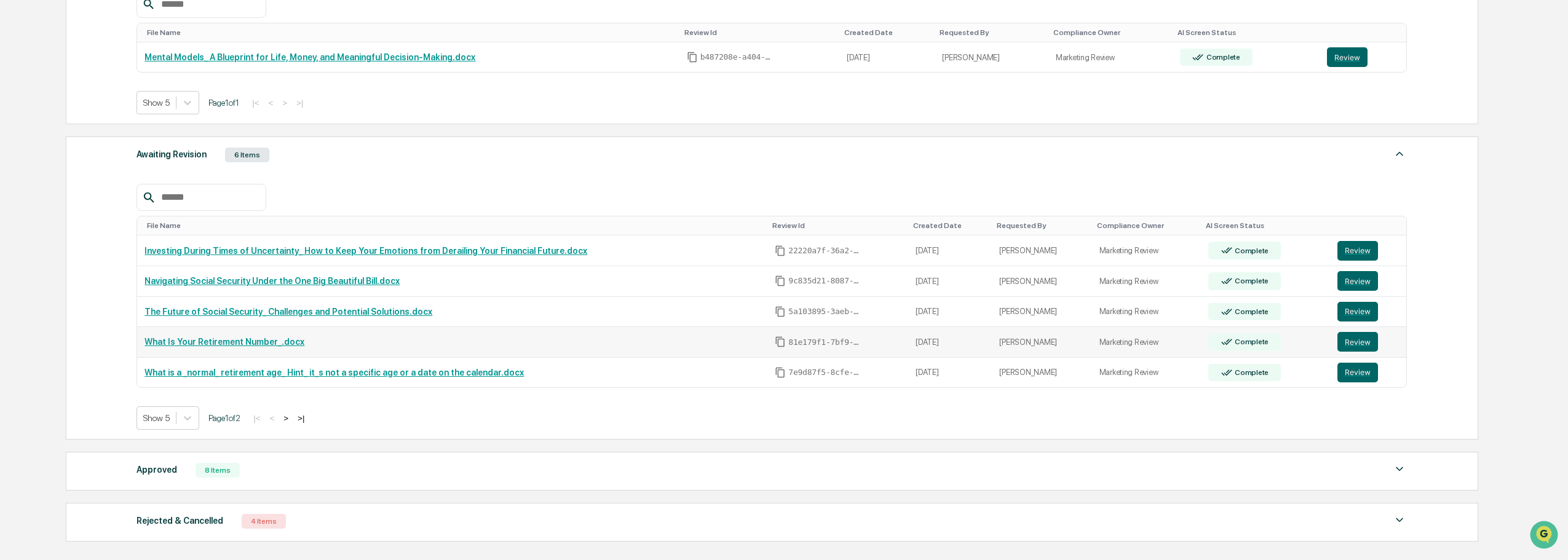
scroll to position [245, 0]
click at [1362, 279] on button "Review" at bounding box center [1358, 280] width 41 height 20
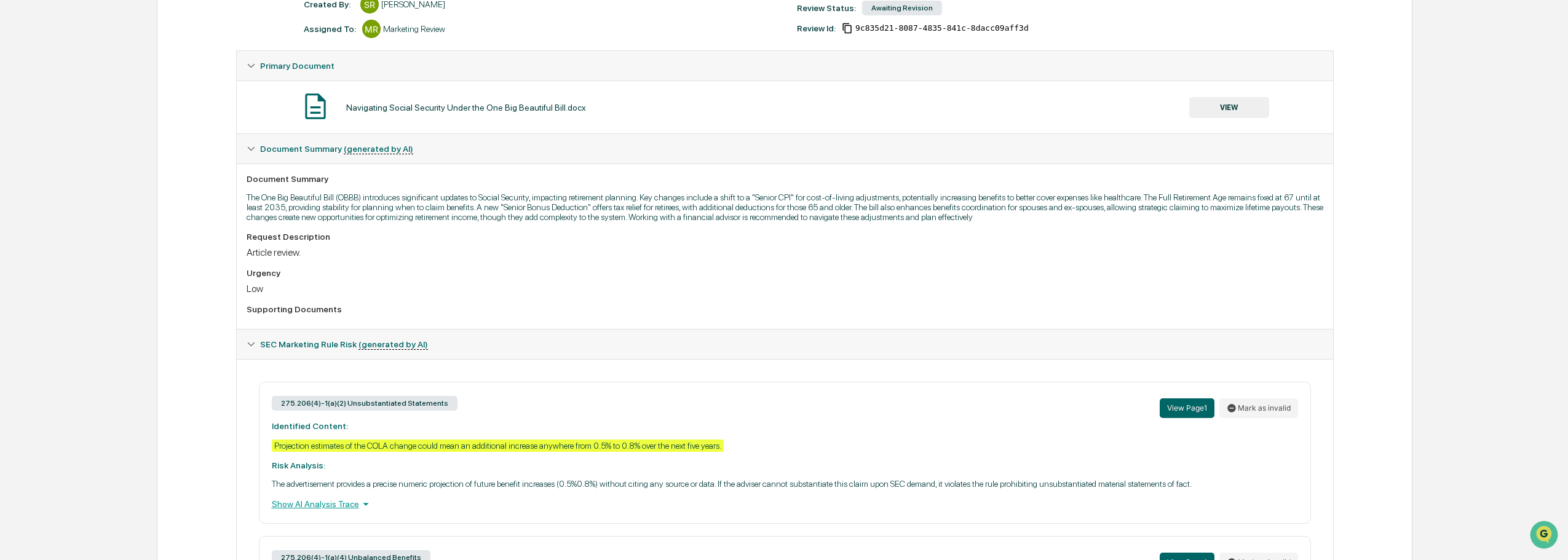
scroll to position [181, 0]
click at [1242, 110] on button "VIEW" at bounding box center [1229, 108] width 80 height 21
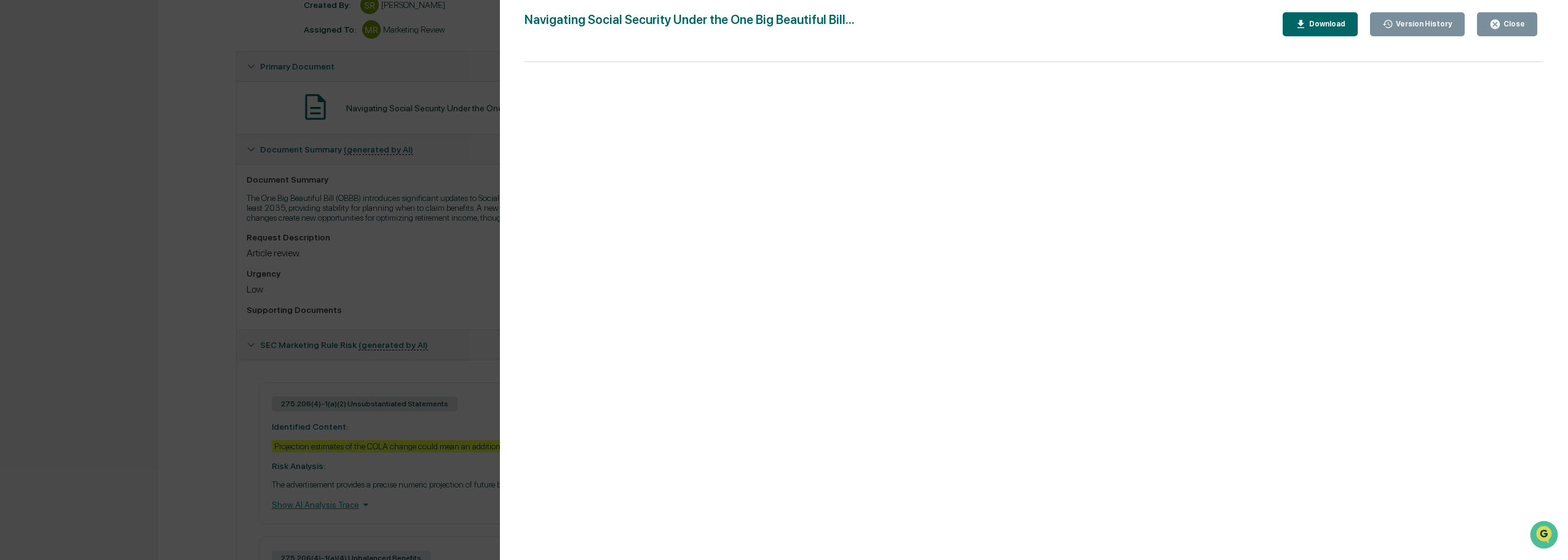
click at [1523, 26] on div "Close" at bounding box center [1513, 23] width 24 height 8
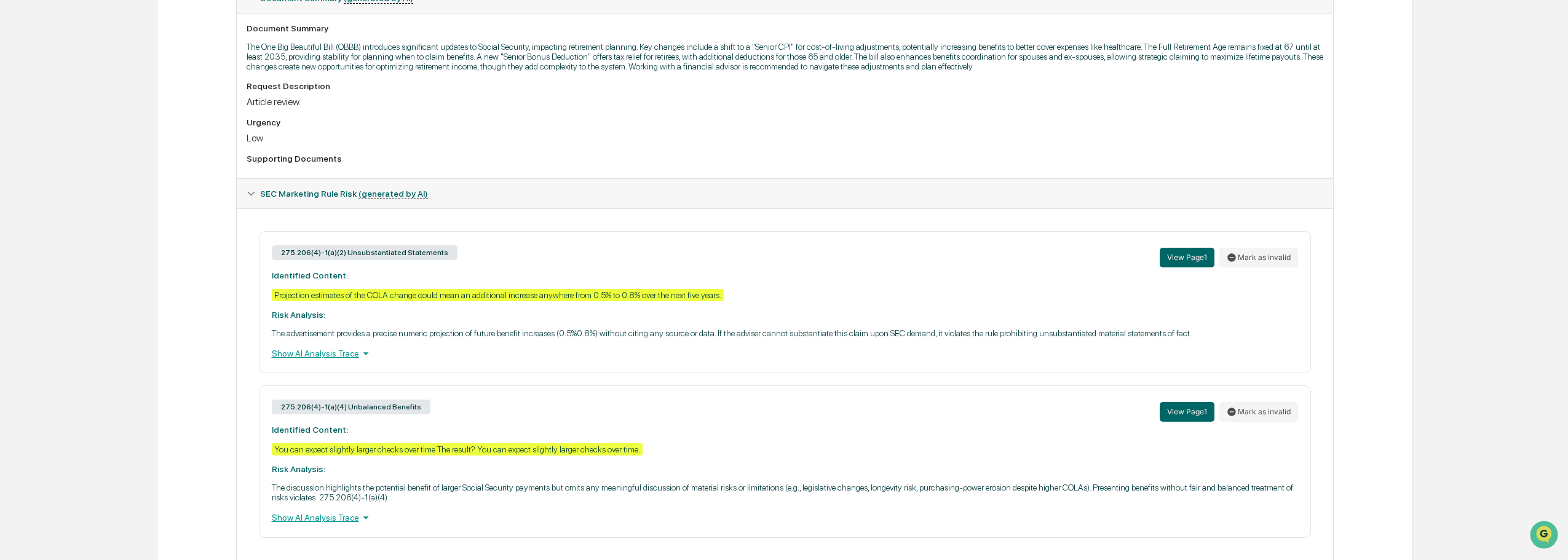
scroll to position [364, 0]
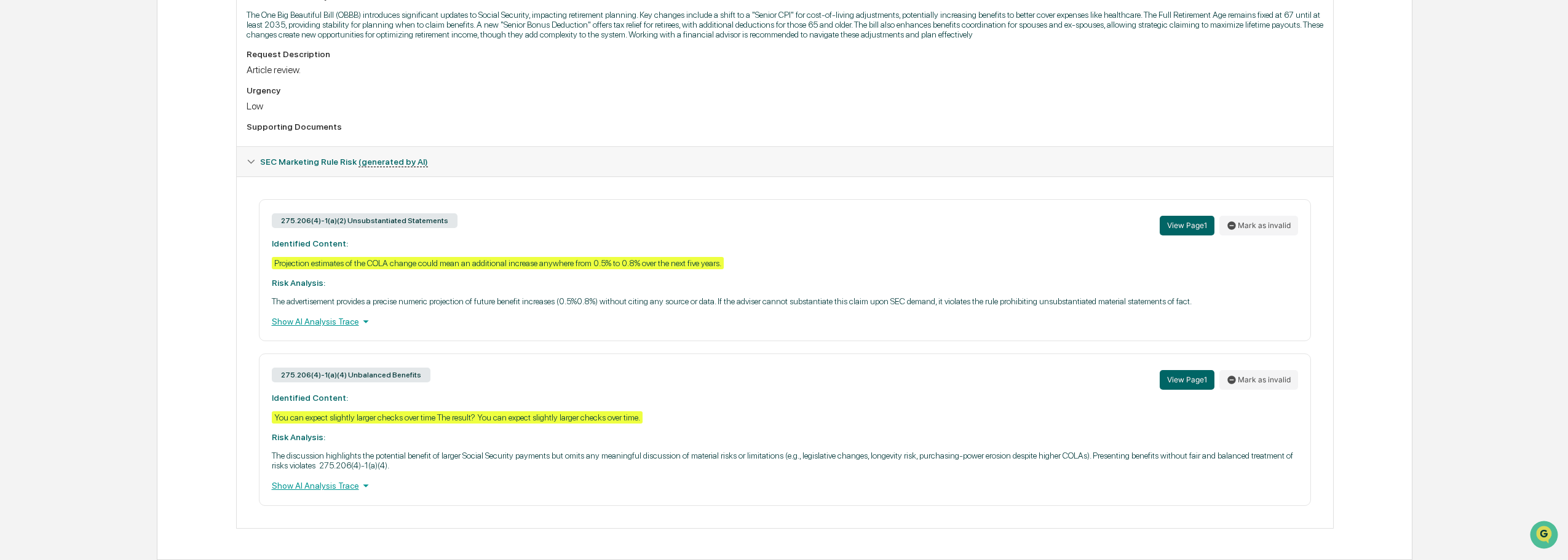
click at [353, 324] on div "Show AI Analysis Trace" at bounding box center [785, 322] width 1026 height 14
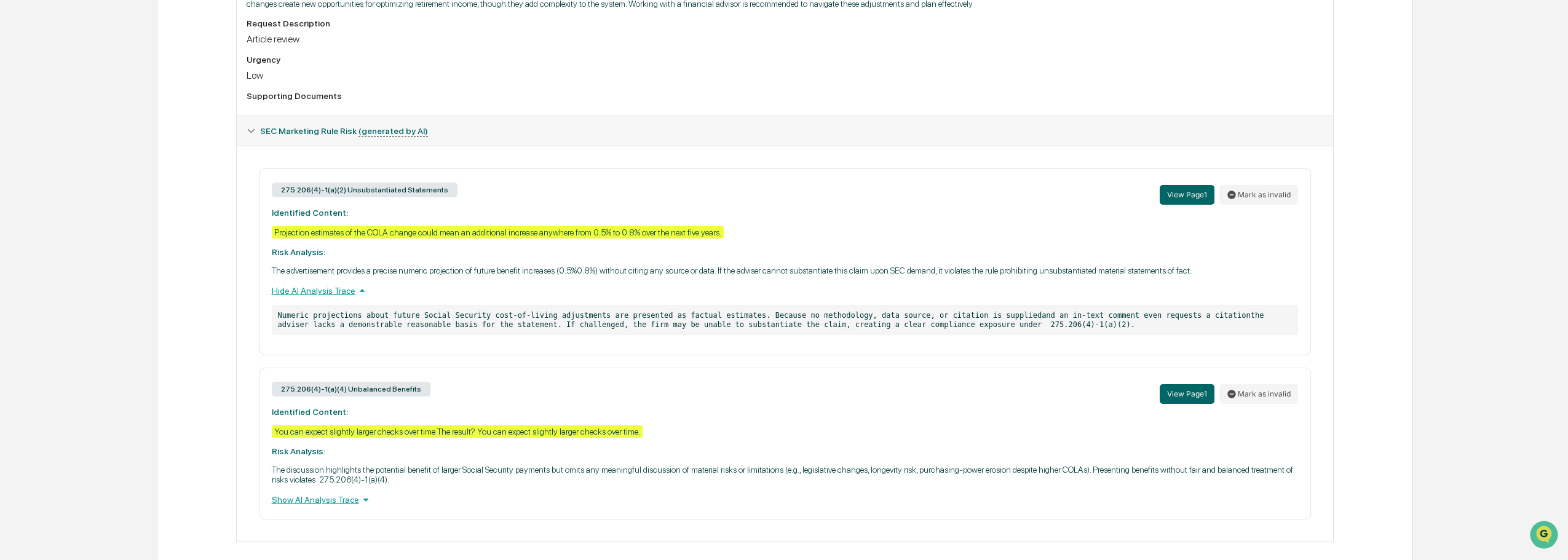
scroll to position [408, 0]
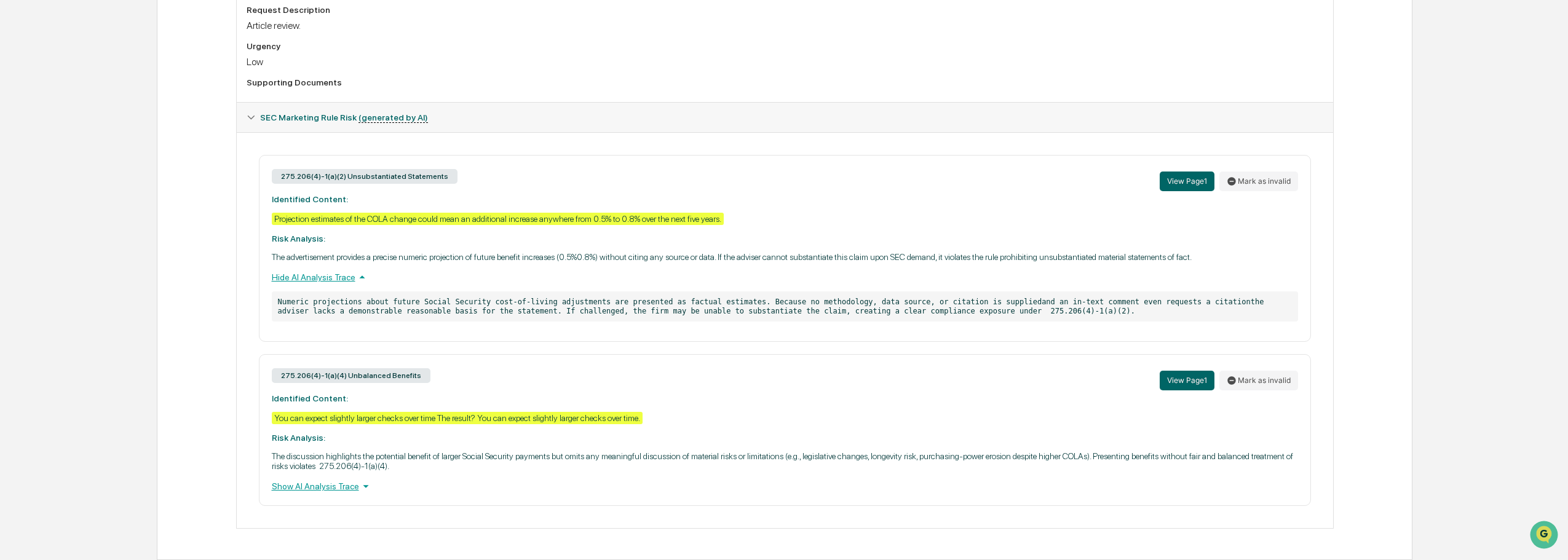
click at [359, 488] on icon at bounding box center [366, 487] width 14 height 14
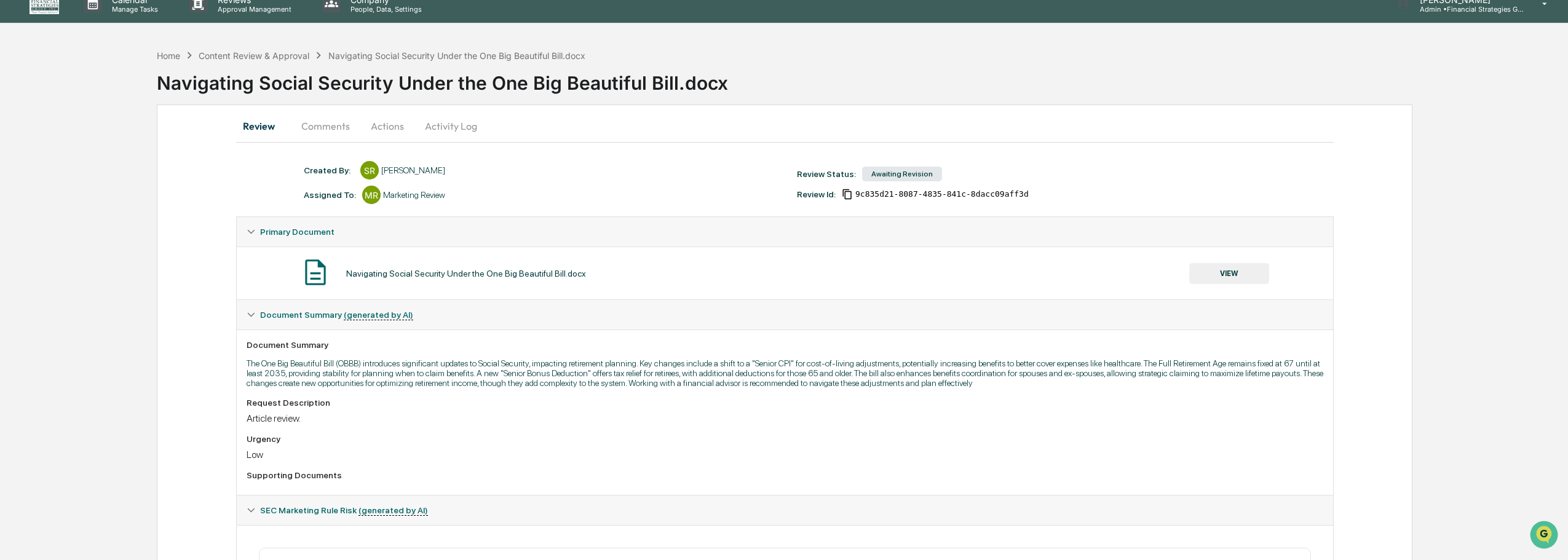
scroll to position [0, 0]
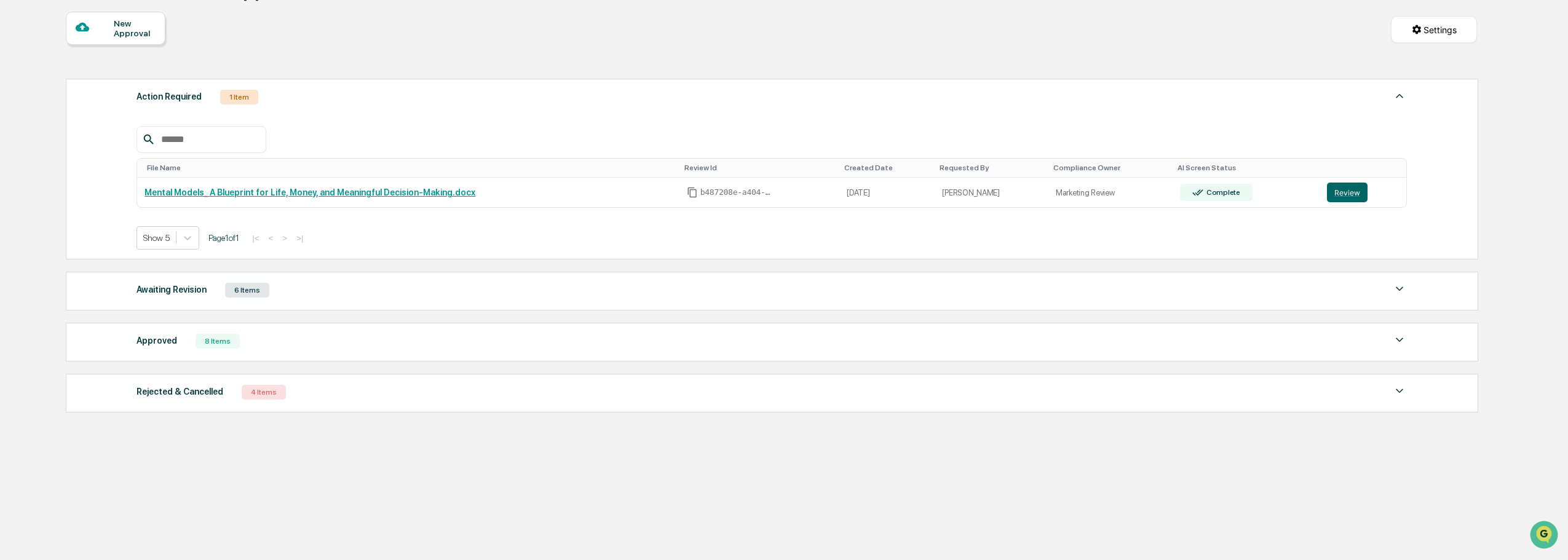
click at [564, 293] on div "Awaiting Revision 6 Items" at bounding box center [772, 290] width 1270 height 17
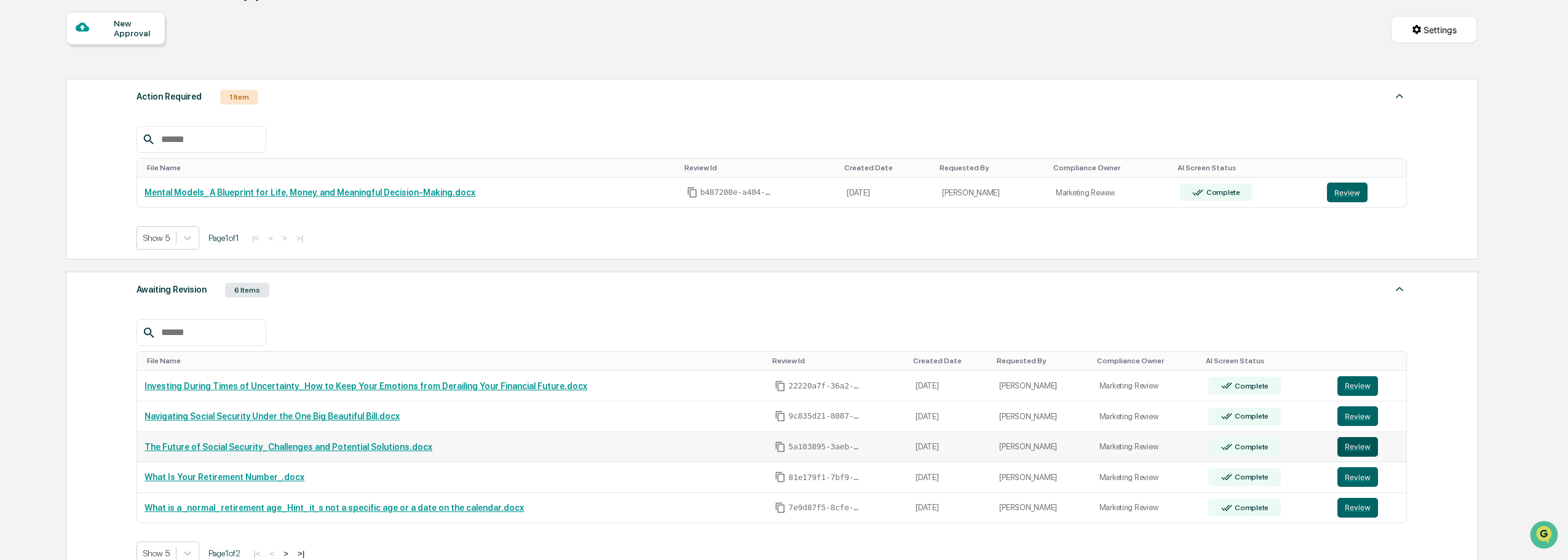
click at [1355, 450] on button "Review" at bounding box center [1358, 447] width 41 height 20
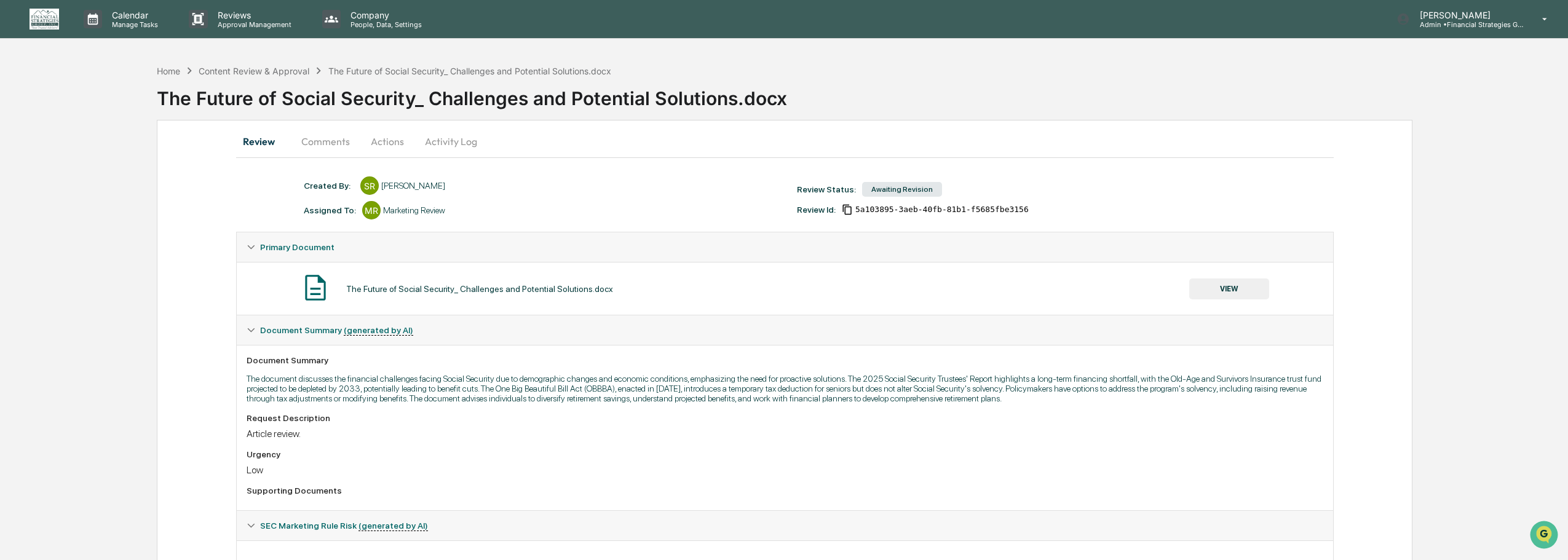
click at [389, 141] on button "Actions" at bounding box center [387, 141] width 55 height 29
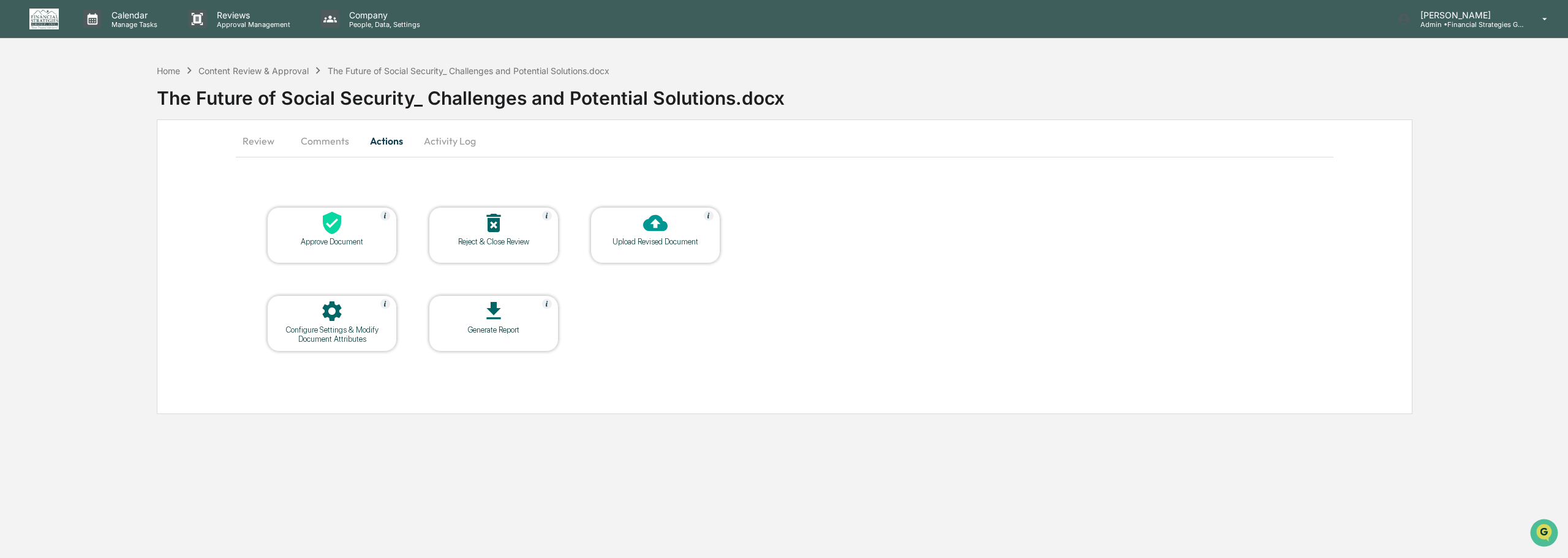
click at [344, 243] on div "Approve Document" at bounding box center [332, 242] width 110 height 9
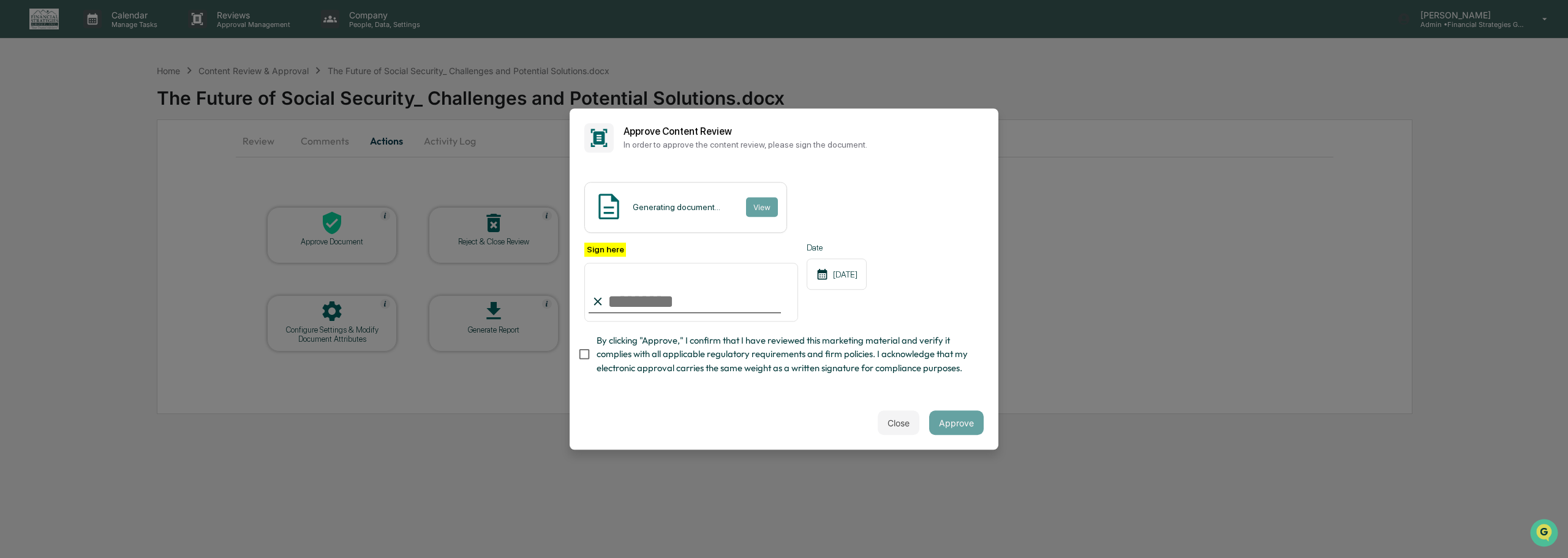
click at [644, 301] on input "Sign here" at bounding box center [691, 292] width 214 height 59
type input "**********"
click at [958, 422] on button "Approve" at bounding box center [956, 422] width 54 height 25
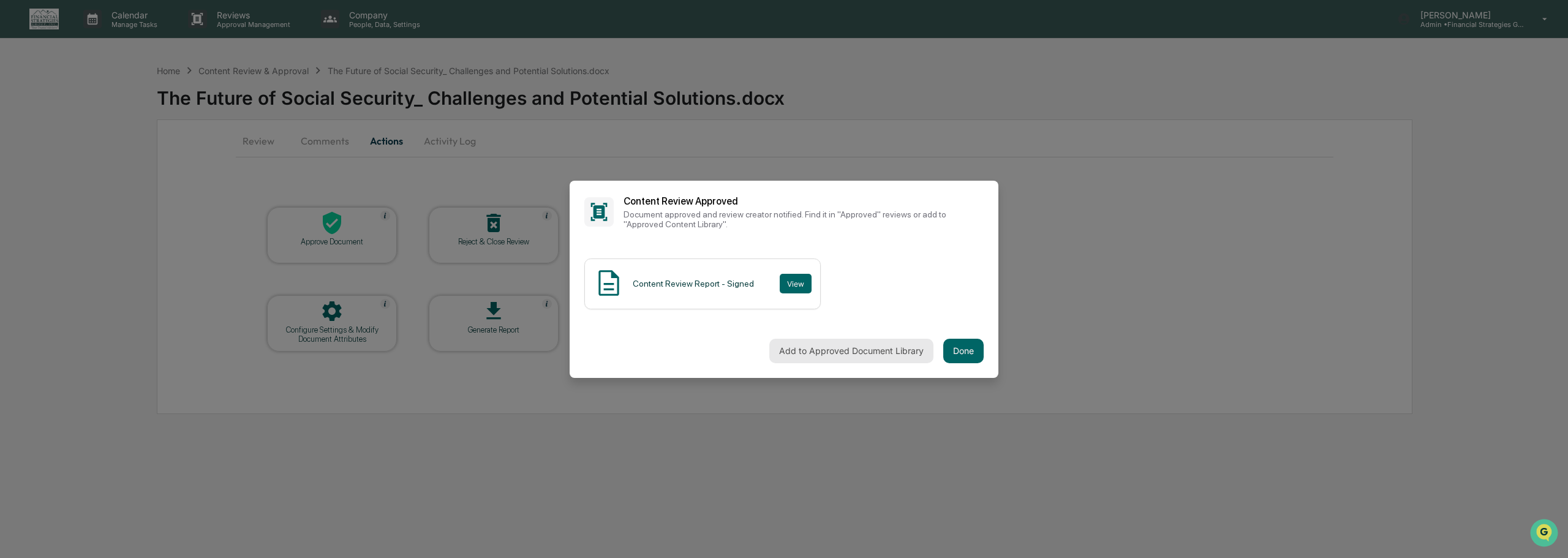
click at [853, 351] on button "Add to Approved Document Library" at bounding box center [851, 351] width 164 height 25
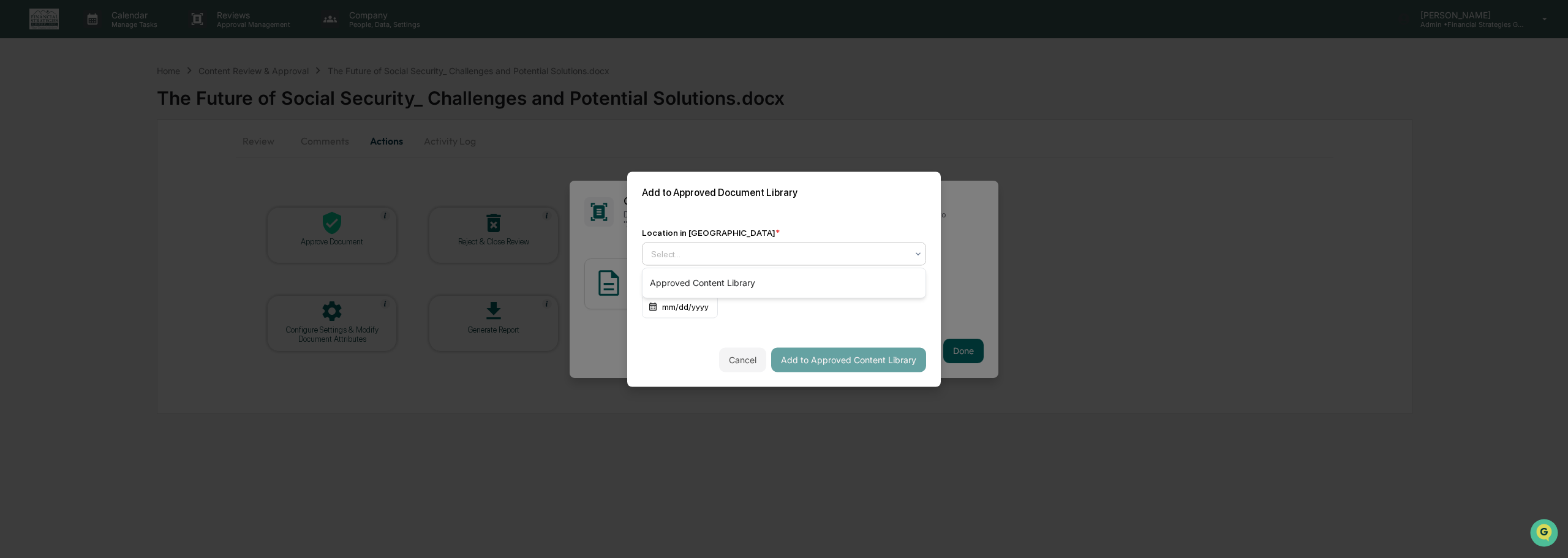
click at [916, 252] on icon at bounding box center [918, 253] width 10 height 10
click at [824, 284] on div "Approved Content Library" at bounding box center [784, 283] width 283 height 25
click at [871, 357] on button "Add to Approved Content Library" at bounding box center [848, 359] width 155 height 25
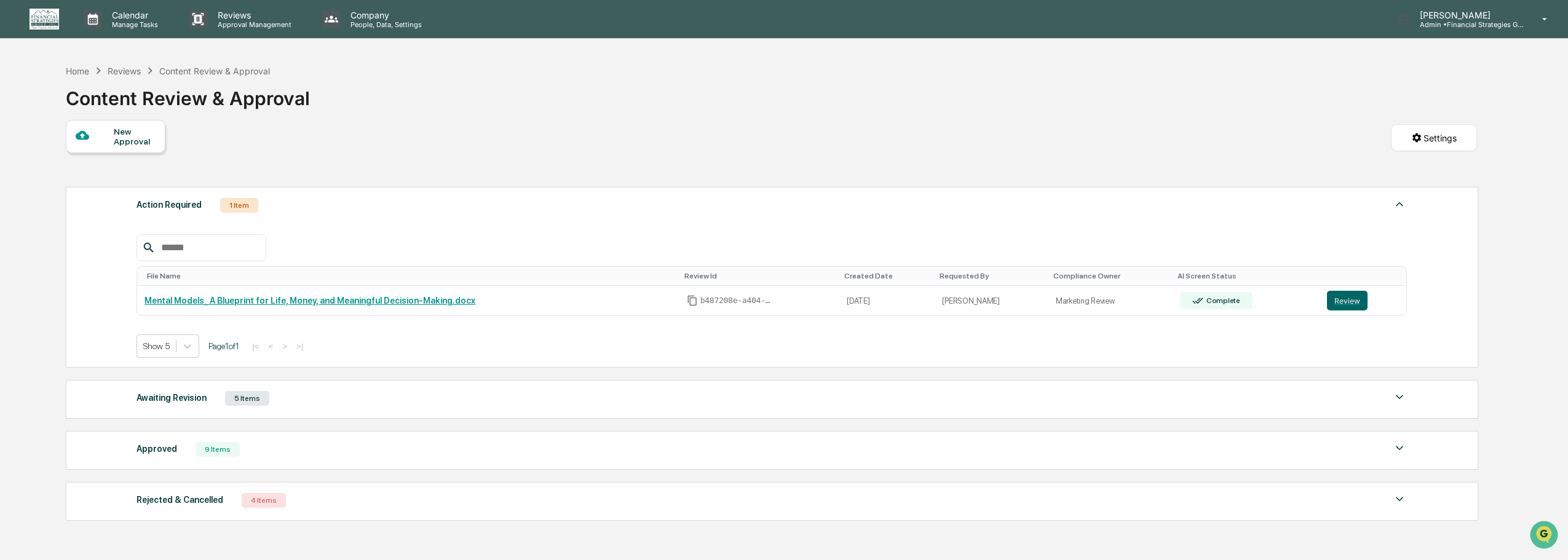
click at [875, 408] on div "Awaiting Revision 5 Items File Name Review Id Created Date Requested By Complia…" at bounding box center [772, 399] width 1412 height 39
click at [1398, 397] on img at bounding box center [1399, 398] width 15 height 15
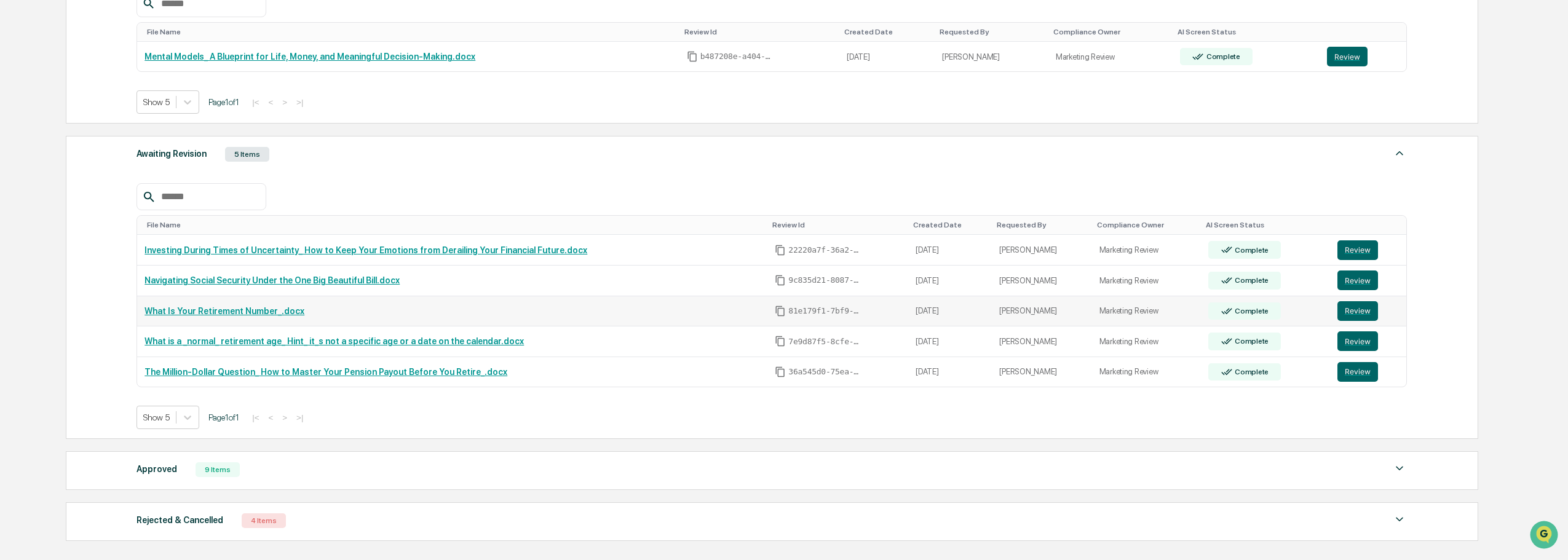
scroll to position [246, 0]
click at [253, 310] on link "What Is Your Retirement Number_.docx" at bounding box center [224, 310] width 160 height 10
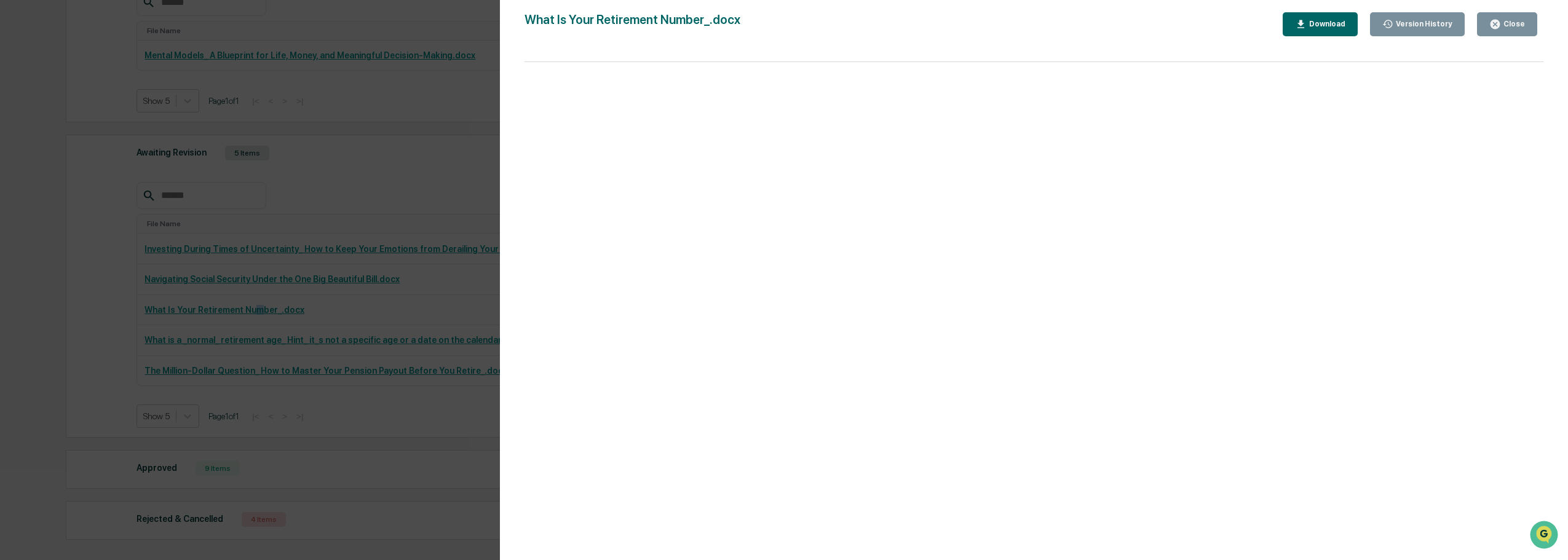
click at [1500, 28] on icon "button" at bounding box center [1495, 24] width 9 height 9
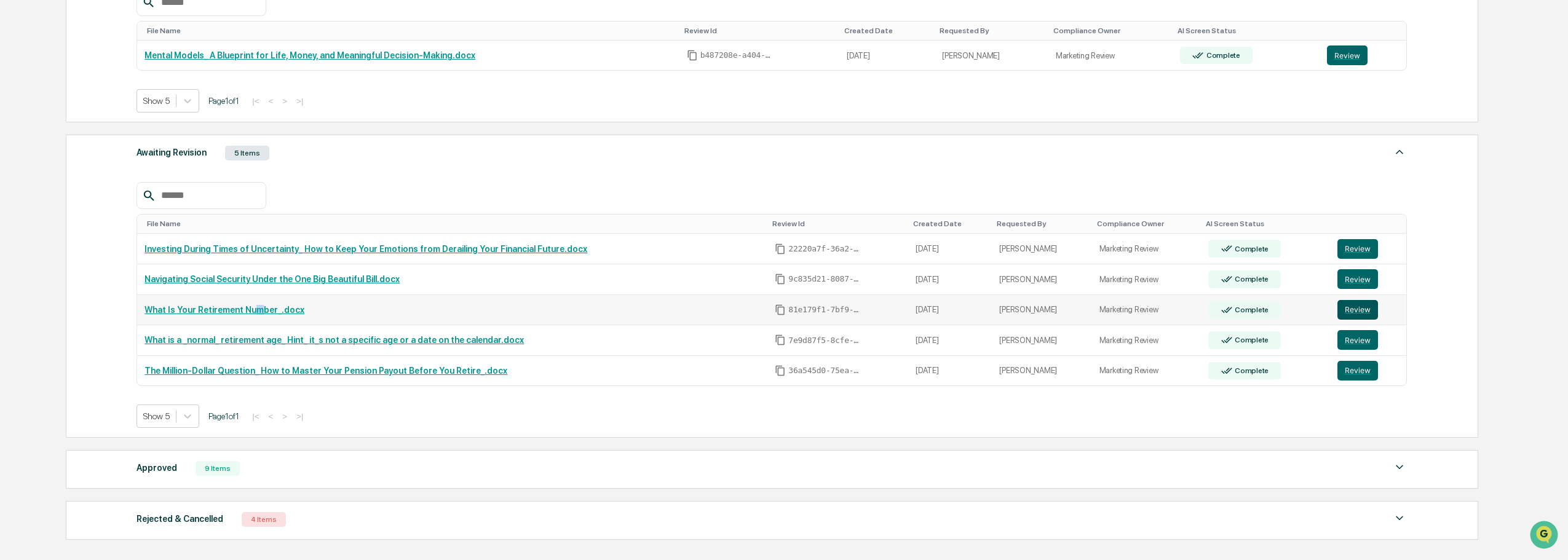
click at [1347, 311] on button "Review" at bounding box center [1358, 310] width 41 height 20
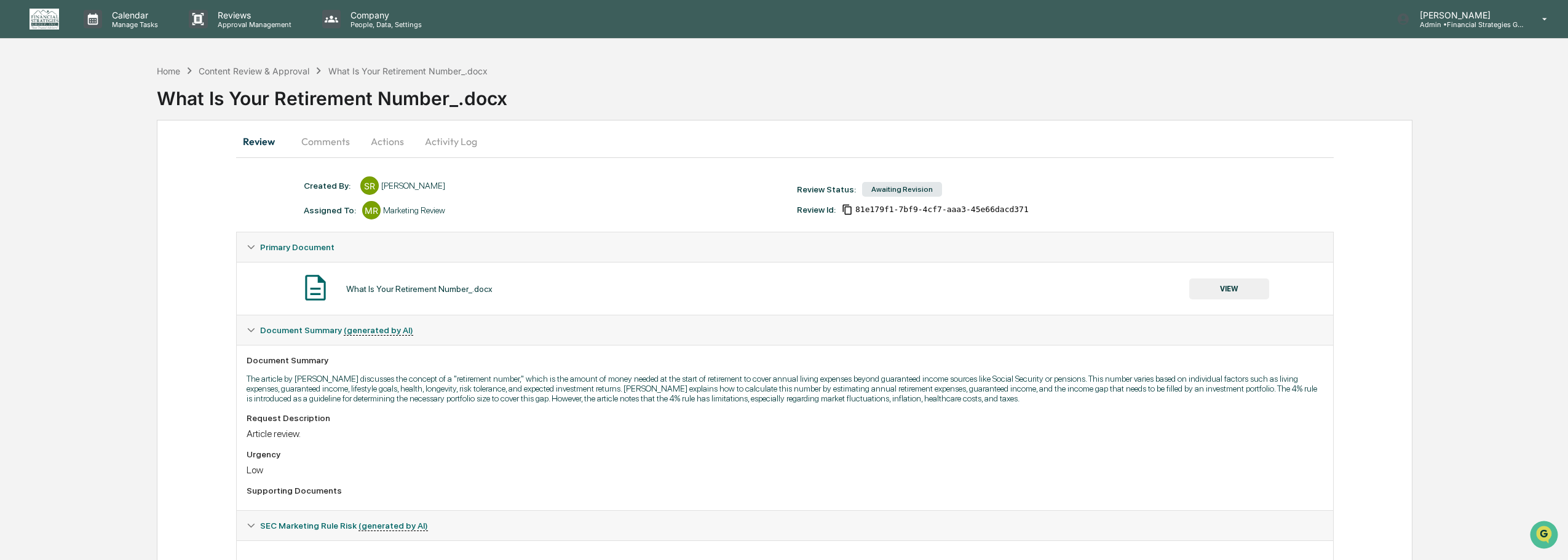
click at [394, 141] on button "Actions" at bounding box center [387, 141] width 55 height 29
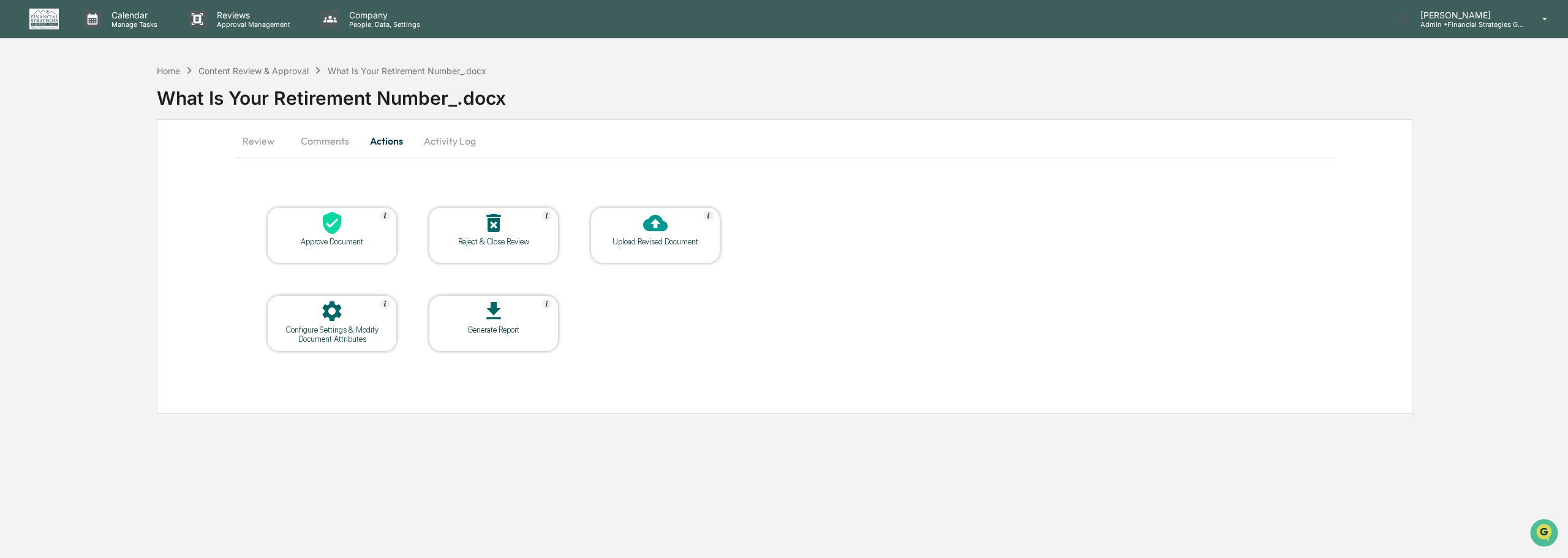
click at [350, 242] on div "Approve Document" at bounding box center [332, 242] width 110 height 9
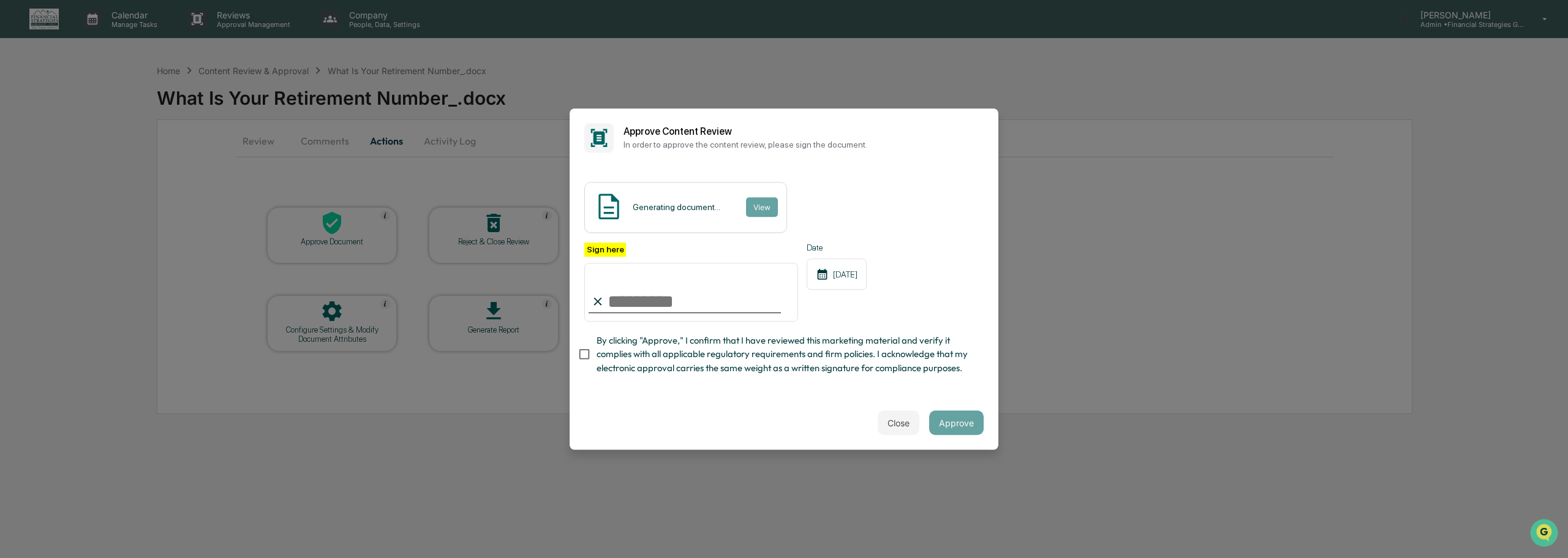
type input "**********"
click at [954, 426] on button "Approve" at bounding box center [956, 422] width 54 height 25
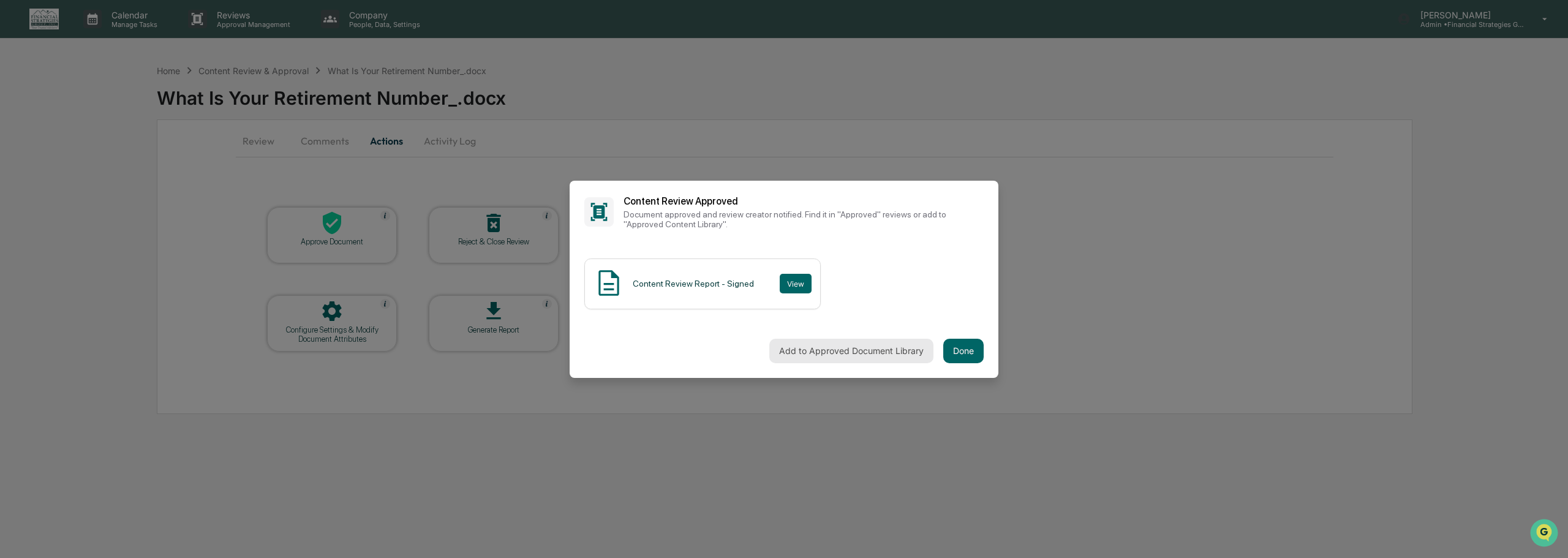
click at [848, 353] on button "Add to Approved Document Library" at bounding box center [851, 351] width 164 height 25
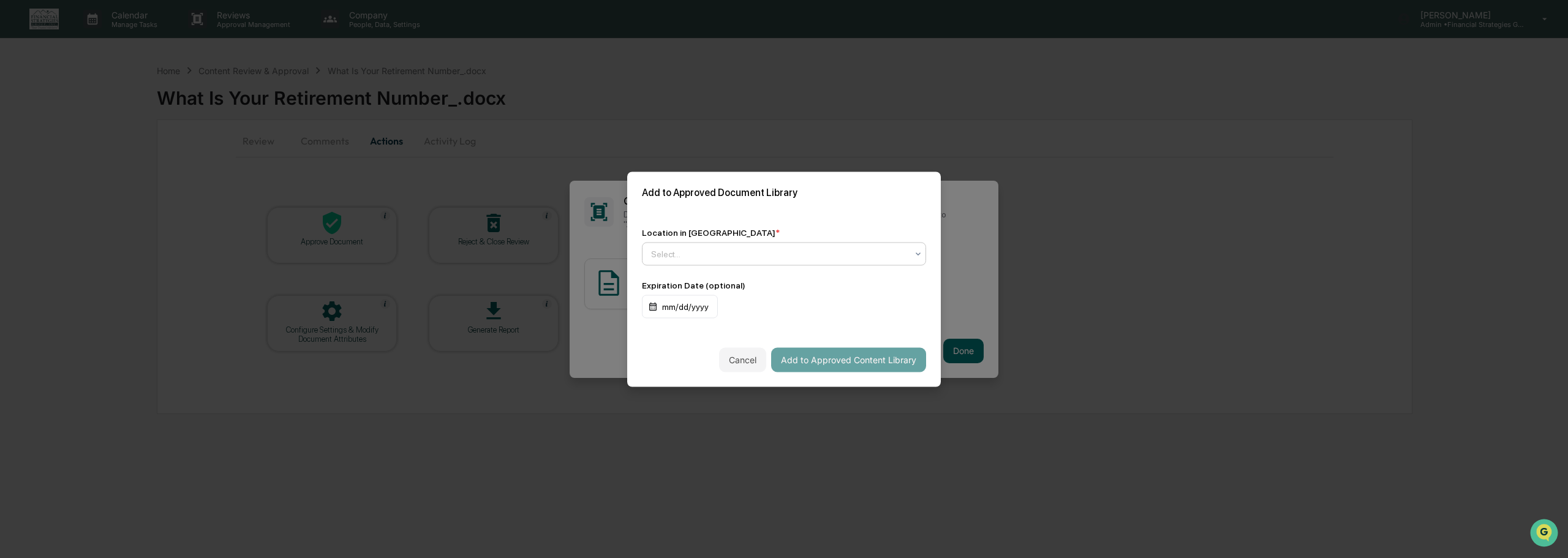
click at [919, 251] on icon at bounding box center [918, 253] width 10 height 10
click at [886, 284] on div "Approved Content Library" at bounding box center [784, 283] width 283 height 25
click at [883, 357] on button "Add to Approved Content Library" at bounding box center [848, 359] width 155 height 25
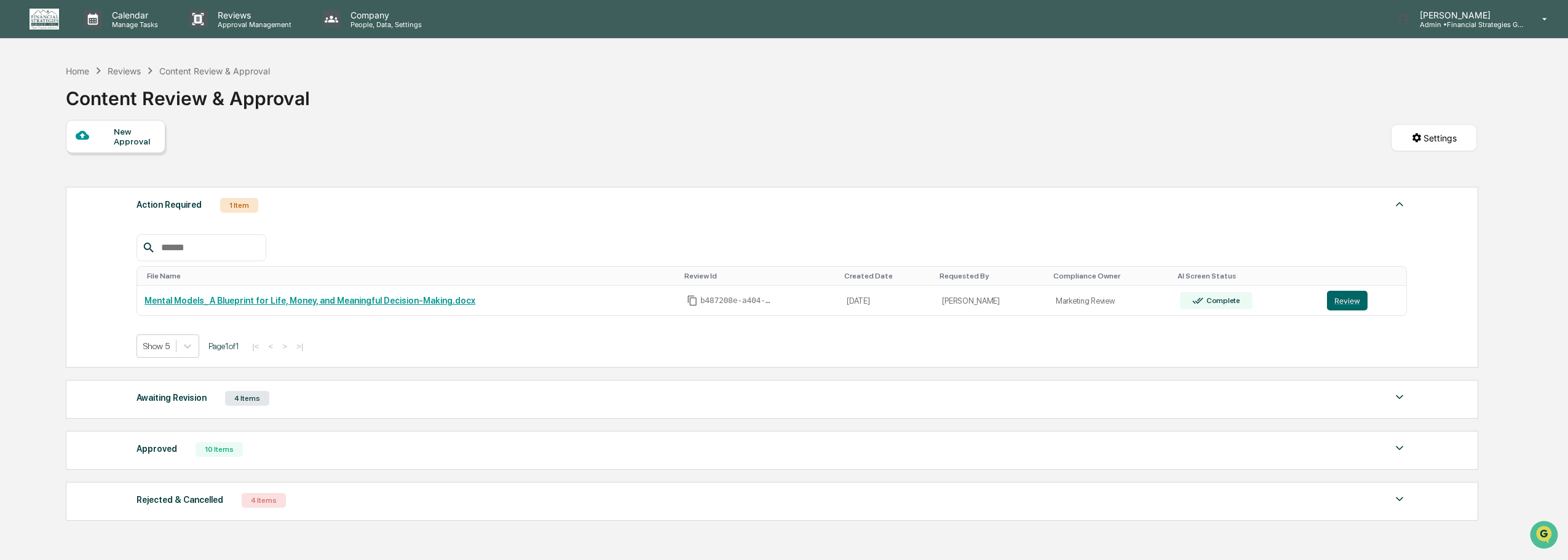
click at [1396, 401] on img at bounding box center [1399, 398] width 15 height 15
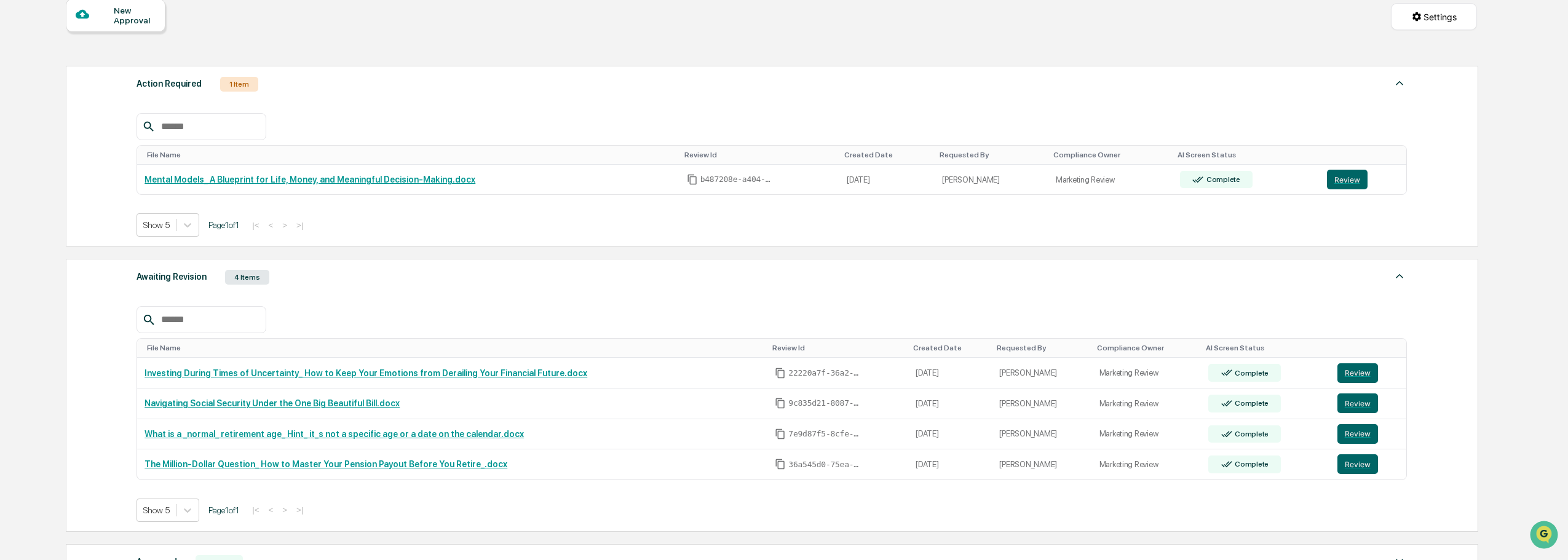
scroll to position [122, 0]
click at [1360, 432] on button "Review" at bounding box center [1358, 433] width 41 height 20
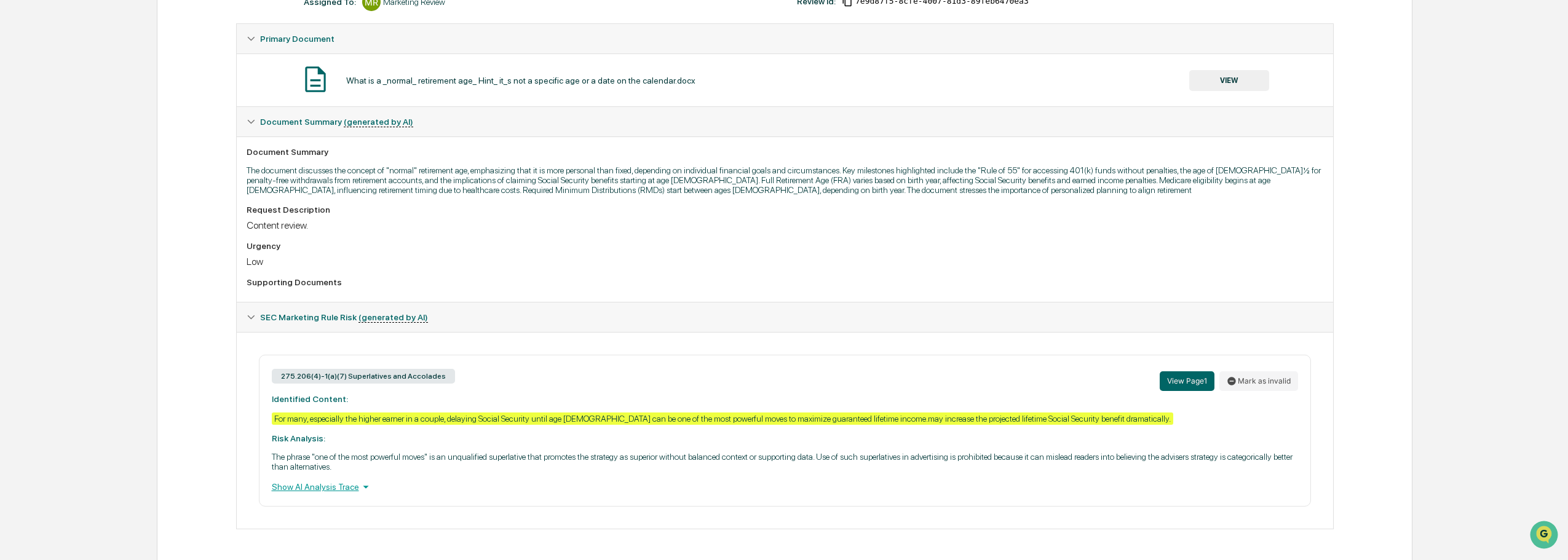
scroll to position [209, 0]
click at [345, 487] on div "Show AI Analysis Trace" at bounding box center [785, 487] width 1026 height 14
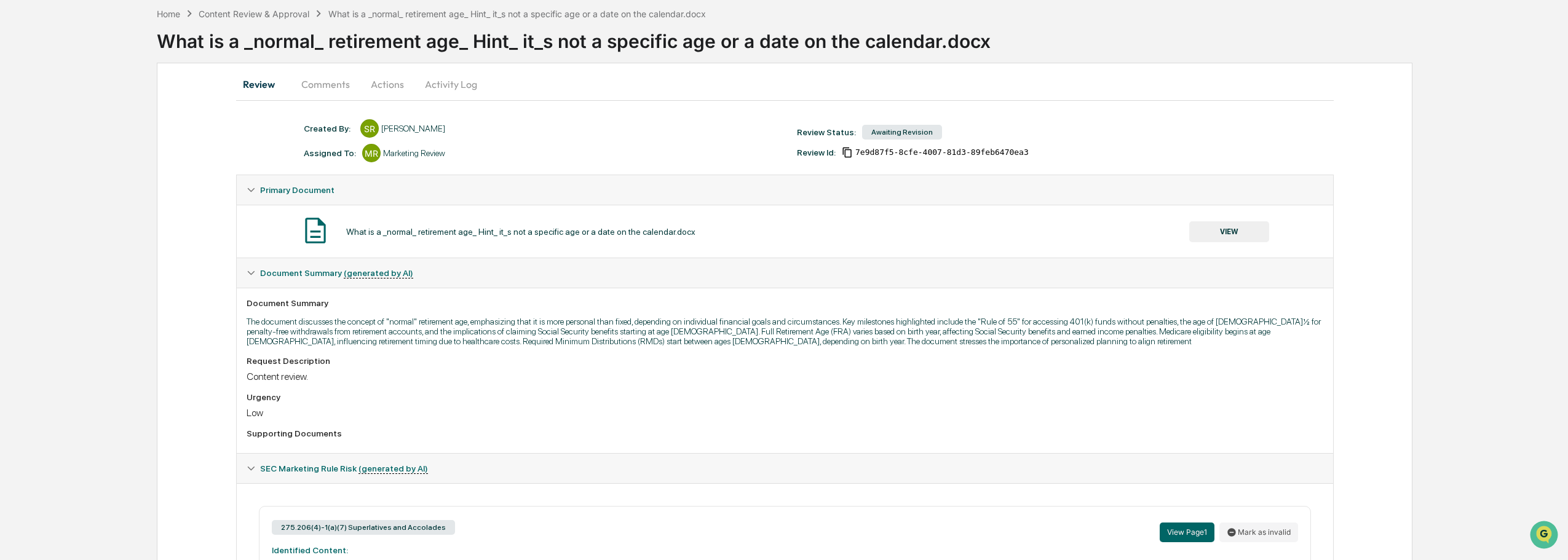
scroll to position [0, 0]
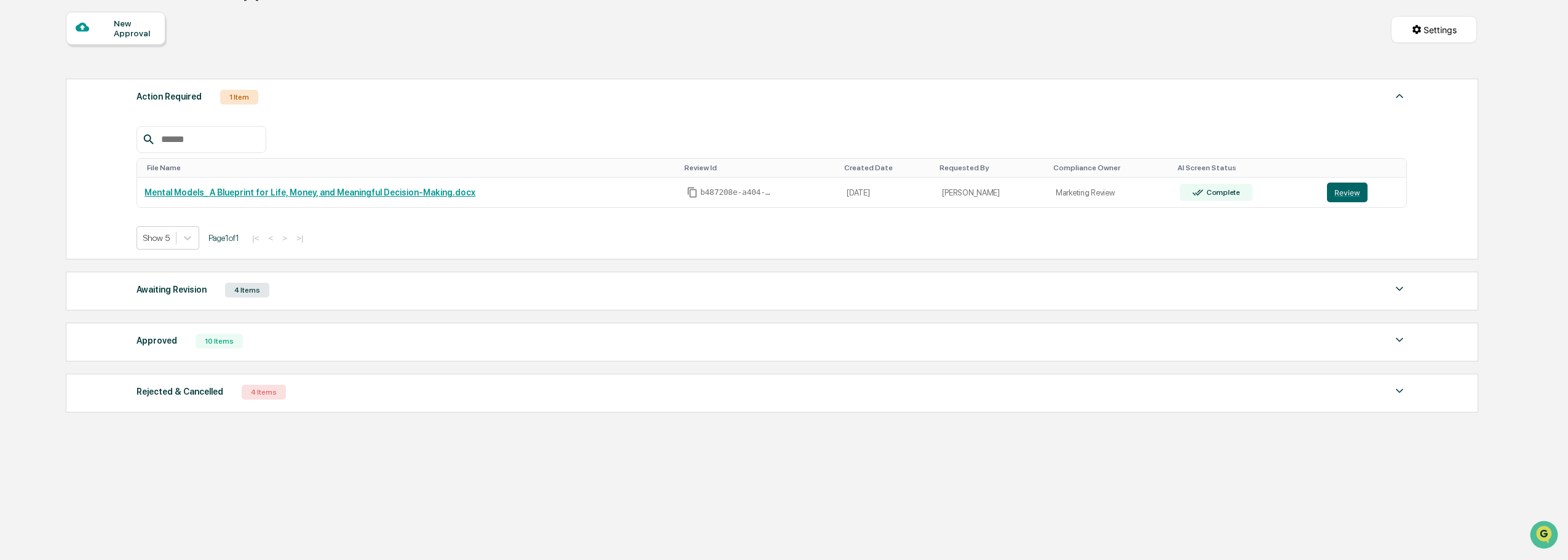
click at [1384, 289] on div "Awaiting Revision 4 Items" at bounding box center [772, 290] width 1270 height 17
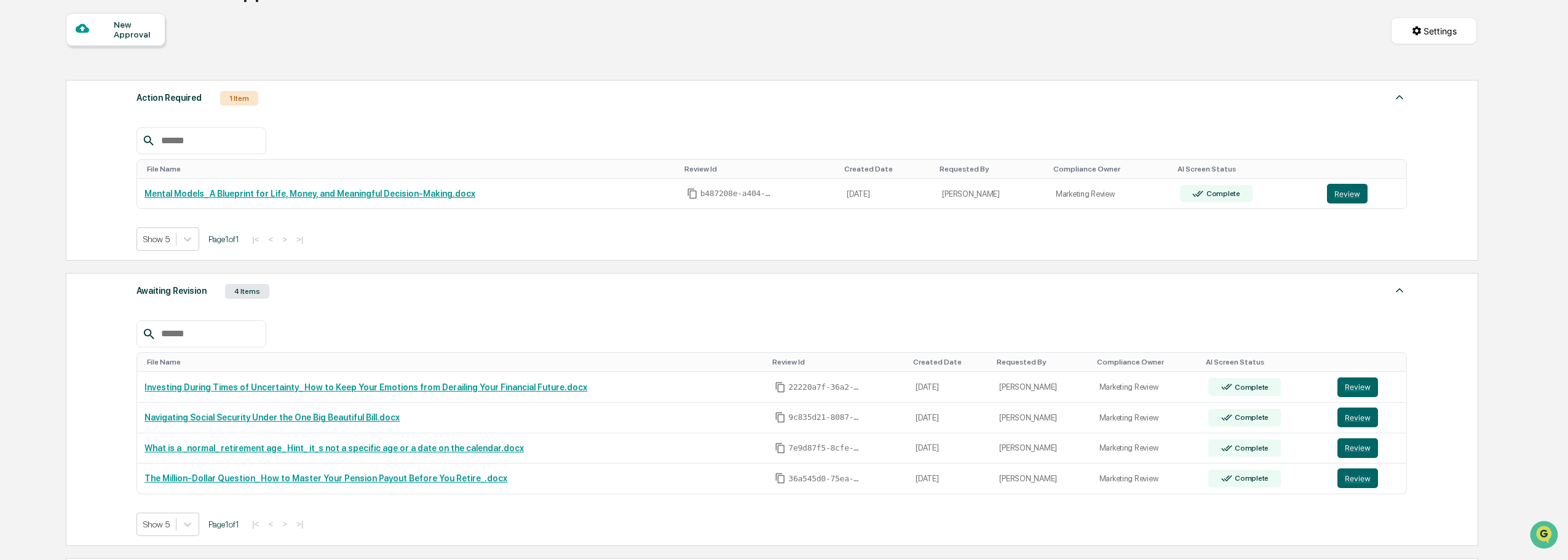
scroll to position [107, 0]
click at [1361, 391] on button "Review" at bounding box center [1358, 388] width 41 height 20
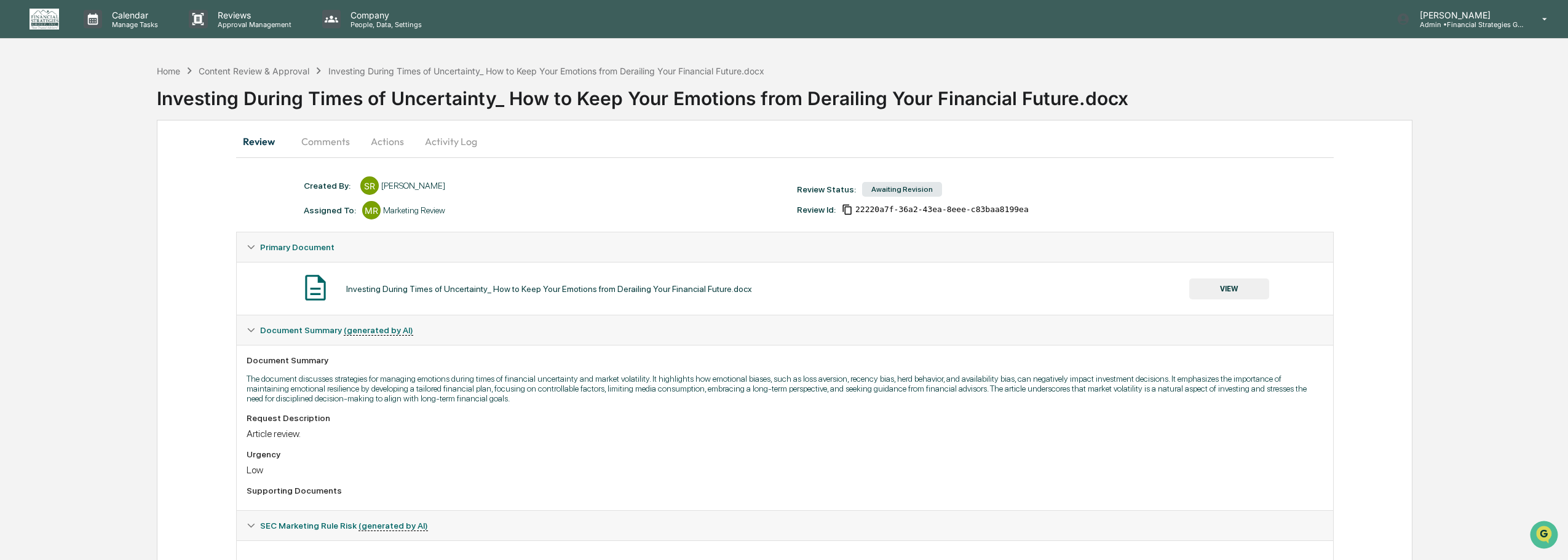
click at [389, 144] on button "Actions" at bounding box center [387, 141] width 55 height 29
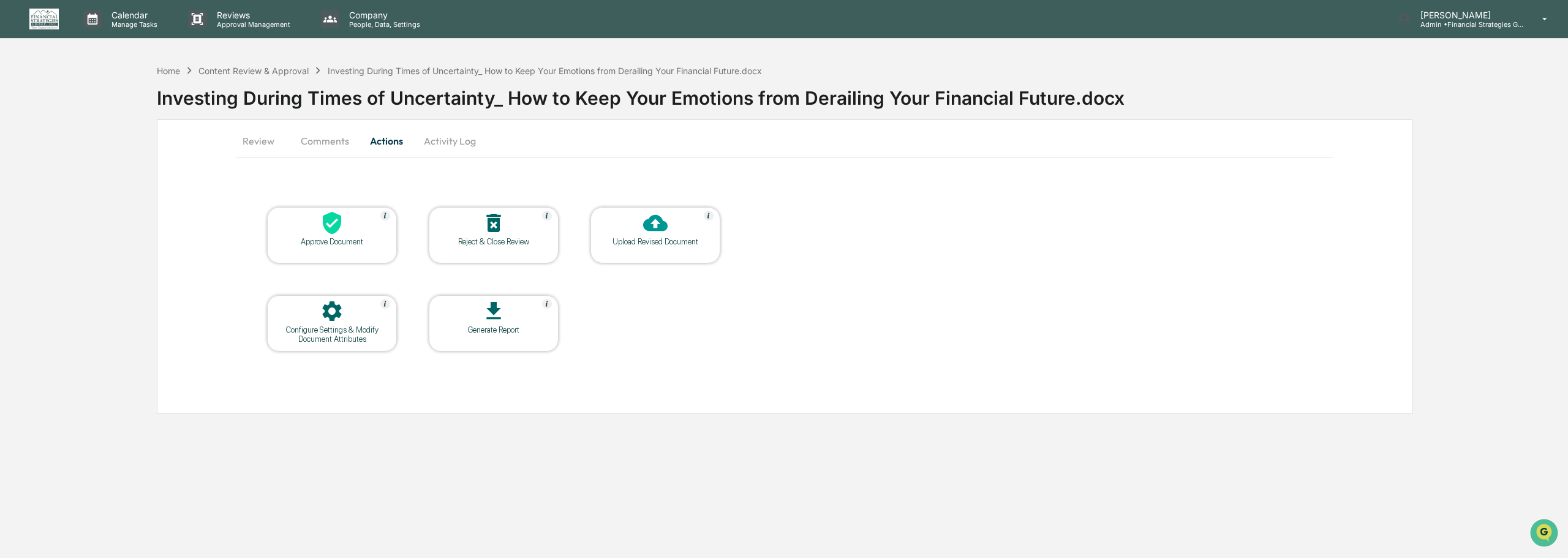
click at [660, 234] on icon at bounding box center [655, 223] width 25 height 25
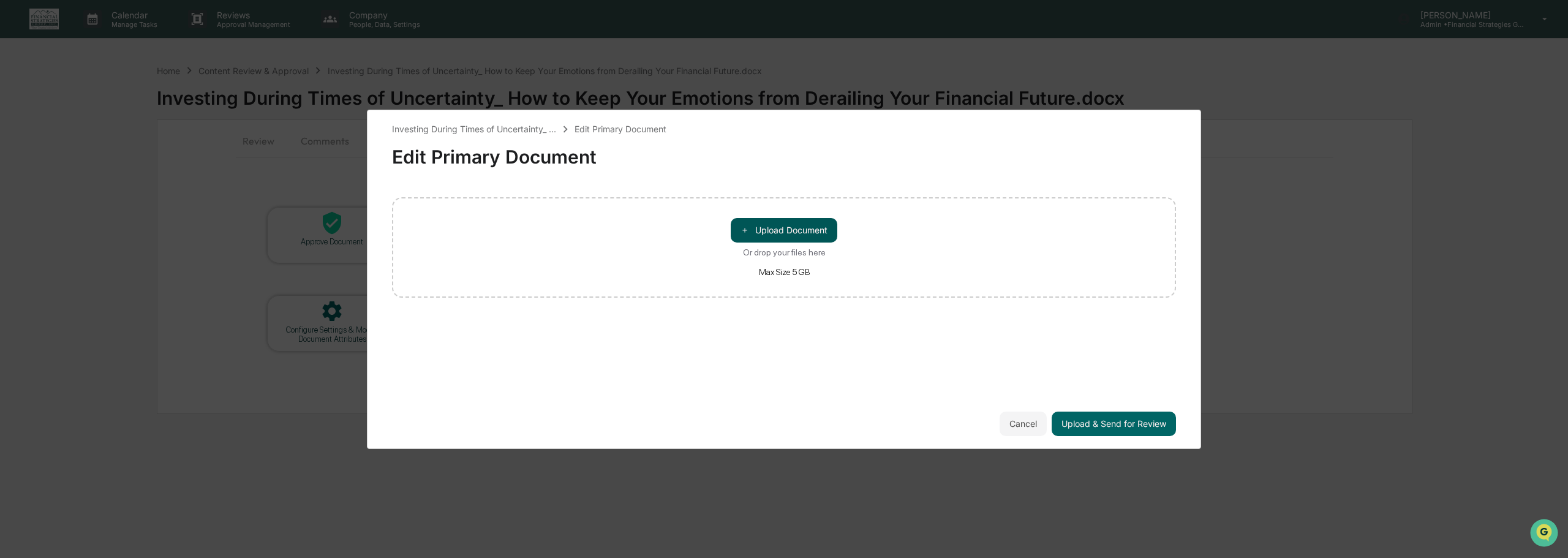
click at [791, 233] on button "＋ Upload Document" at bounding box center [784, 230] width 107 height 25
click at [796, 232] on button "＋ Upload Document" at bounding box center [784, 230] width 107 height 25
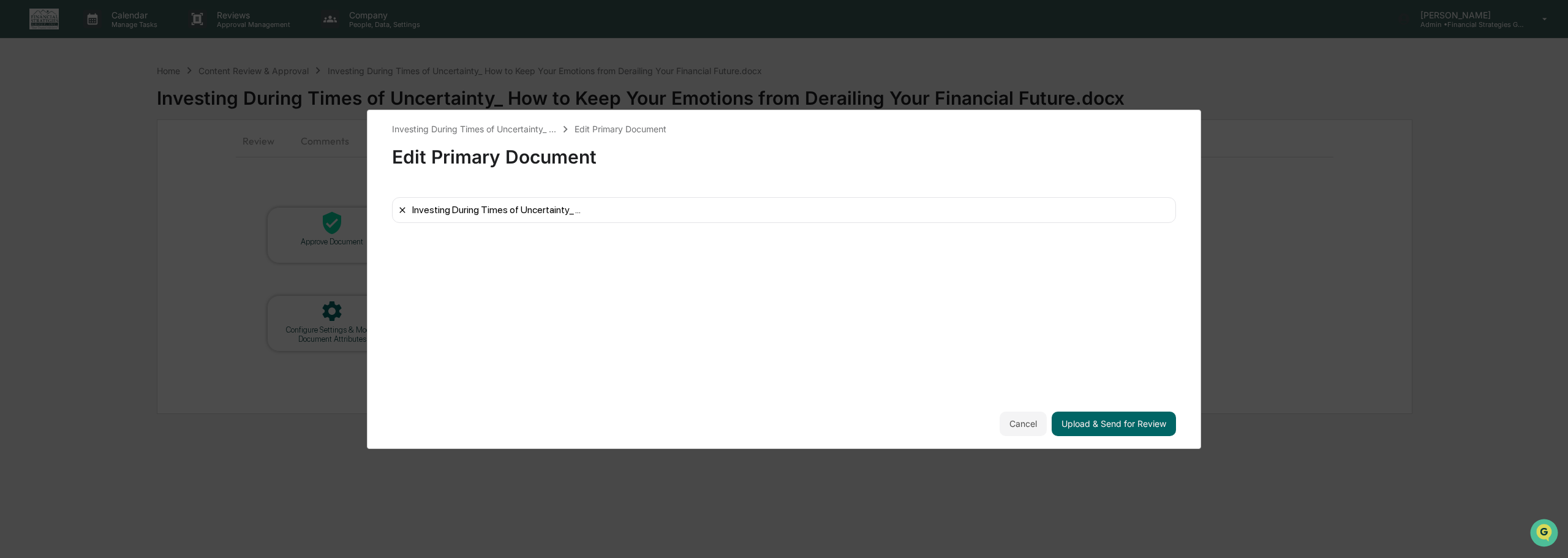
click at [400, 209] on icon at bounding box center [402, 209] width 5 height 5
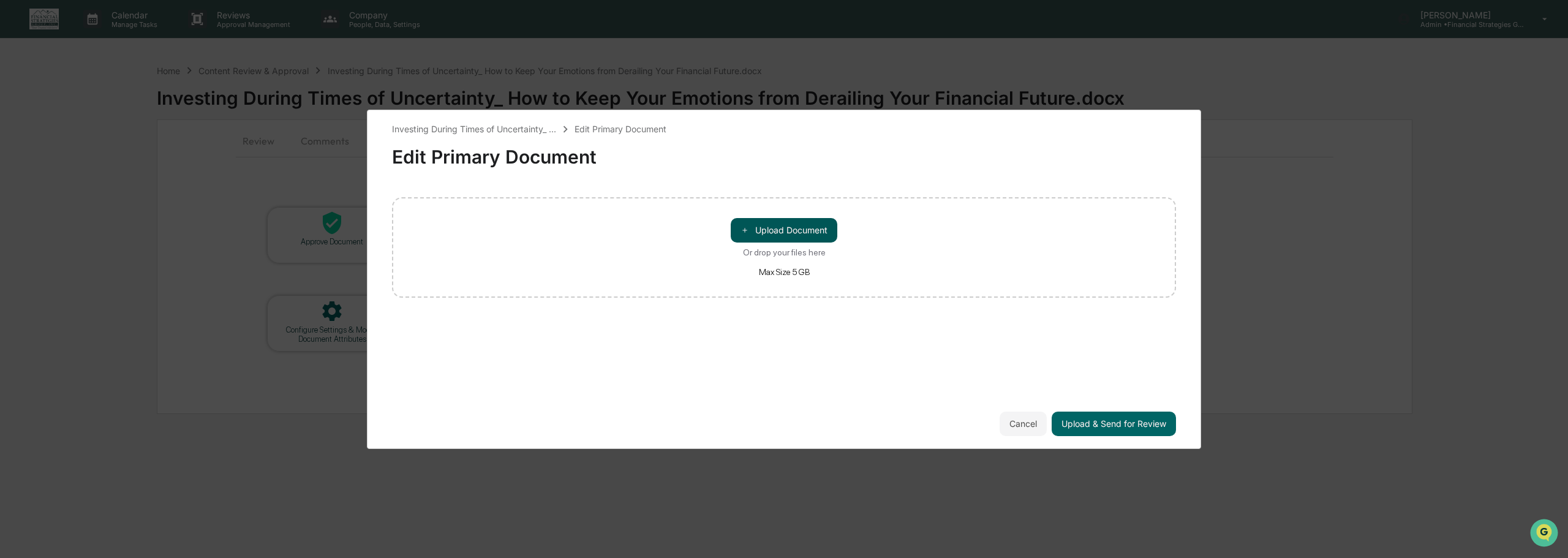
click at [797, 234] on button "＋ Upload Document" at bounding box center [784, 230] width 107 height 25
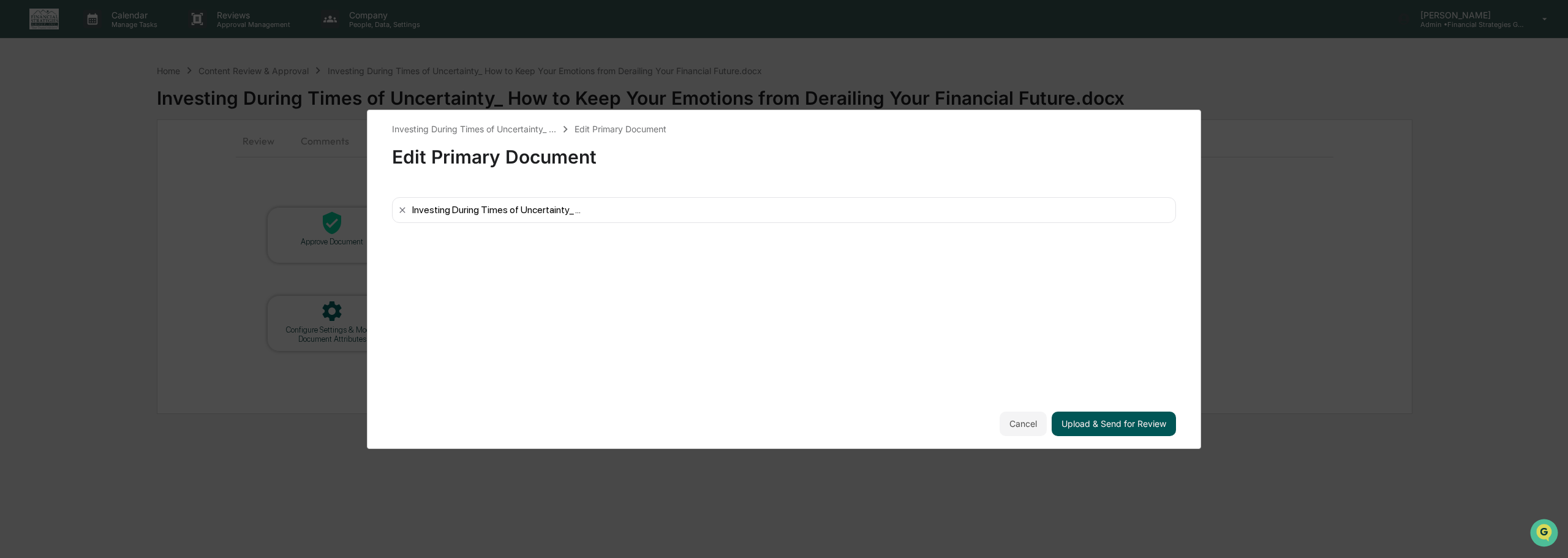
click at [1127, 425] on button "Upload & Send for Review" at bounding box center [1113, 424] width 124 height 25
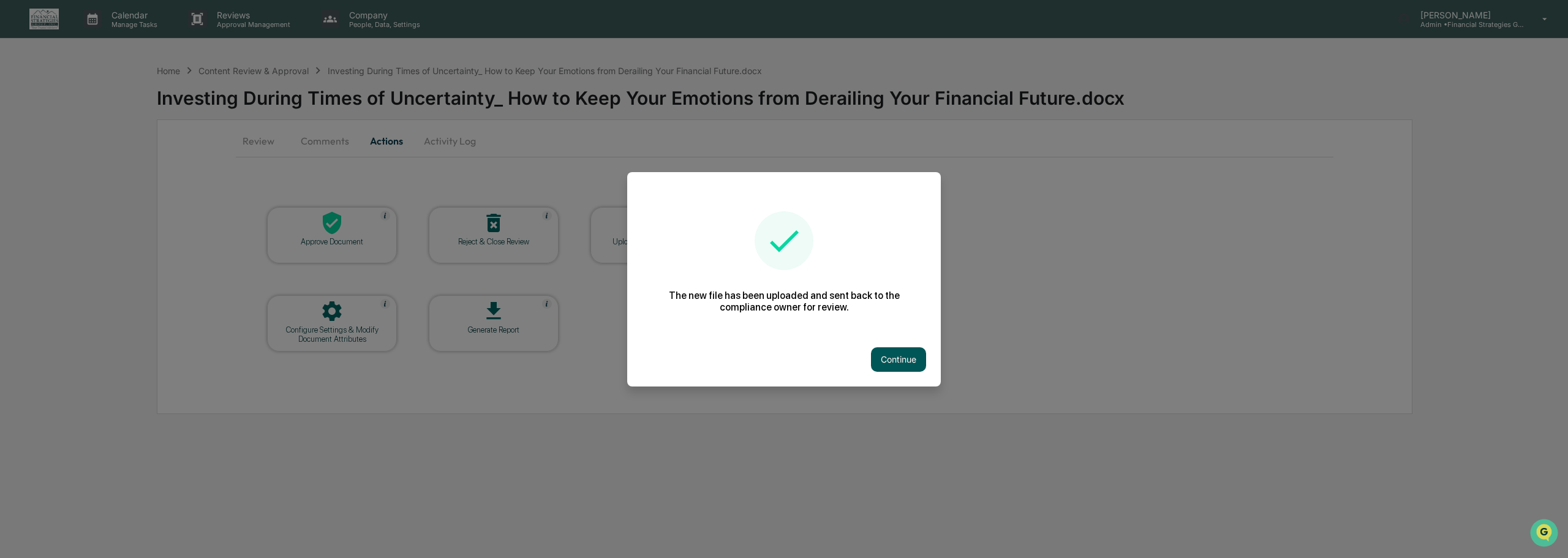
click at [912, 360] on button "Continue" at bounding box center [898, 359] width 55 height 25
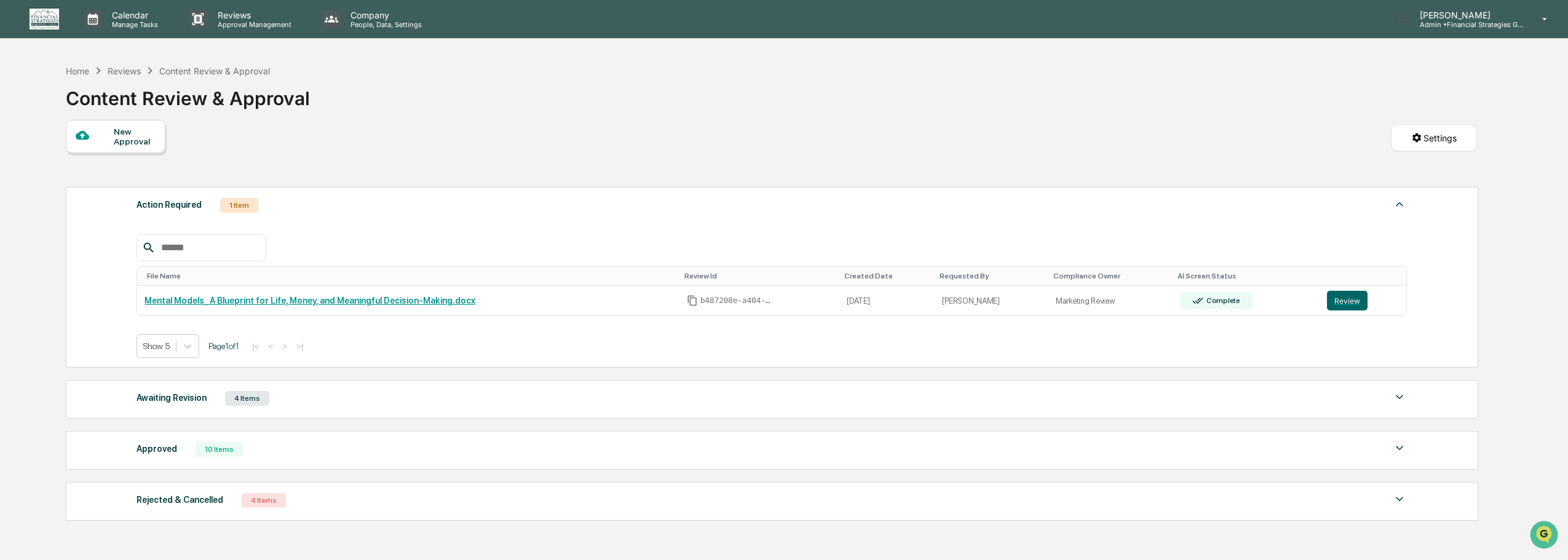
click at [1387, 400] on div "Awaiting Revision 4 Items" at bounding box center [772, 398] width 1270 height 17
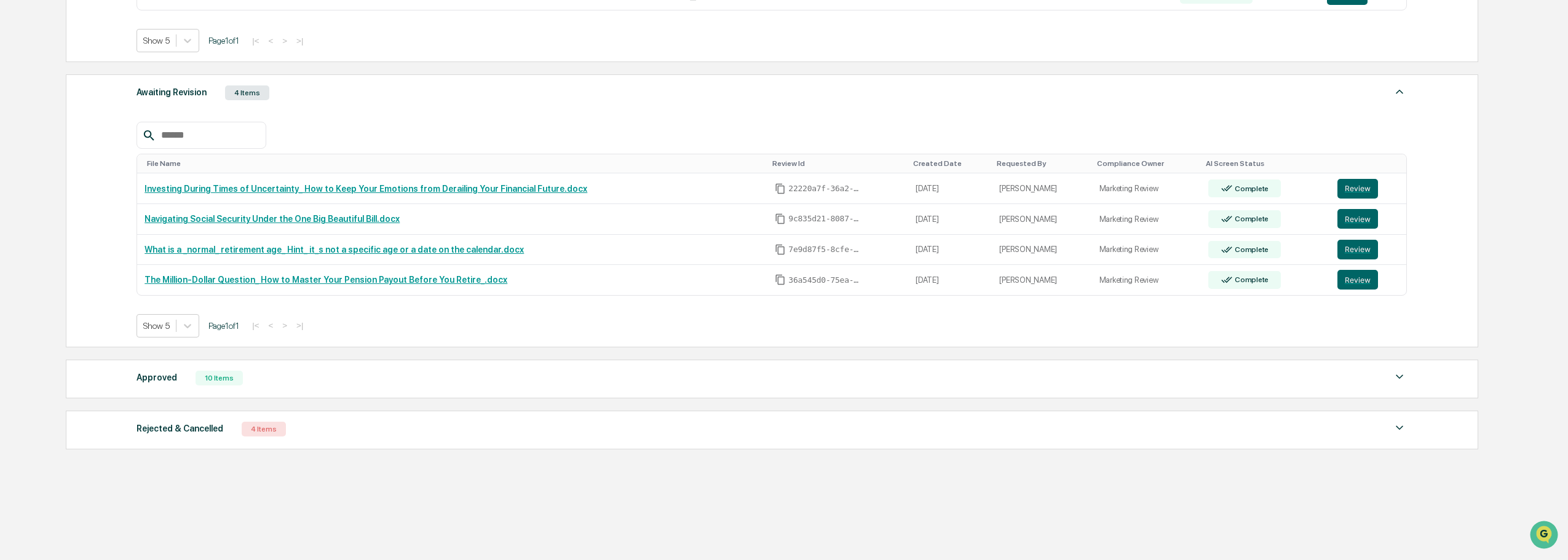
scroll to position [306, 0]
click at [1392, 375] on img at bounding box center [1399, 376] width 15 height 15
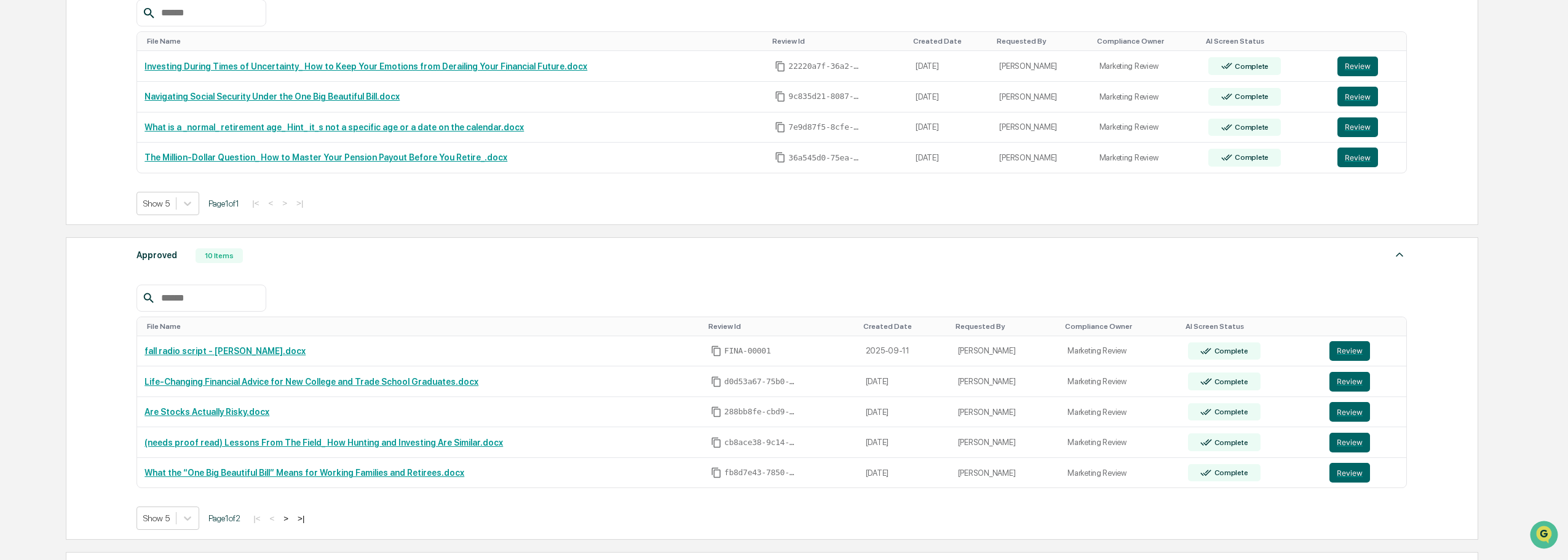
scroll to position [429, 0]
click at [292, 518] on button ">" at bounding box center [286, 518] width 12 height 11
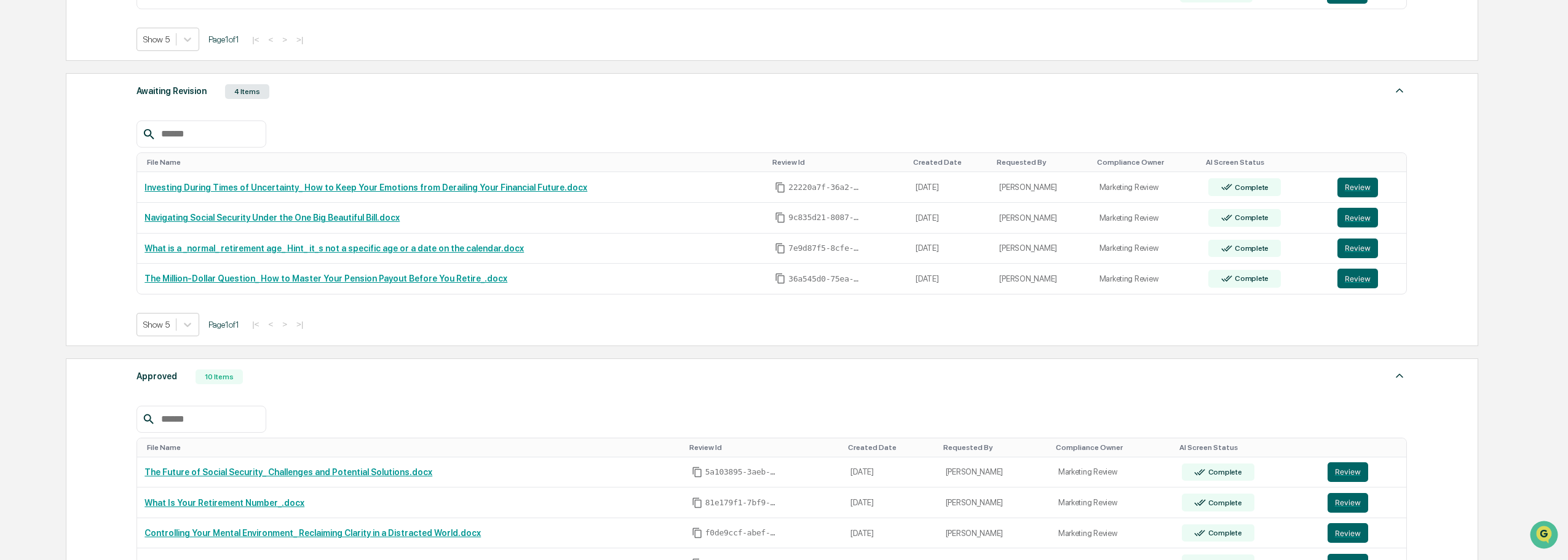
scroll to position [306, 0]
click at [1399, 380] on img at bounding box center [1399, 376] width 15 height 15
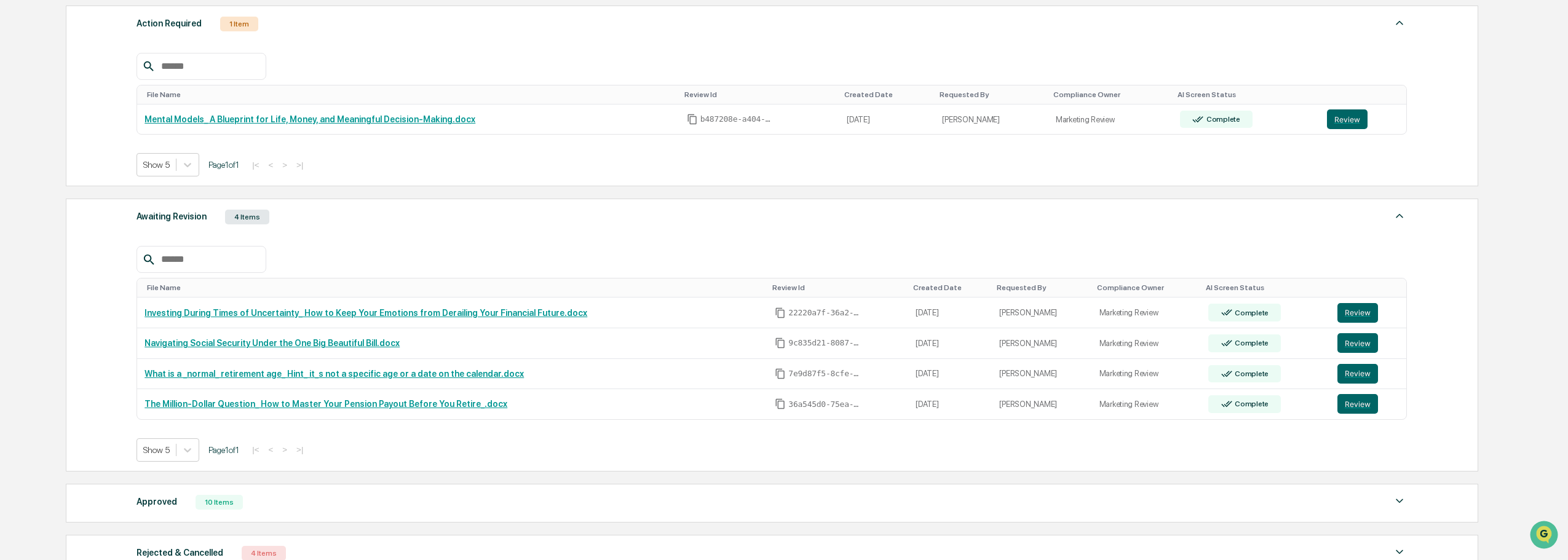
scroll to position [183, 0]
click at [1359, 312] on button "Review" at bounding box center [1358, 312] width 41 height 20
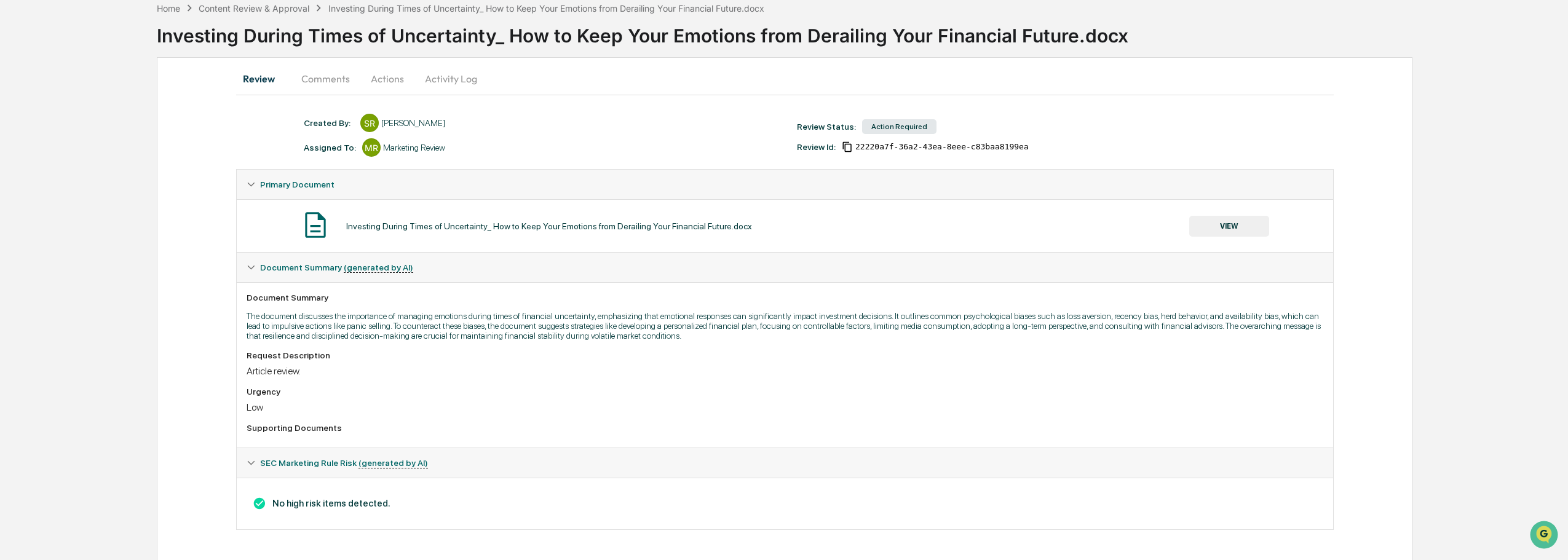
scroll to position [64, 0]
click at [382, 81] on button "Actions" at bounding box center [387, 77] width 55 height 29
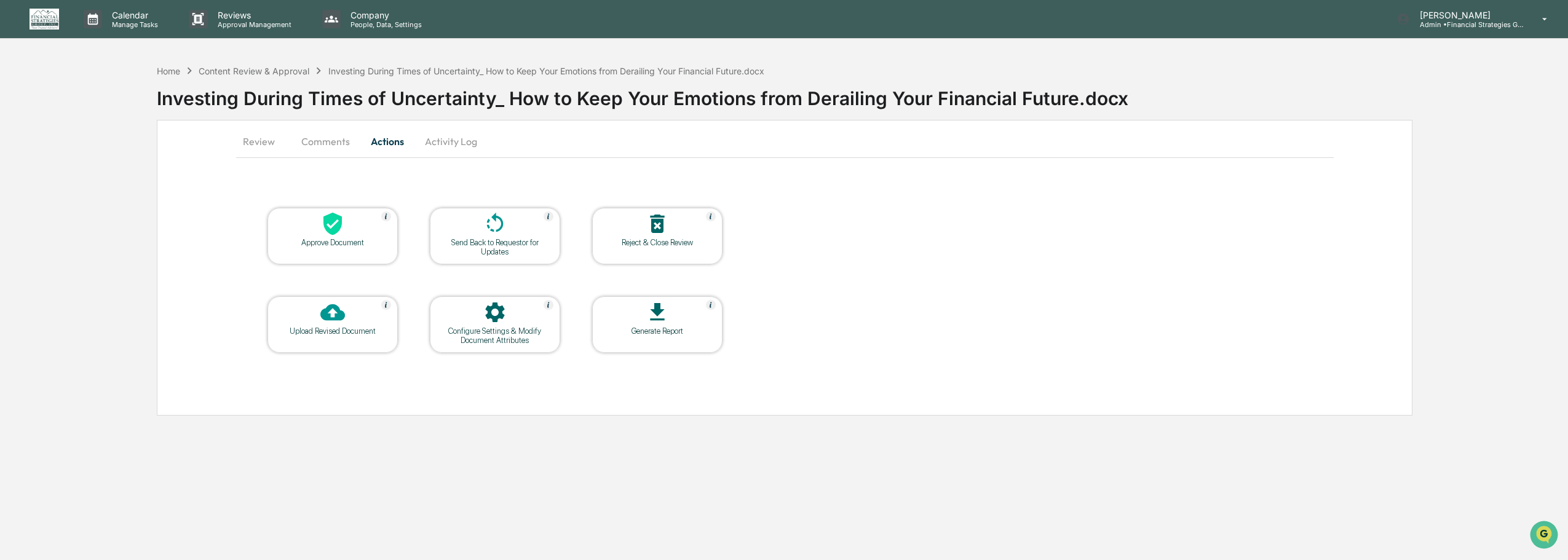
scroll to position [0, 0]
click at [341, 232] on icon at bounding box center [333, 224] width 25 height 25
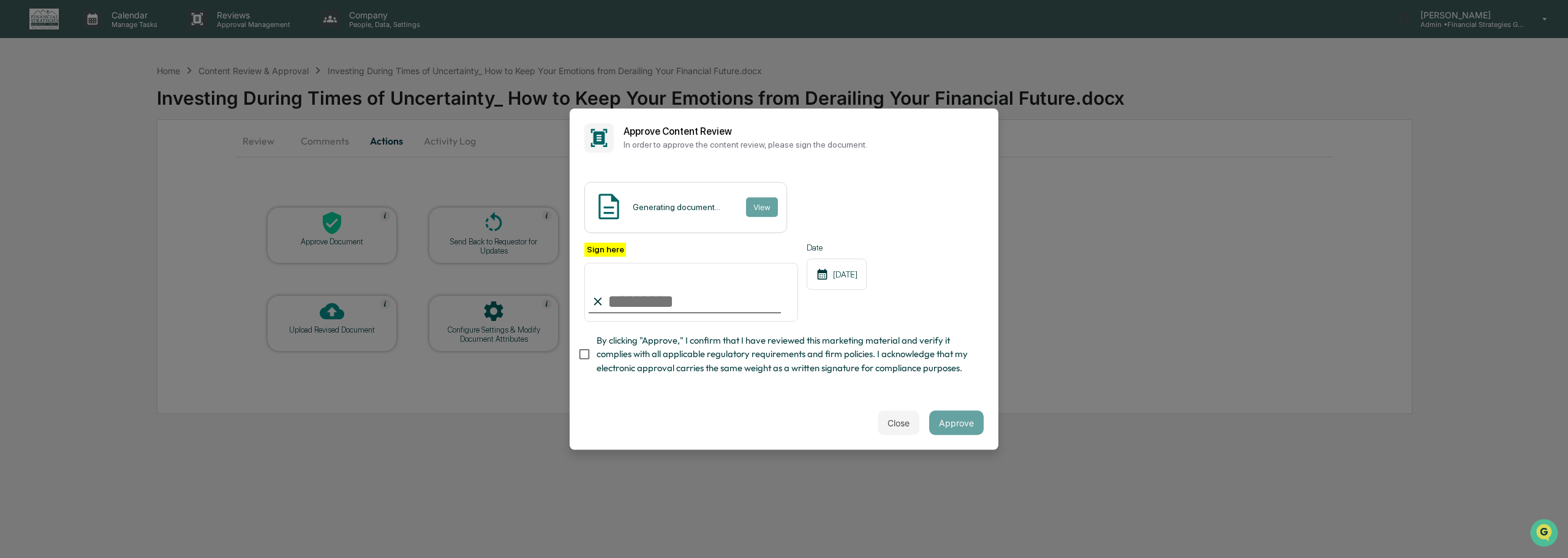
type input "**********"
click at [959, 425] on button "Approve" at bounding box center [956, 422] width 54 height 25
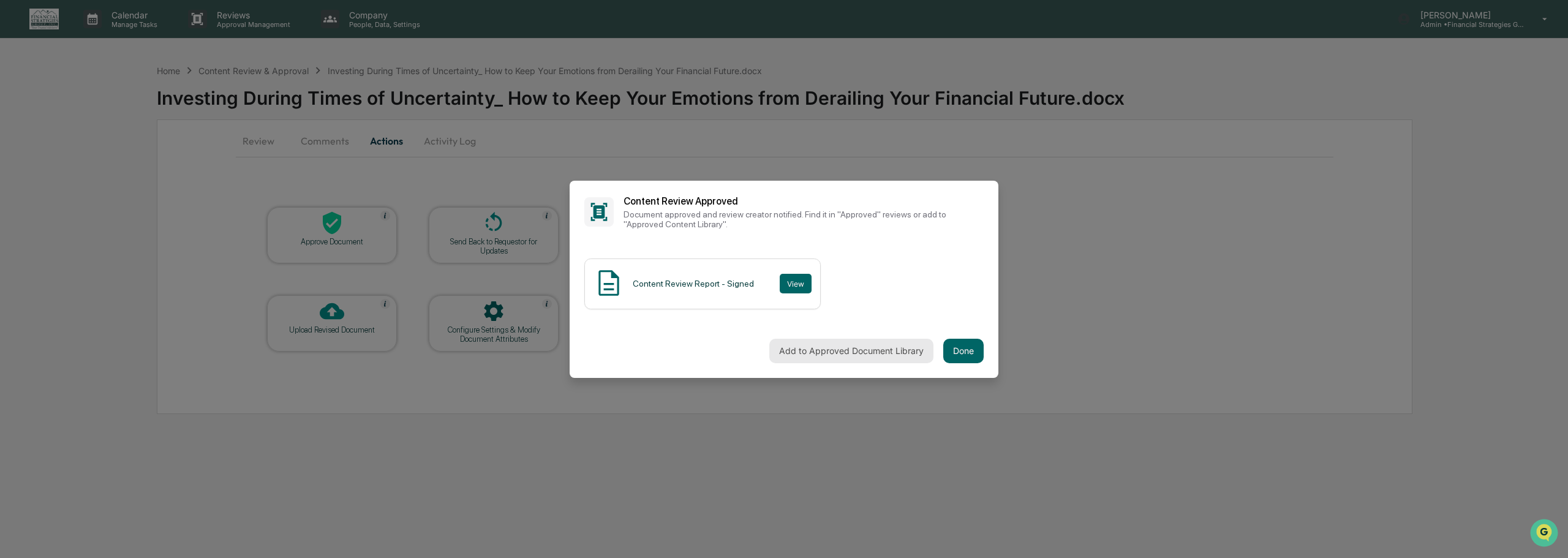
click at [888, 354] on button "Add to Approved Document Library" at bounding box center [851, 351] width 164 height 25
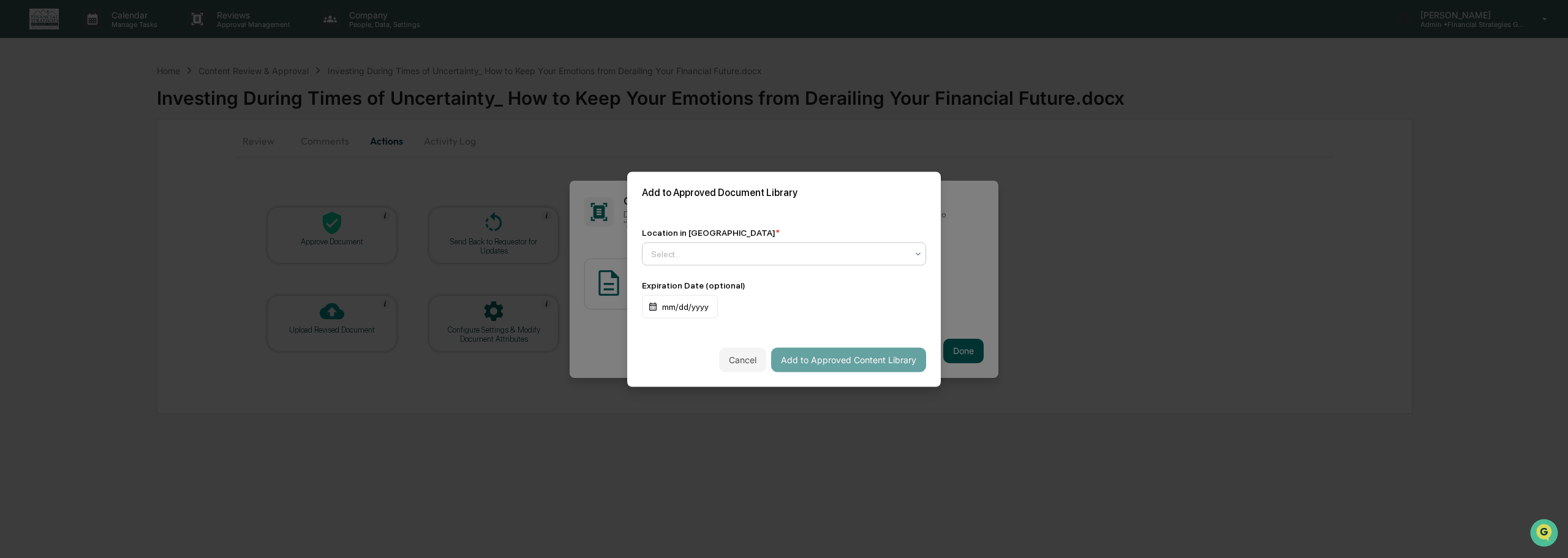
click at [918, 255] on icon at bounding box center [918, 254] width 5 height 3
click at [886, 285] on div "Approved Content Library" at bounding box center [784, 283] width 283 height 25
click at [860, 362] on button "Add to Approved Content Library" at bounding box center [848, 359] width 155 height 25
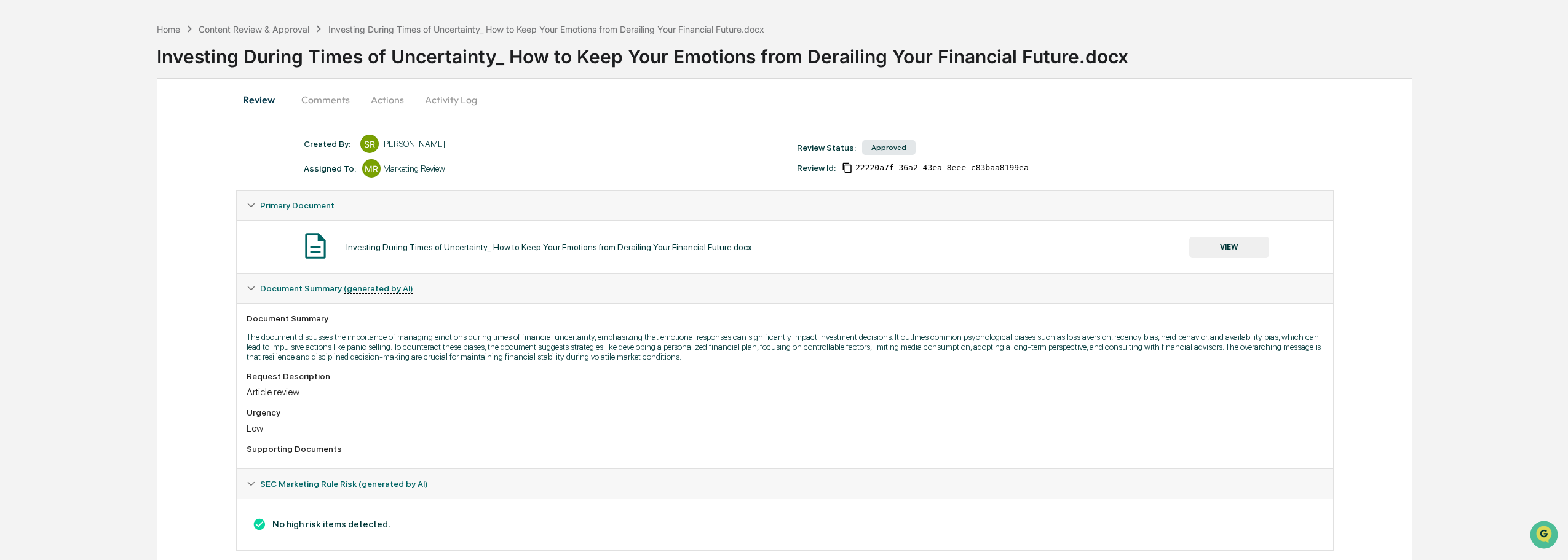
scroll to position [64, 0]
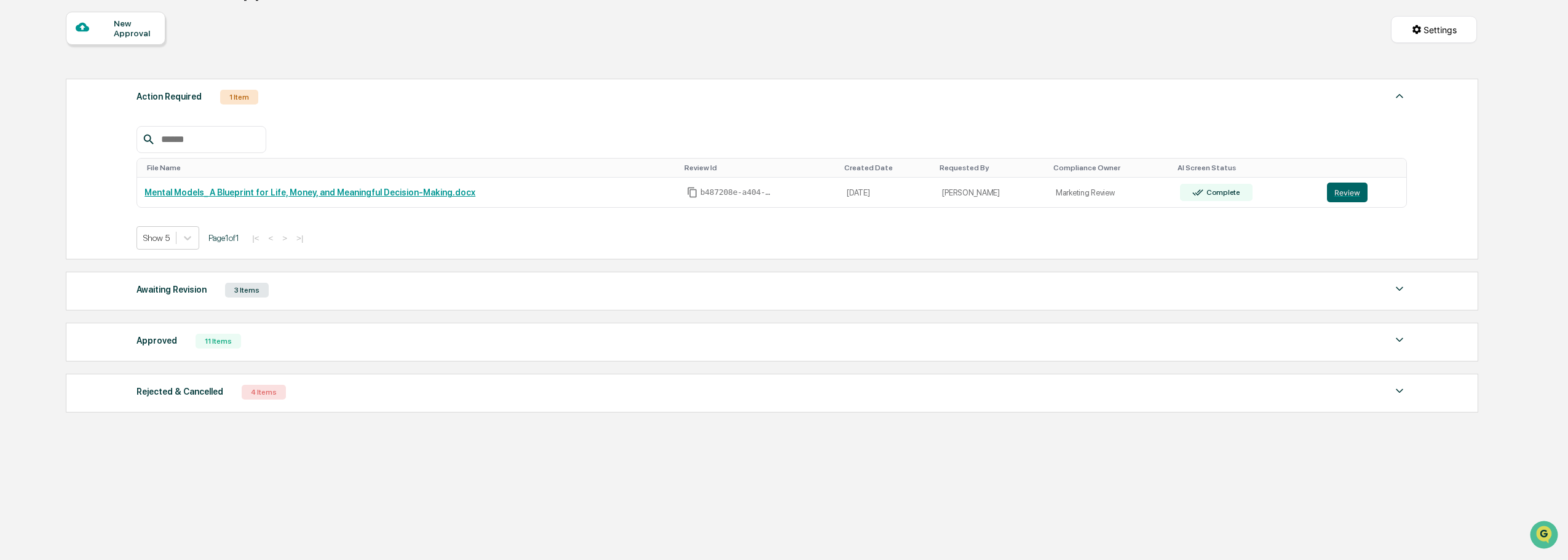
click at [568, 301] on div "Awaiting Revision 3 Items File Name Review Id Created Date Requested By Complia…" at bounding box center [772, 291] width 1412 height 39
click at [1393, 292] on img at bounding box center [1399, 289] width 15 height 15
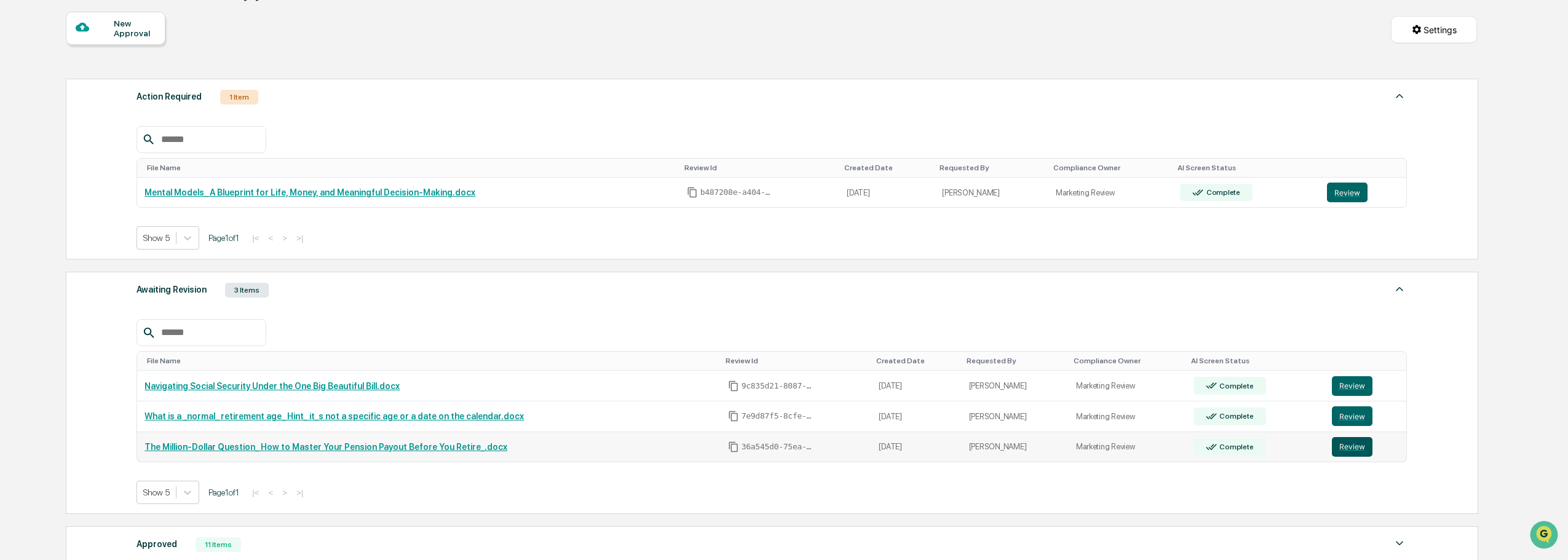
click at [1348, 450] on button "Review" at bounding box center [1353, 447] width 41 height 20
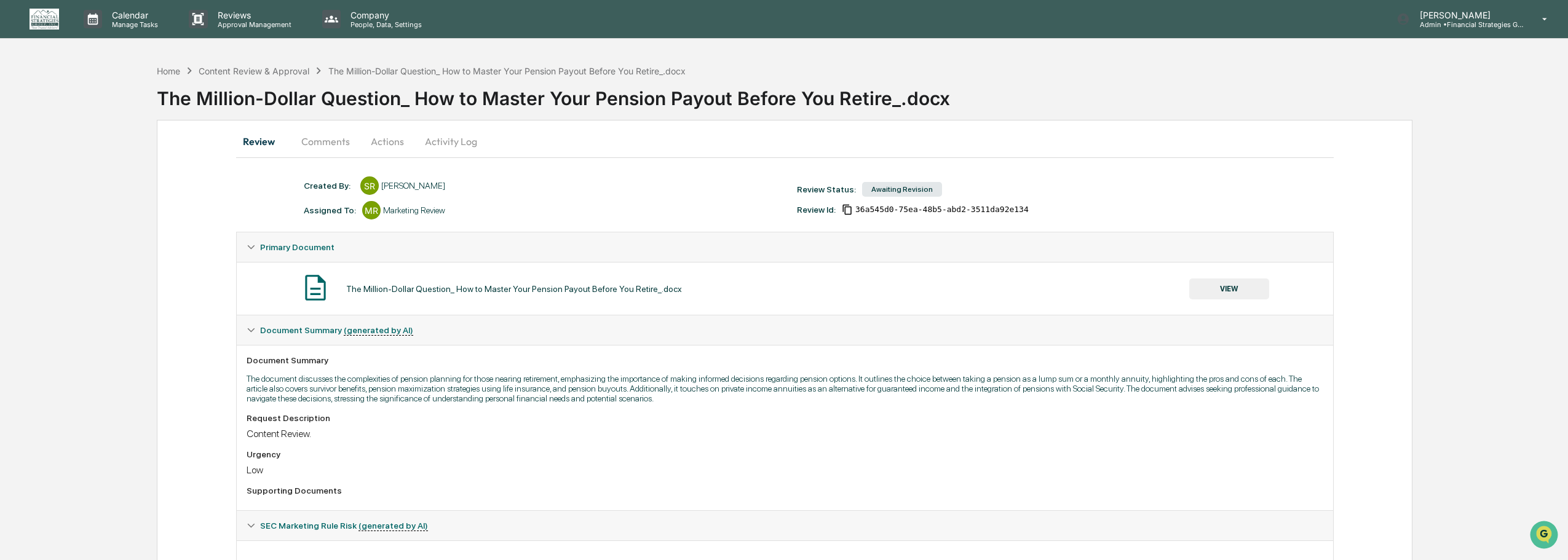
click at [385, 141] on button "Actions" at bounding box center [387, 141] width 55 height 29
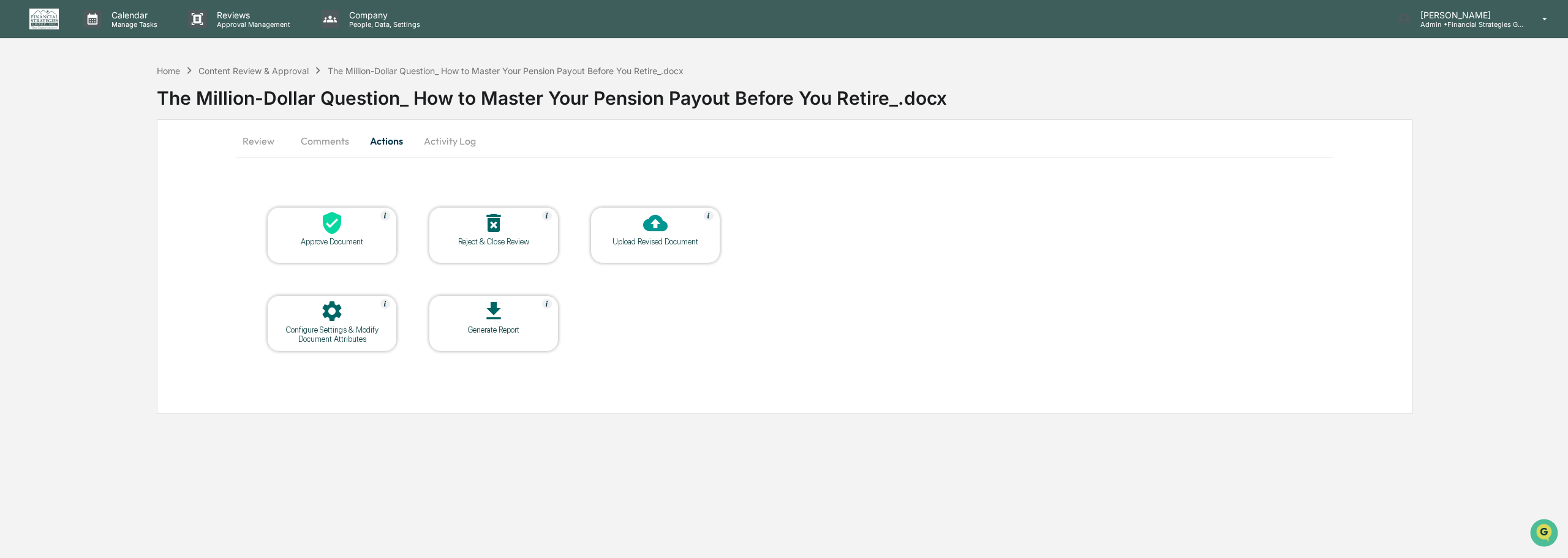
click at [347, 239] on div "Approve Document" at bounding box center [332, 242] width 110 height 9
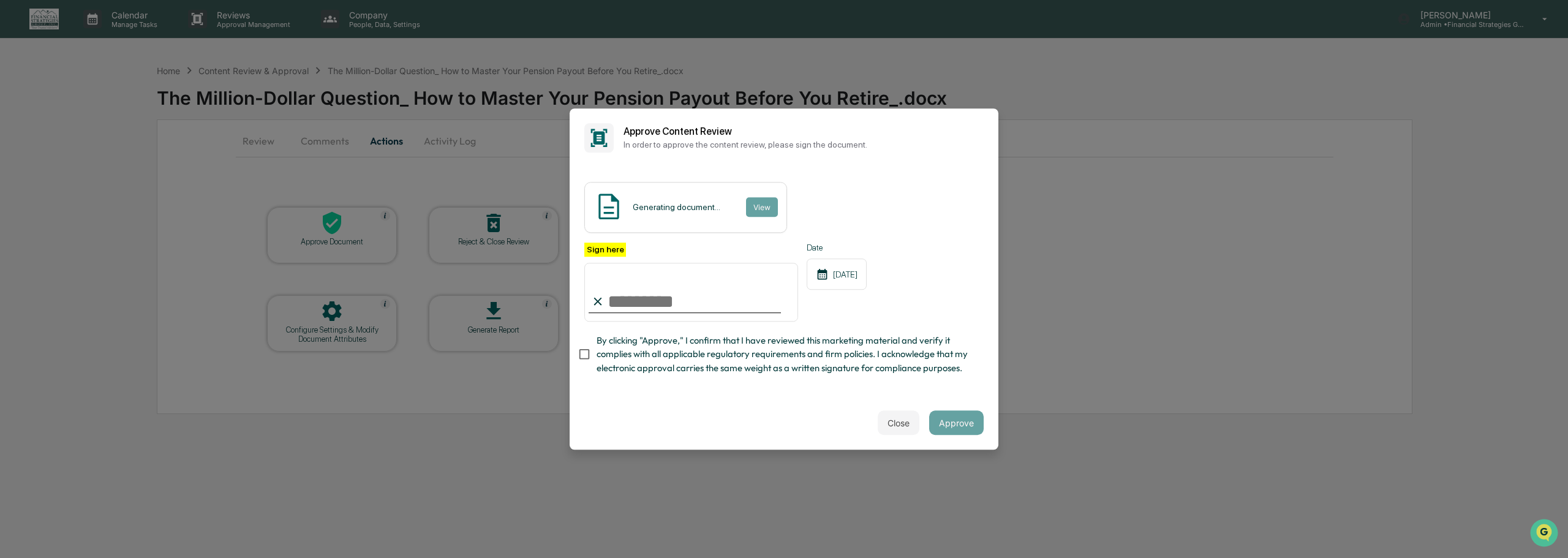
type input "**********"
click at [965, 425] on button "Approve" at bounding box center [956, 422] width 54 height 25
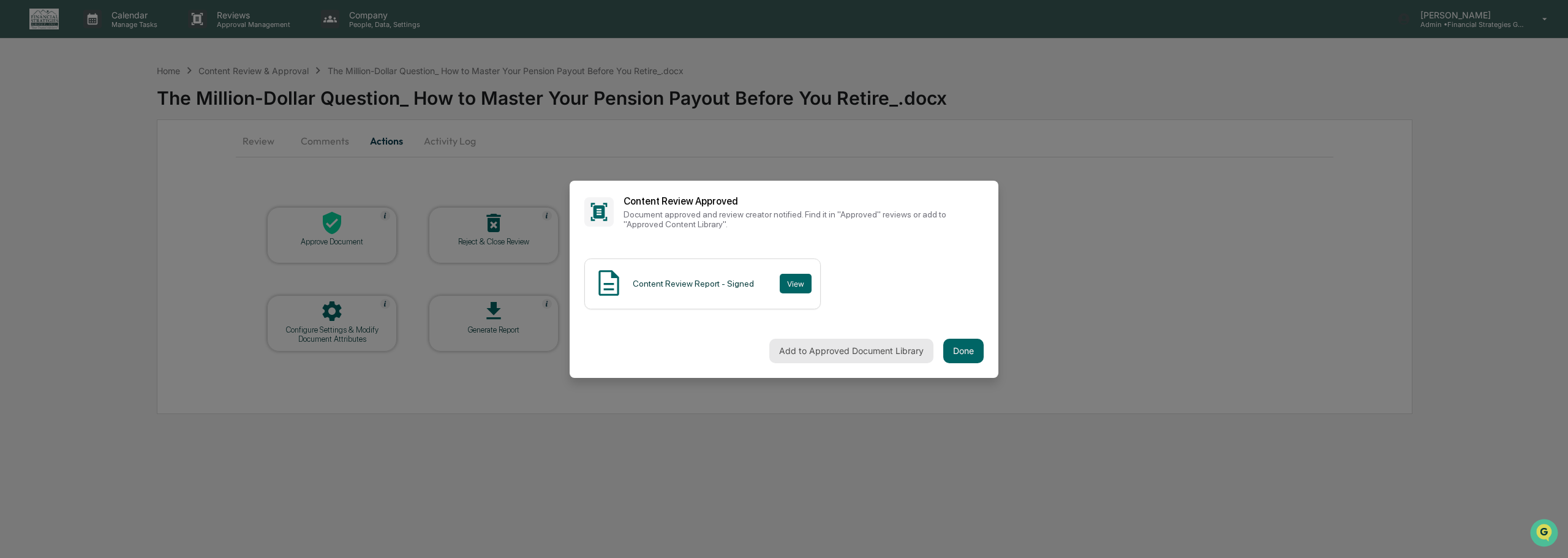
click at [859, 355] on button "Add to Approved Document Library" at bounding box center [851, 351] width 164 height 25
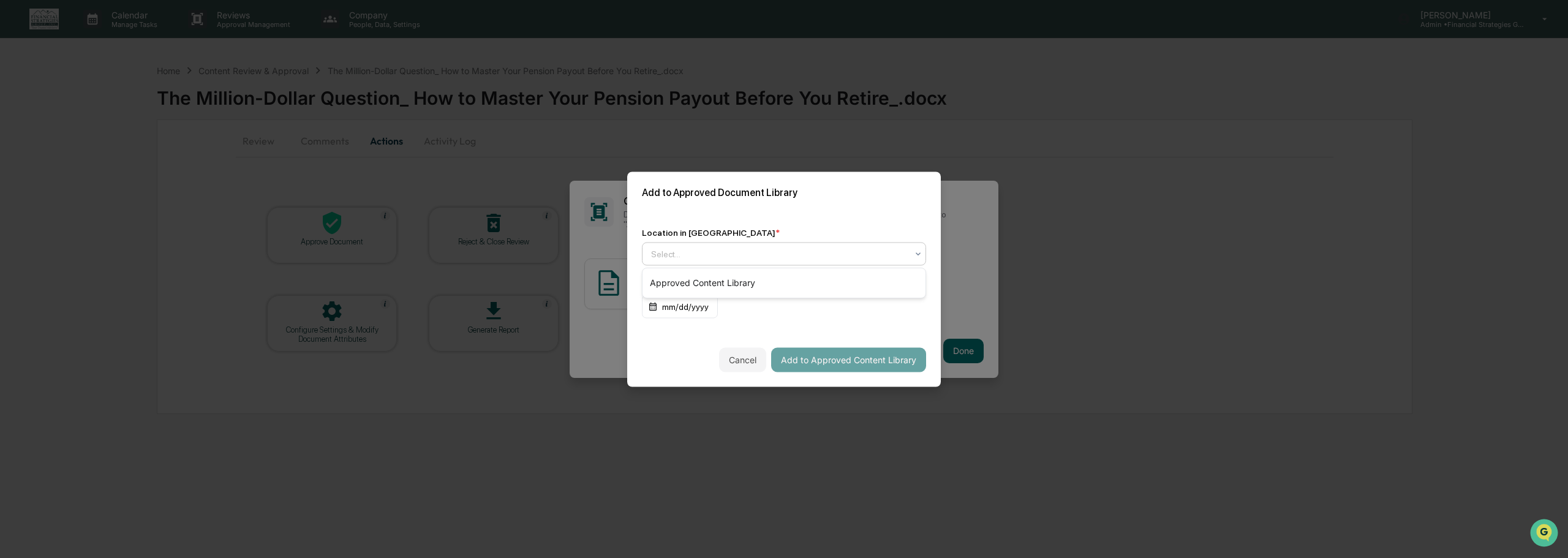
click at [911, 252] on div "Select..." at bounding box center [779, 253] width 268 height 17
click at [873, 287] on div "Approved Content Library" at bounding box center [784, 283] width 283 height 25
click at [884, 361] on button "Add to Approved Content Library" at bounding box center [848, 359] width 155 height 25
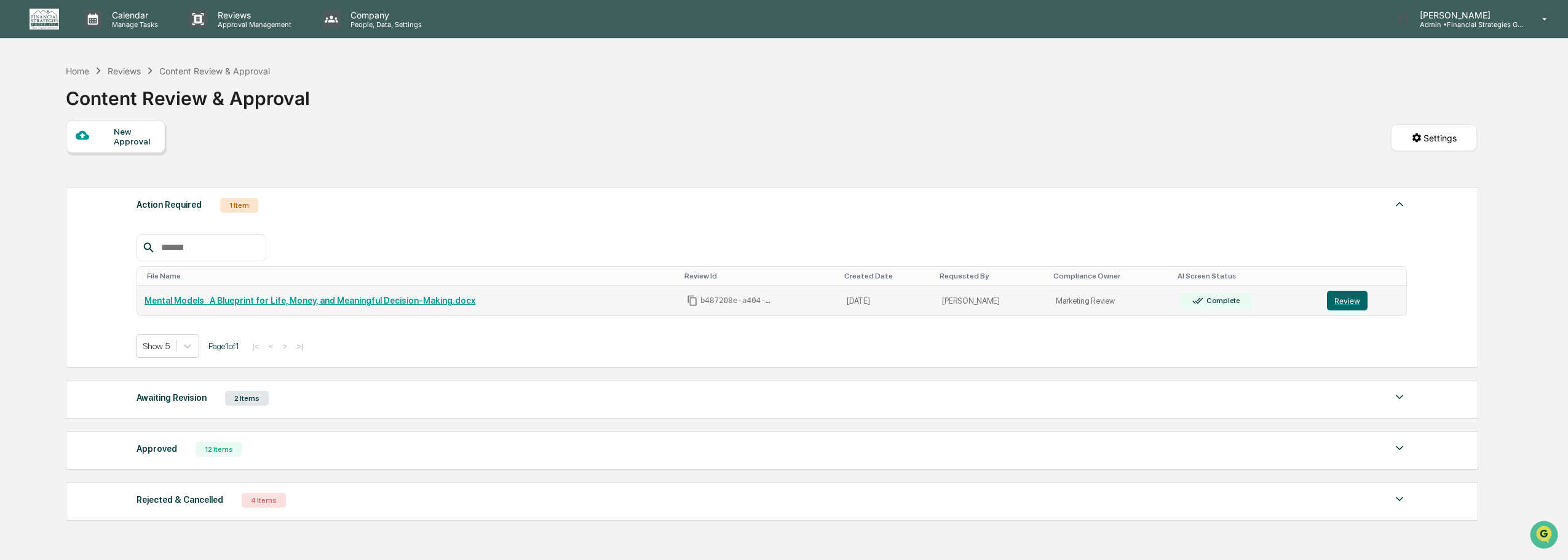
click at [397, 298] on link "Mental Models_ A Blueprint for Life, Money, and Meaningful Decision-Making.docx" at bounding box center [310, 300] width 331 height 10
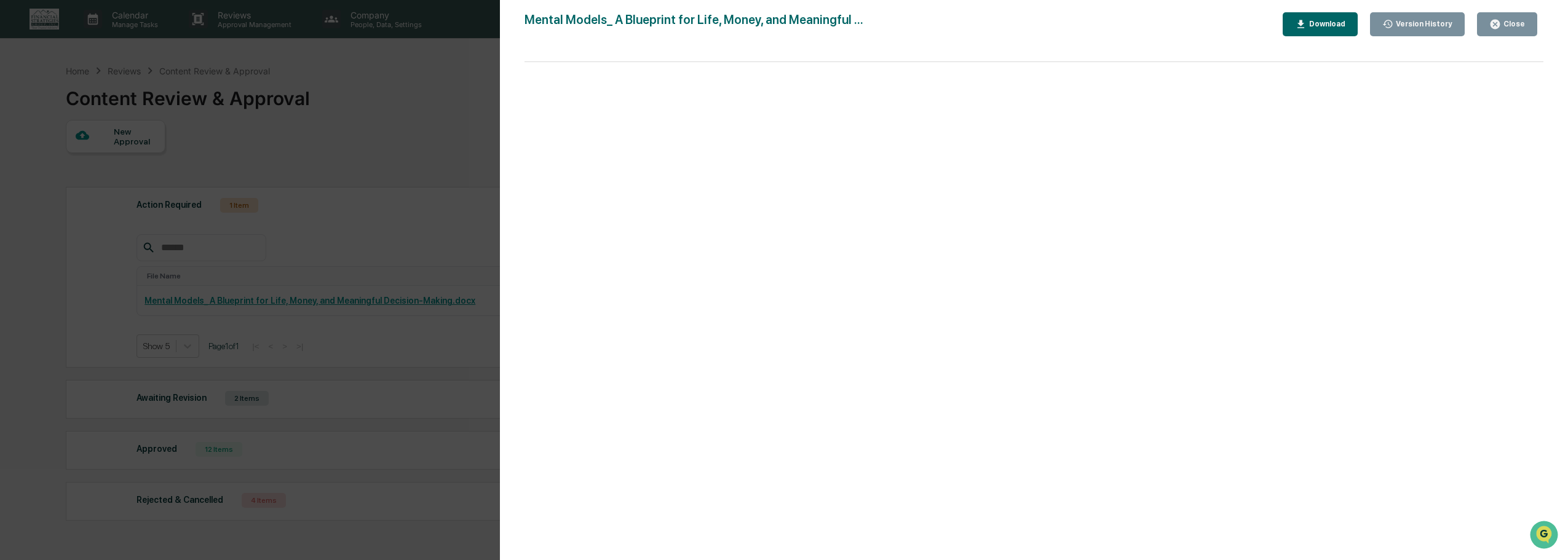
click at [1520, 16] on button "Close" at bounding box center [1508, 24] width 60 height 24
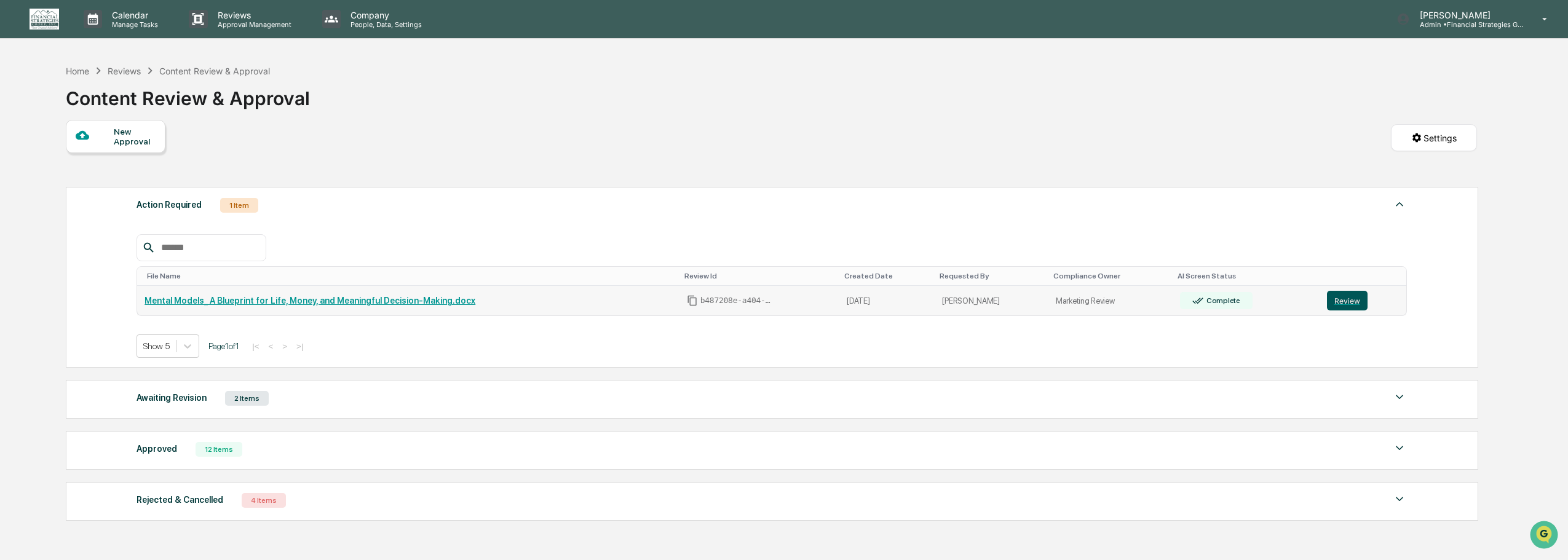
click at [1340, 297] on button "Review" at bounding box center [1347, 301] width 41 height 20
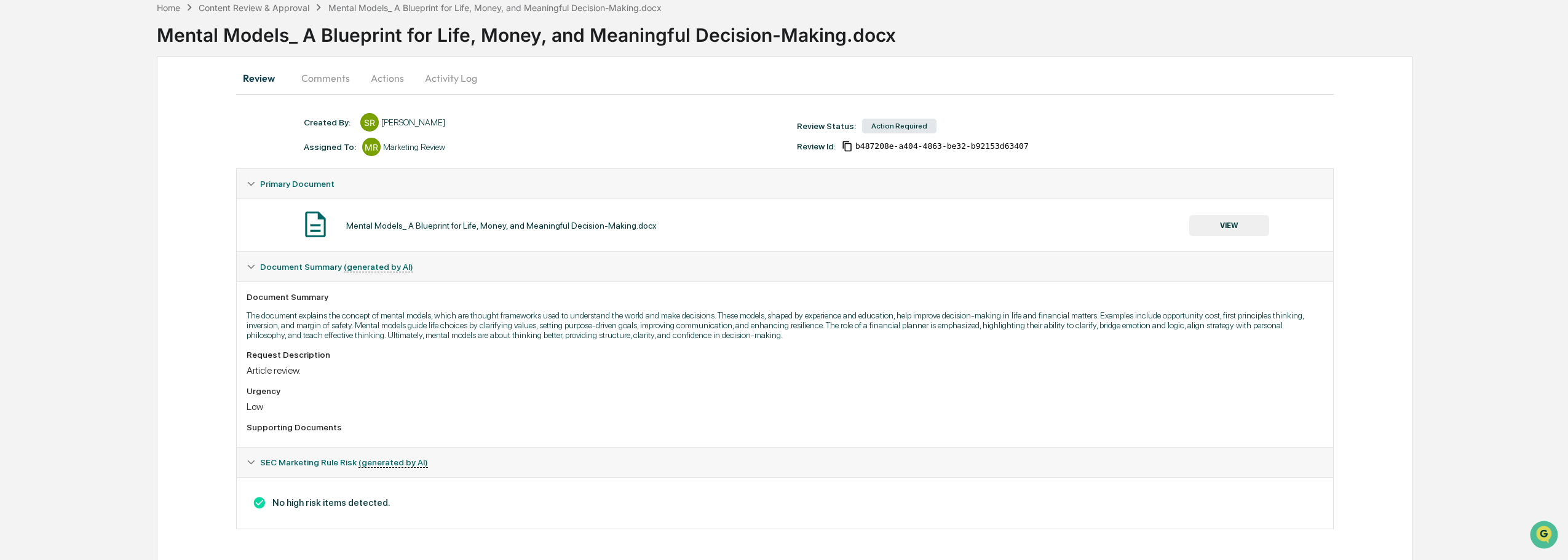
scroll to position [64, 0]
click at [392, 79] on button "Actions" at bounding box center [387, 77] width 55 height 29
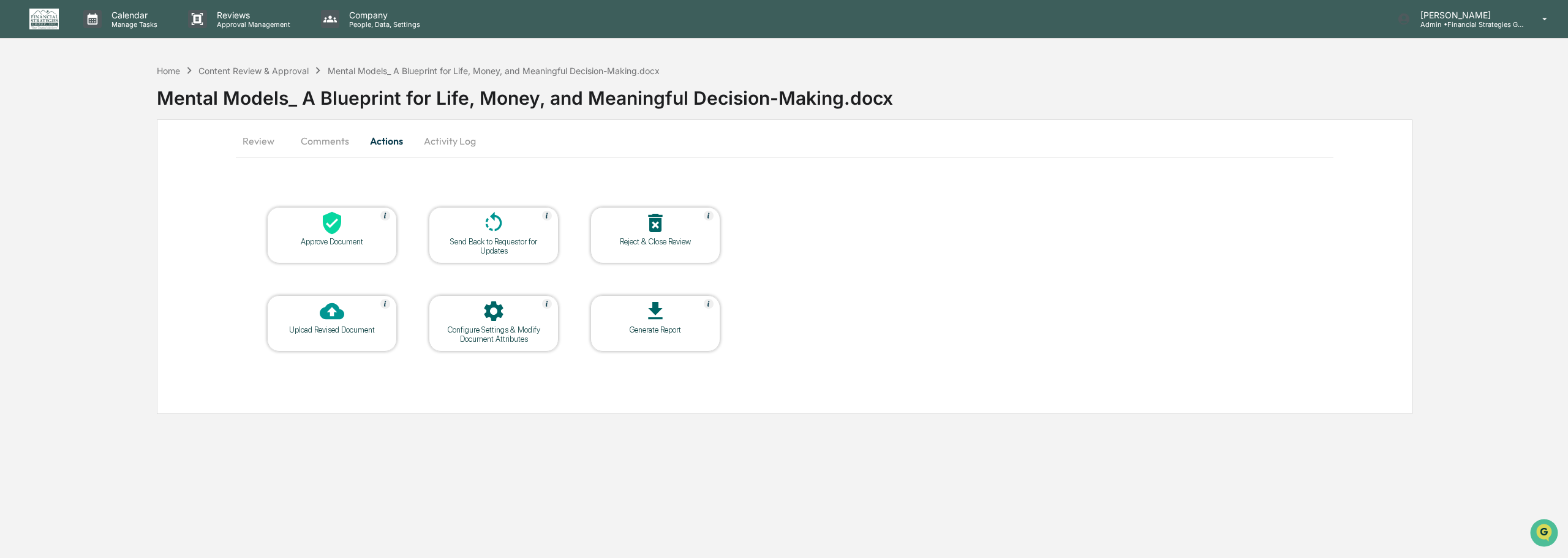
click at [356, 231] on div at bounding box center [332, 224] width 123 height 26
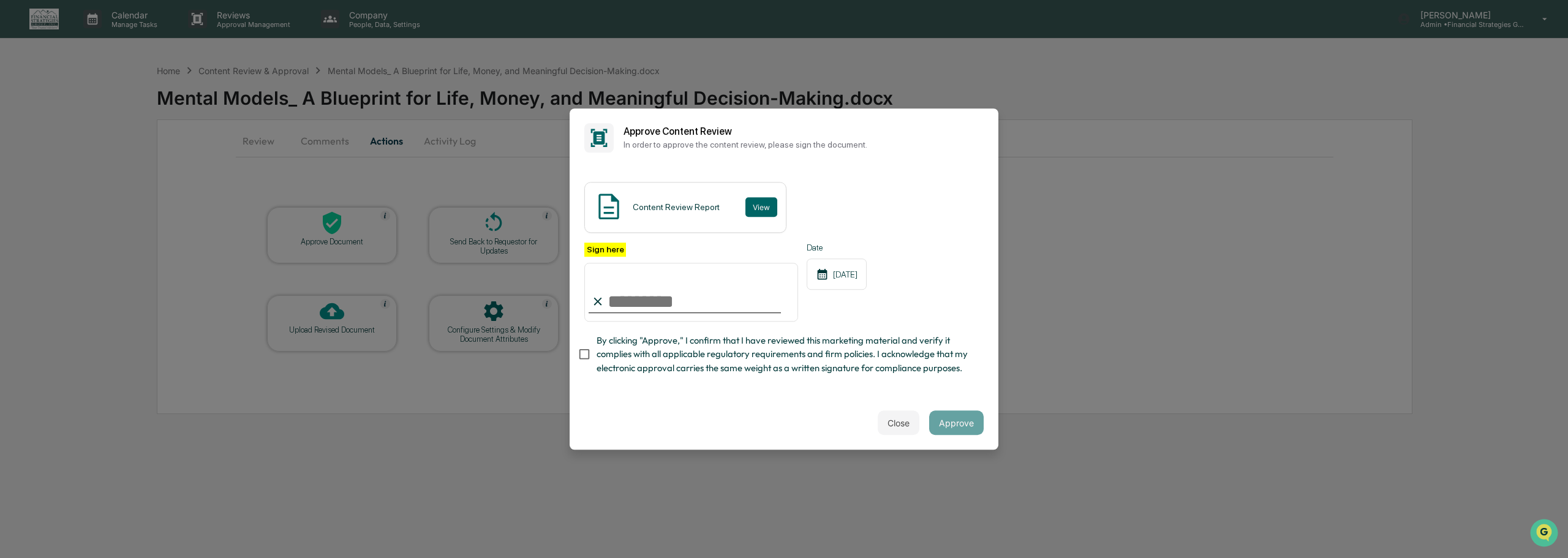
type input "**********"
click at [967, 422] on button "Approve" at bounding box center [956, 422] width 54 height 25
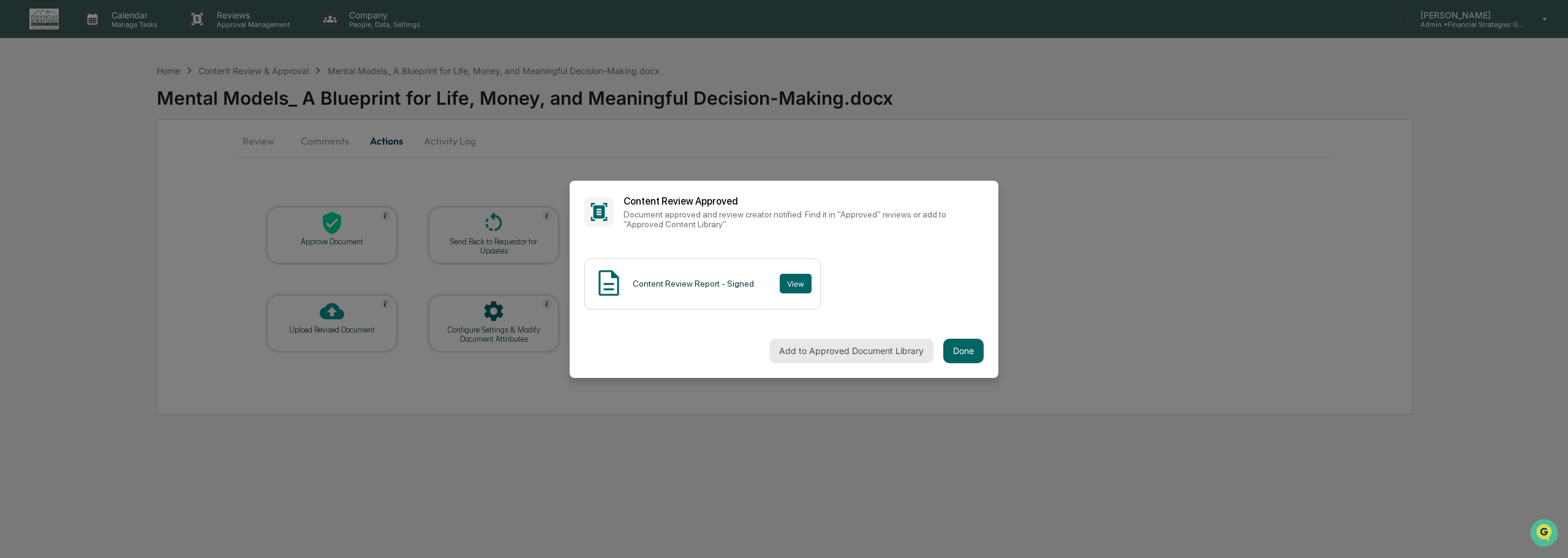
click at [830, 352] on button "Add to Approved Document Library" at bounding box center [851, 351] width 164 height 25
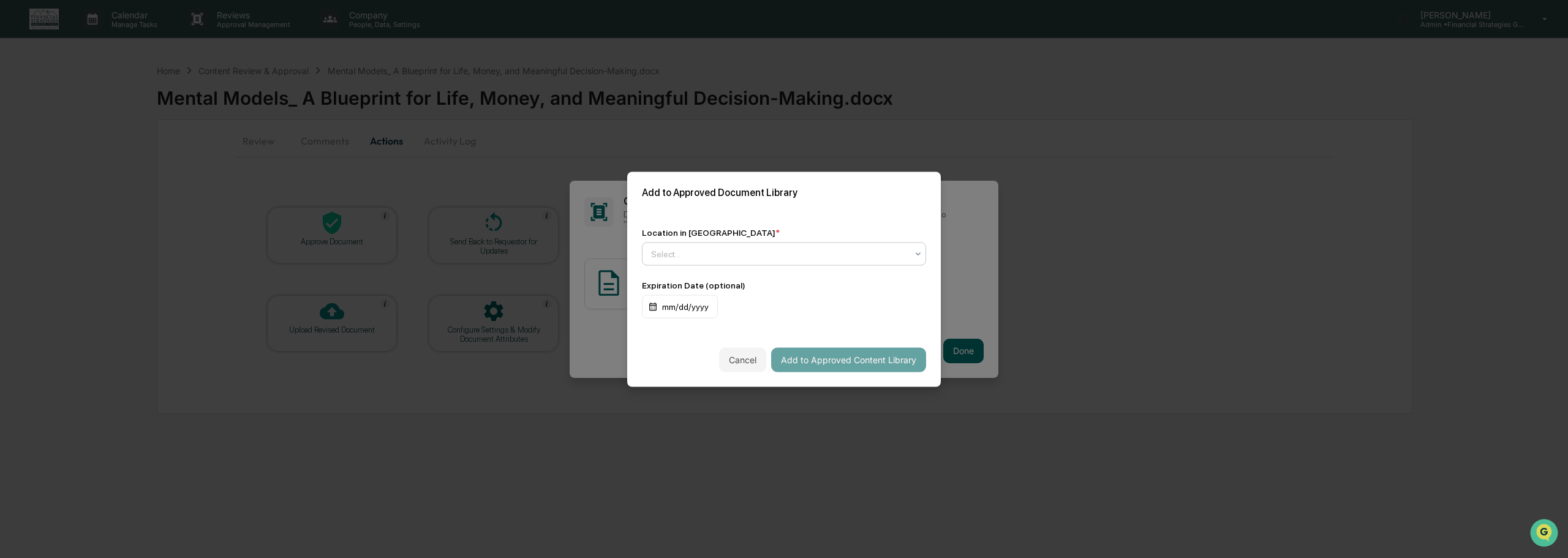
click at [919, 252] on icon at bounding box center [918, 253] width 10 height 10
click at [863, 288] on div "Approved Content Library" at bounding box center [784, 283] width 283 height 25
click at [863, 357] on button "Add to Approved Content Library" at bounding box center [848, 359] width 155 height 25
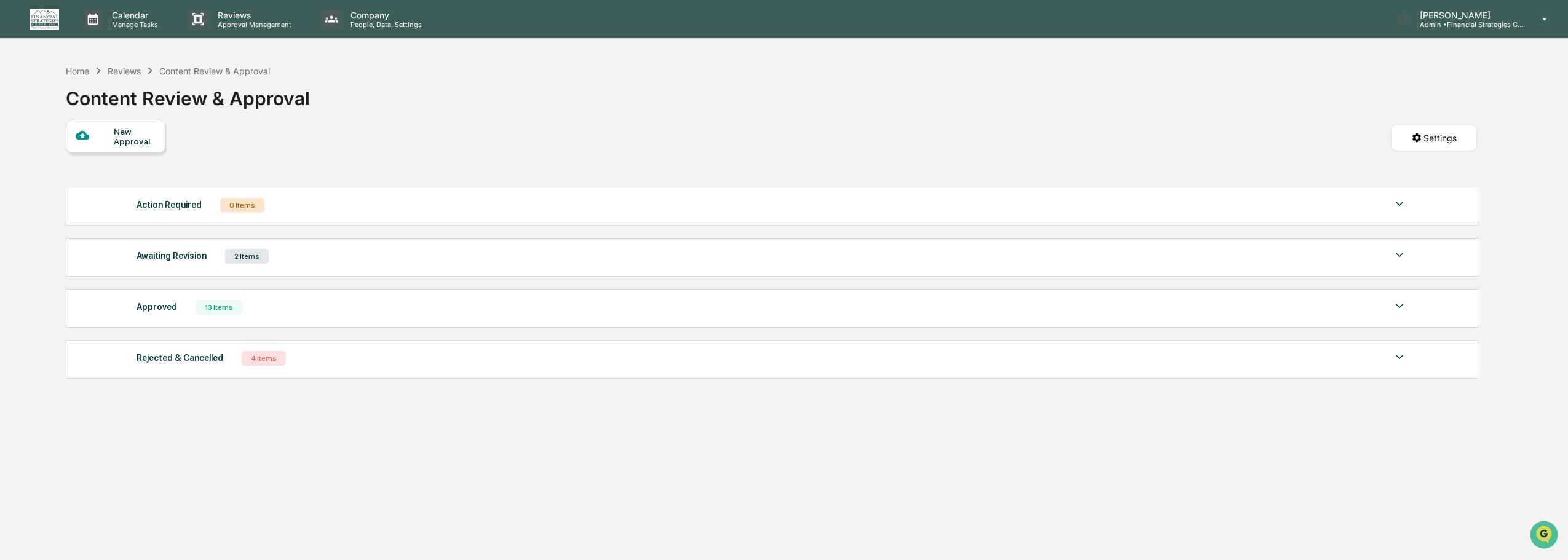
click at [651, 265] on div "Awaiting Revision 2 Items File Name Review Id Created Date Requested By Complia…" at bounding box center [772, 257] width 1412 height 39
click at [1398, 255] on img at bounding box center [1399, 255] width 15 height 15
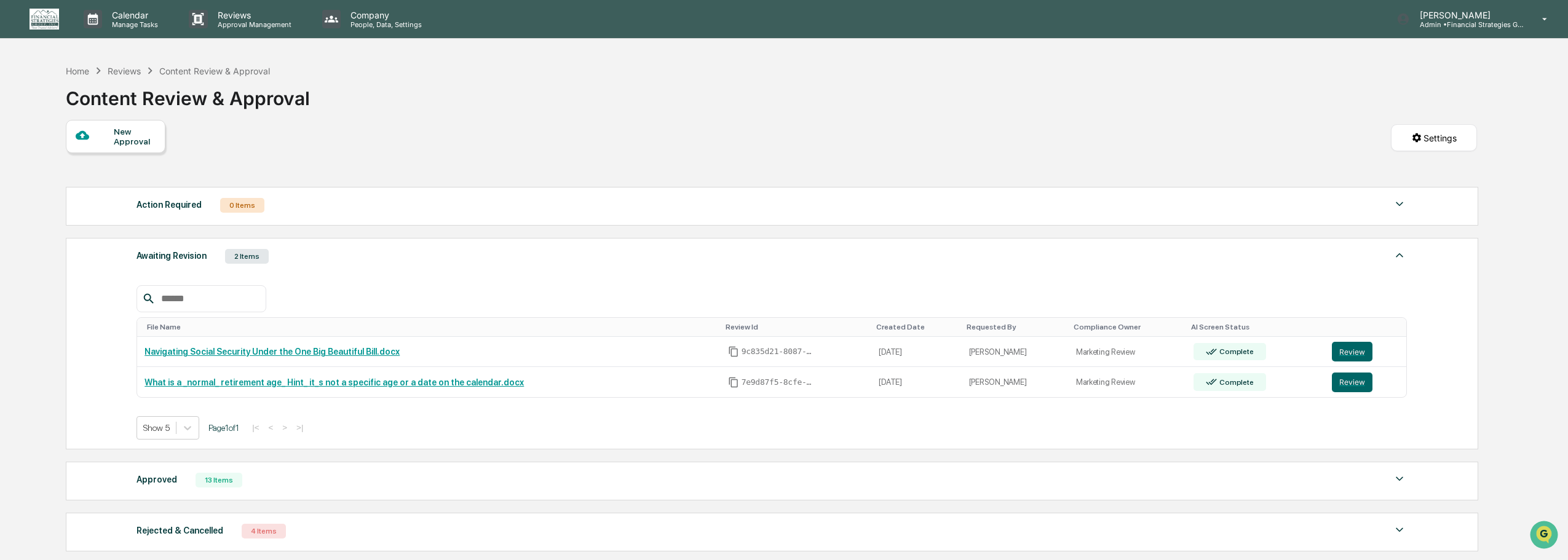
click at [700, 90] on div "Home Reviews Content Review & Approval Content Review & Approval" at bounding box center [772, 88] width 1412 height 61
